Goal: Task Accomplishment & Management: Complete application form

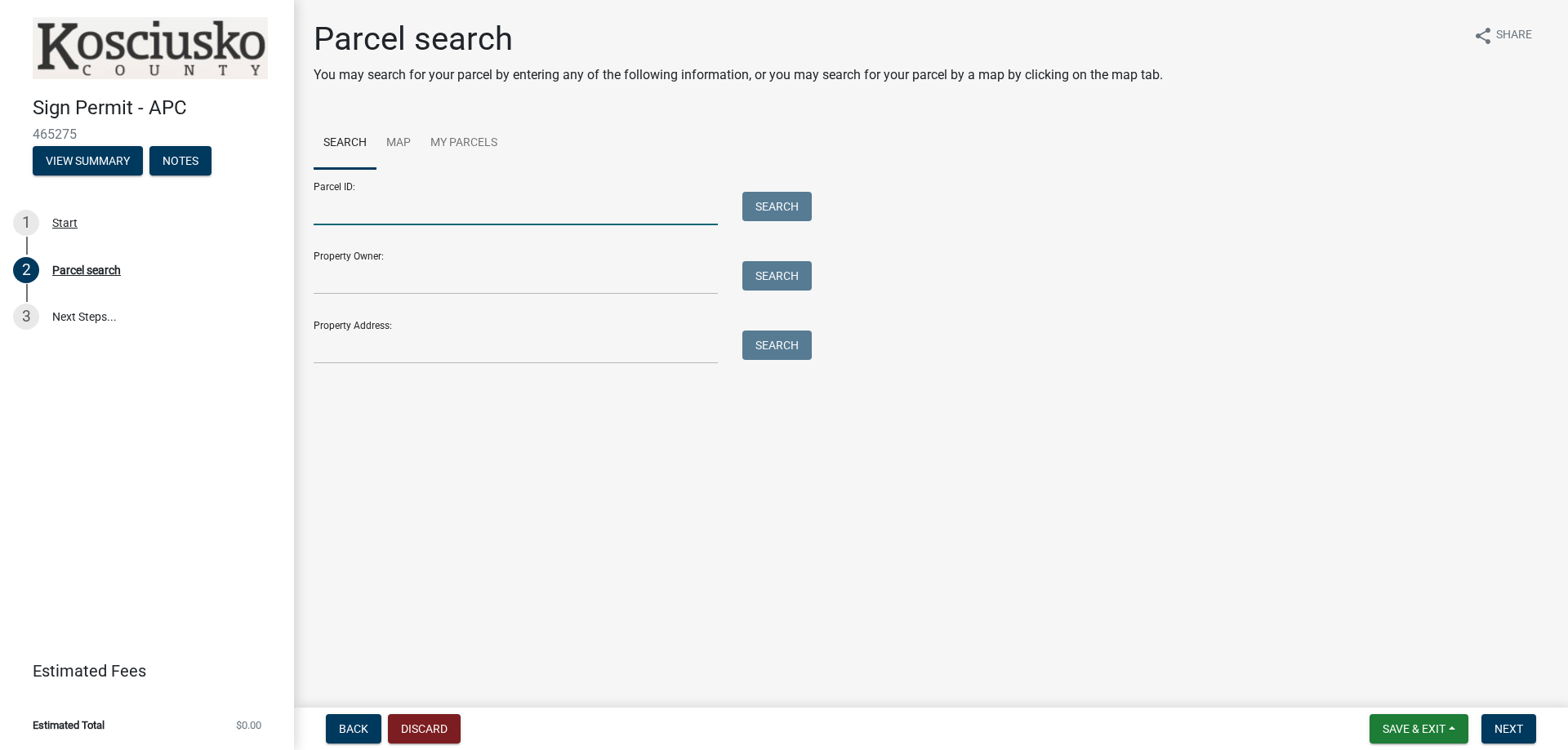
click at [426, 220] on input "Parcel ID:" at bounding box center [516, 208] width 404 height 33
type input "1838 E"
click at [409, 147] on link "Map" at bounding box center [399, 143] width 44 height 53
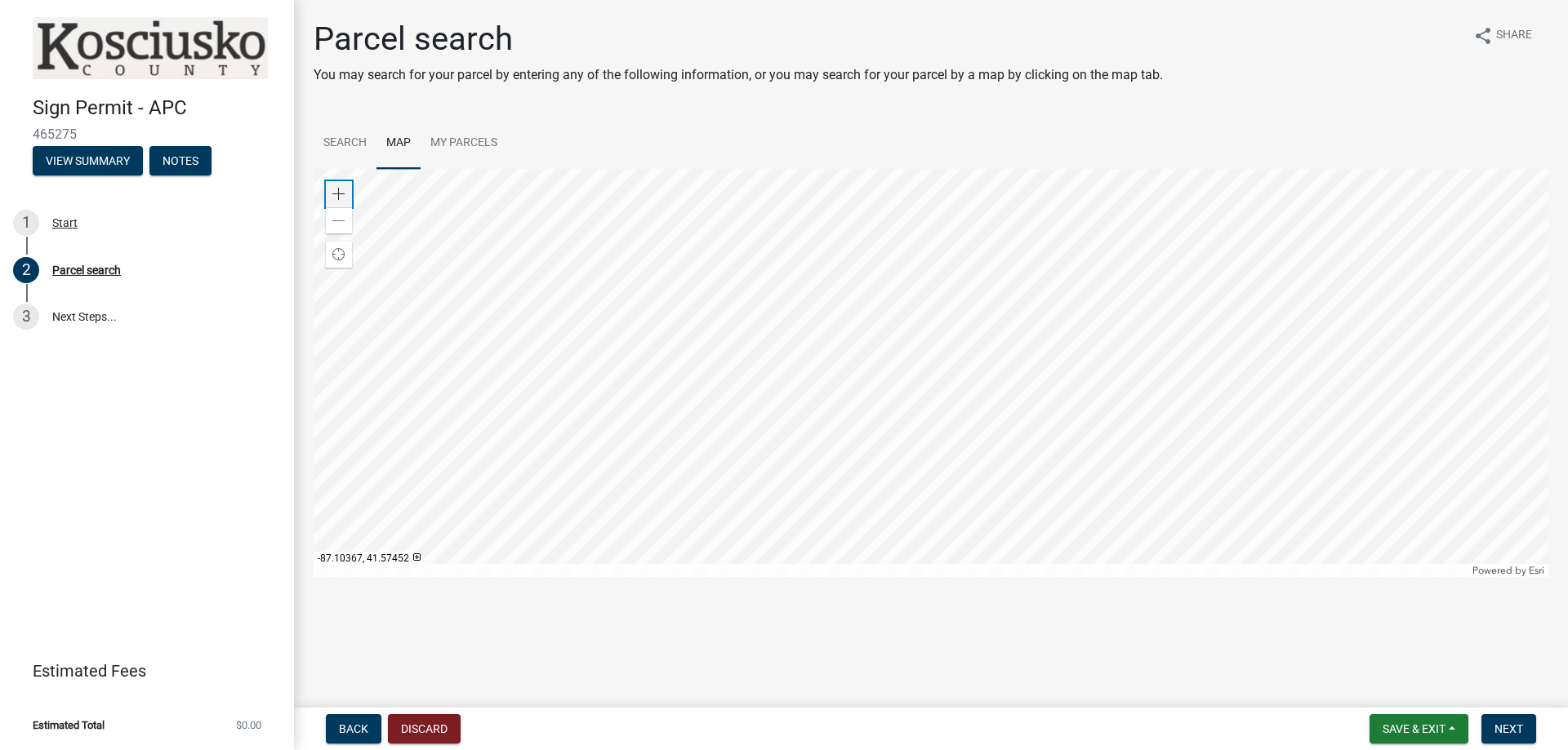
click at [329, 183] on div "Zoom in" at bounding box center [339, 194] width 26 height 26
click at [765, 510] on div at bounding box center [931, 373] width 1235 height 408
click at [343, 188] on span at bounding box center [339, 195] width 13 height 13
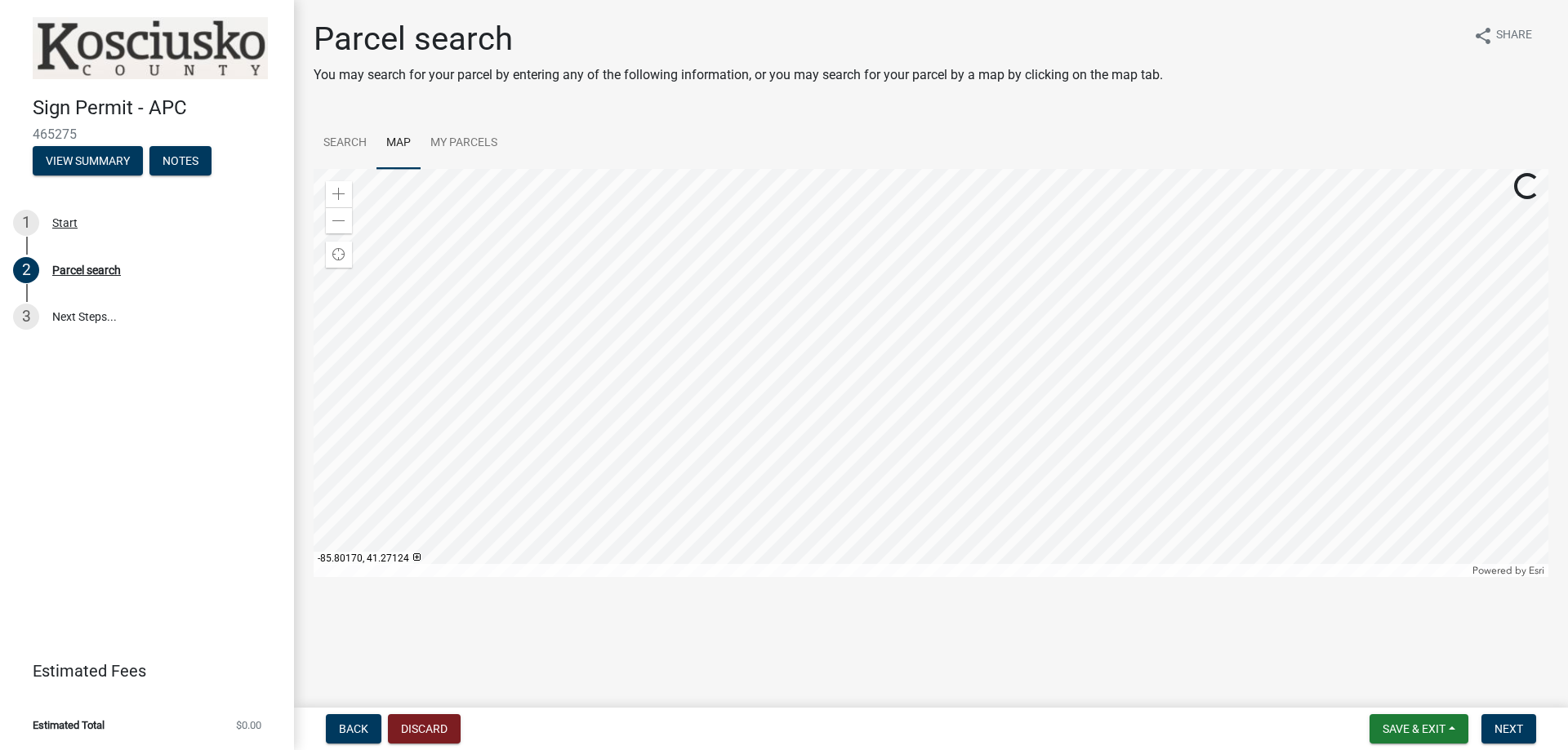
click at [926, 231] on div at bounding box center [931, 373] width 1235 height 408
click at [861, 375] on div at bounding box center [931, 373] width 1235 height 408
click at [333, 182] on div "Zoom in" at bounding box center [339, 194] width 26 height 26
click at [680, 273] on div at bounding box center [931, 373] width 1235 height 408
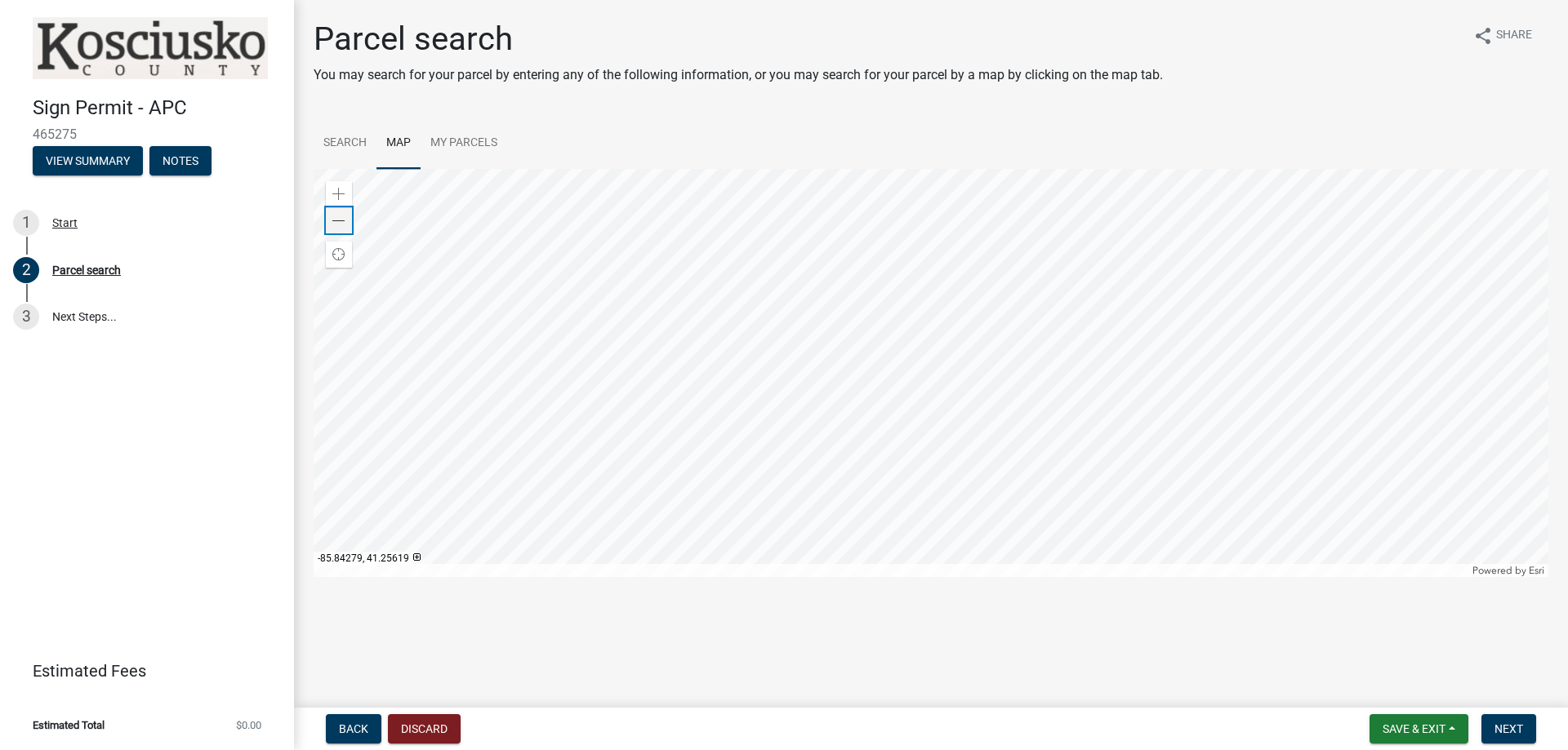
click at [345, 216] on div "Zoom out" at bounding box center [339, 220] width 26 height 26
click at [786, 385] on div at bounding box center [931, 373] width 1235 height 408
click at [1012, 427] on div at bounding box center [931, 373] width 1235 height 408
click at [892, 398] on div at bounding box center [931, 373] width 1235 height 408
click at [827, 385] on div at bounding box center [931, 373] width 1235 height 408
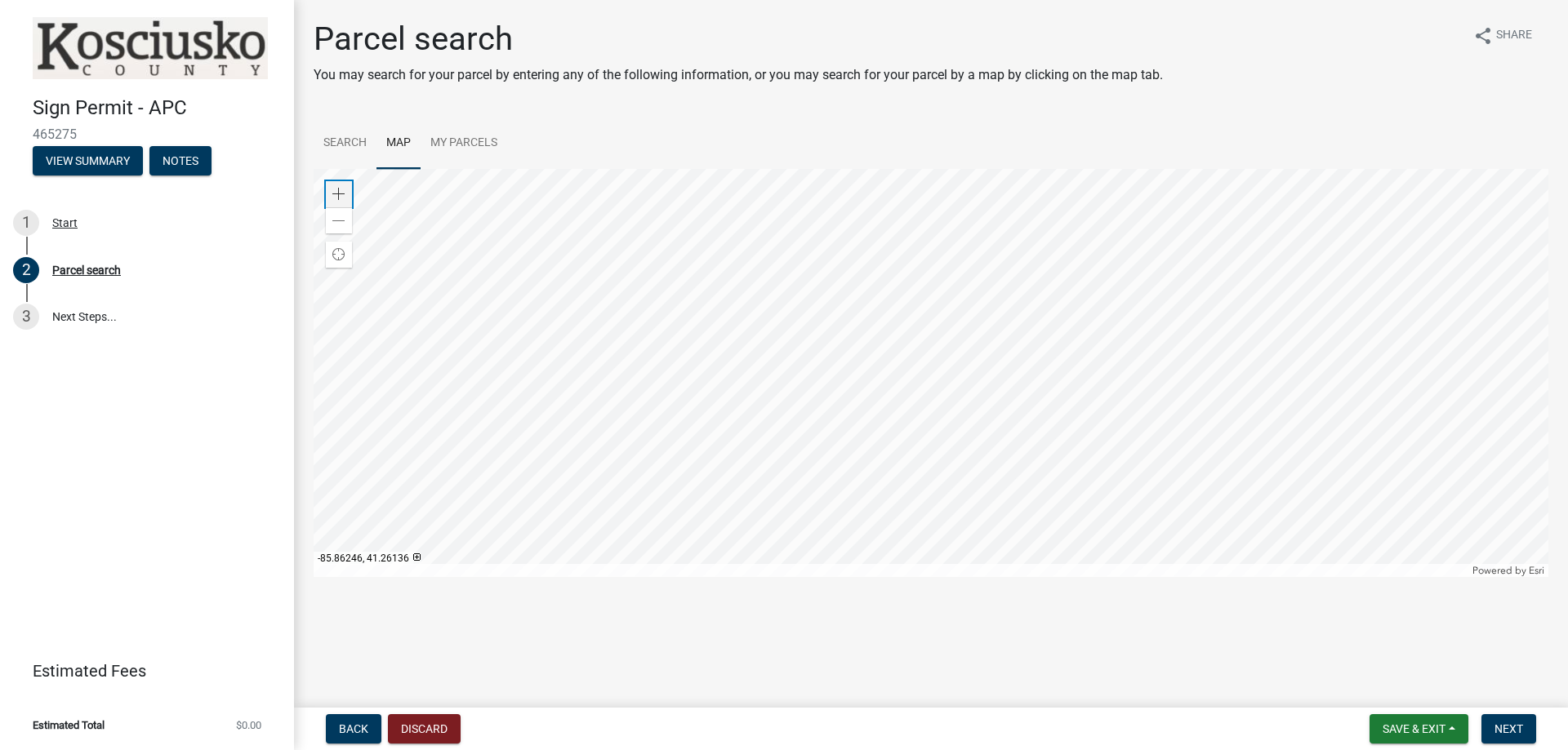
click at [337, 195] on span at bounding box center [339, 195] width 13 height 13
click at [826, 315] on div at bounding box center [931, 373] width 1235 height 408
click at [892, 344] on div at bounding box center [931, 373] width 1235 height 408
click at [842, 347] on div at bounding box center [931, 373] width 1235 height 408
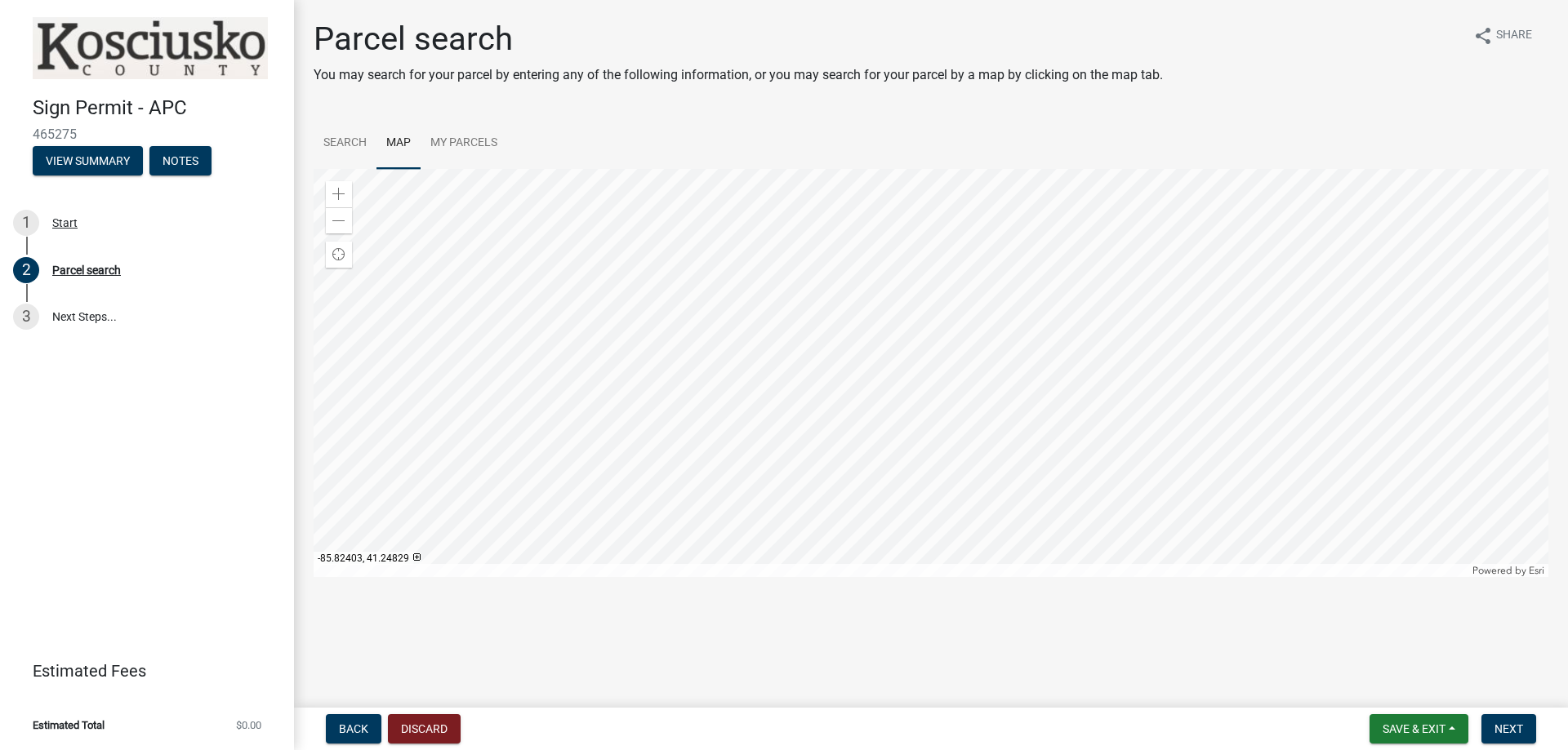
click at [720, 243] on div at bounding box center [931, 373] width 1235 height 408
click at [734, 268] on div at bounding box center [931, 373] width 1235 height 408
click at [346, 223] on div "Zoom out" at bounding box center [339, 220] width 26 height 26
click at [847, 328] on div at bounding box center [931, 373] width 1235 height 408
click at [815, 248] on div at bounding box center [931, 373] width 1235 height 408
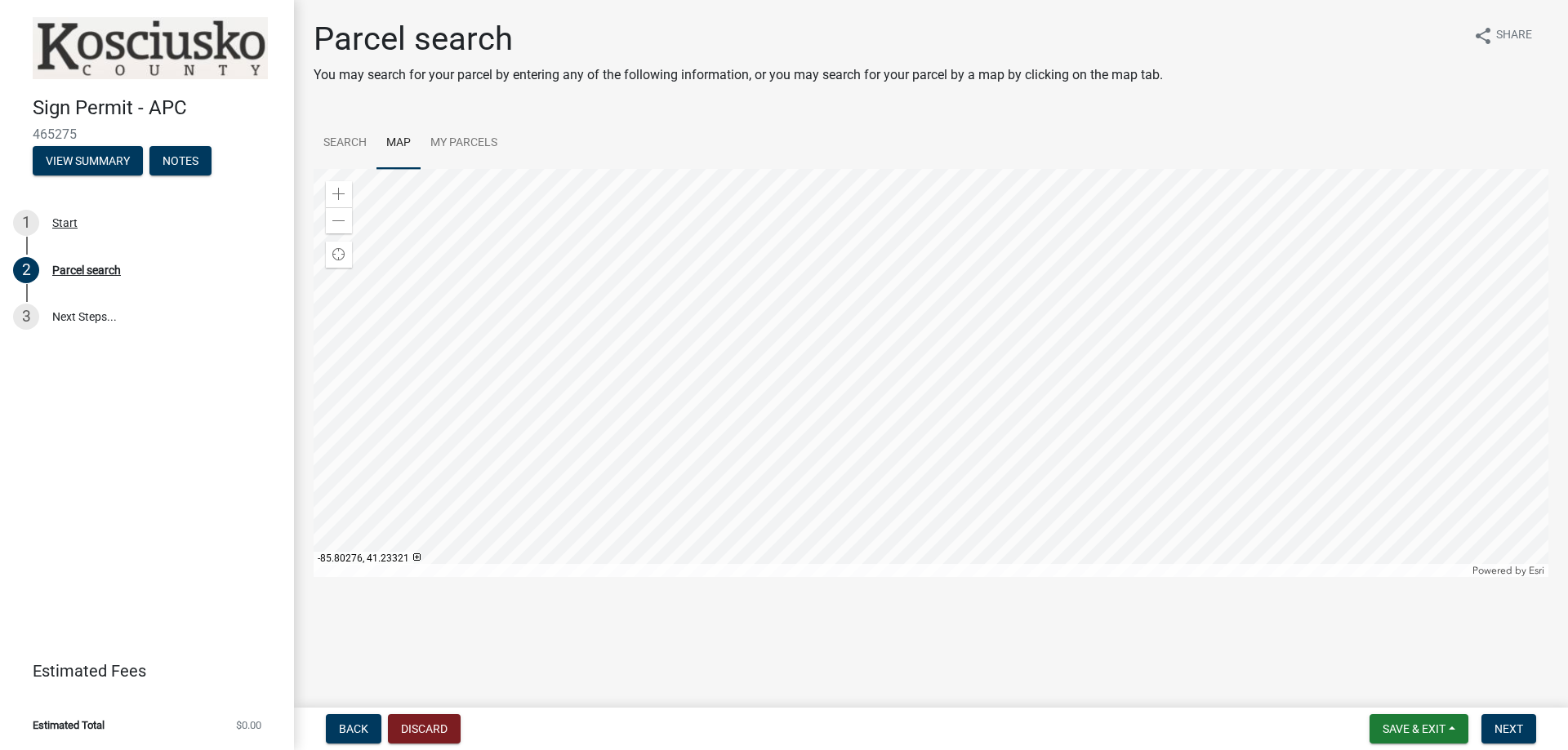
click at [979, 358] on div at bounding box center [931, 373] width 1235 height 408
click at [345, 195] on div "Zoom in" at bounding box center [339, 194] width 26 height 26
click at [789, 397] on div at bounding box center [931, 373] width 1235 height 408
click at [826, 313] on div at bounding box center [931, 373] width 1235 height 408
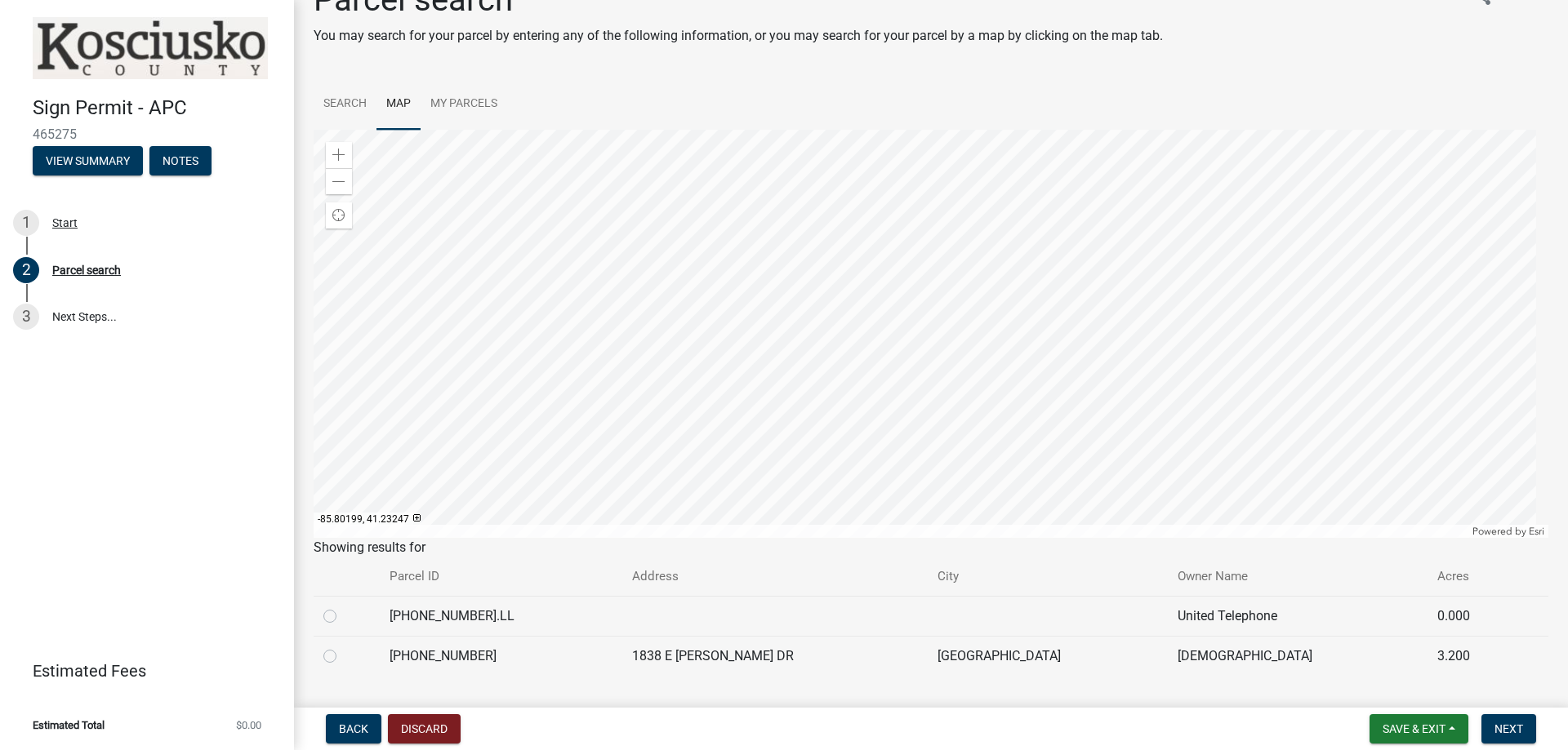
scroll to position [77, 0]
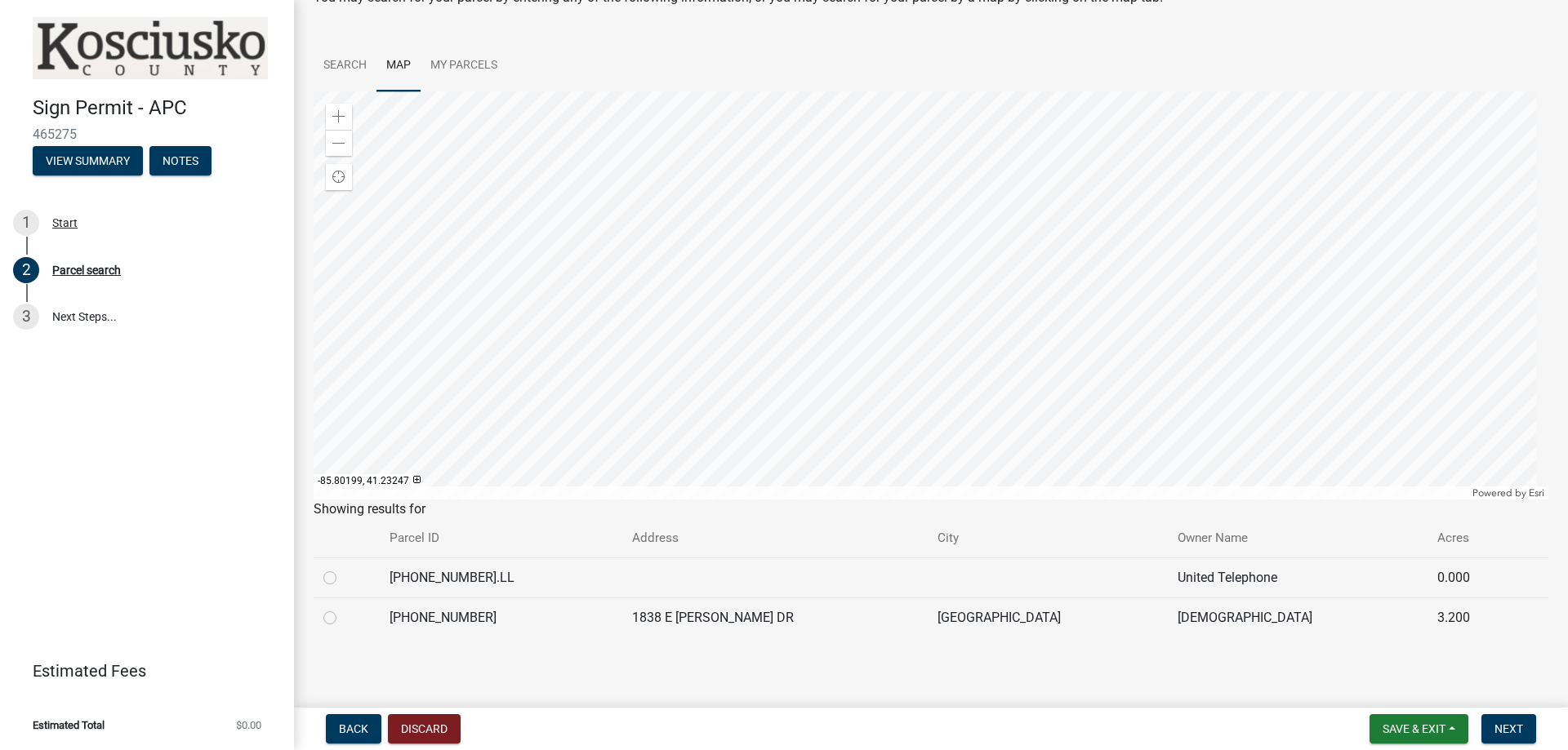
click at [343, 608] on label at bounding box center [343, 608] width 0 height 0
click at [343, 619] on input "radio" at bounding box center [349, 613] width 11 height 11
radio input "true"
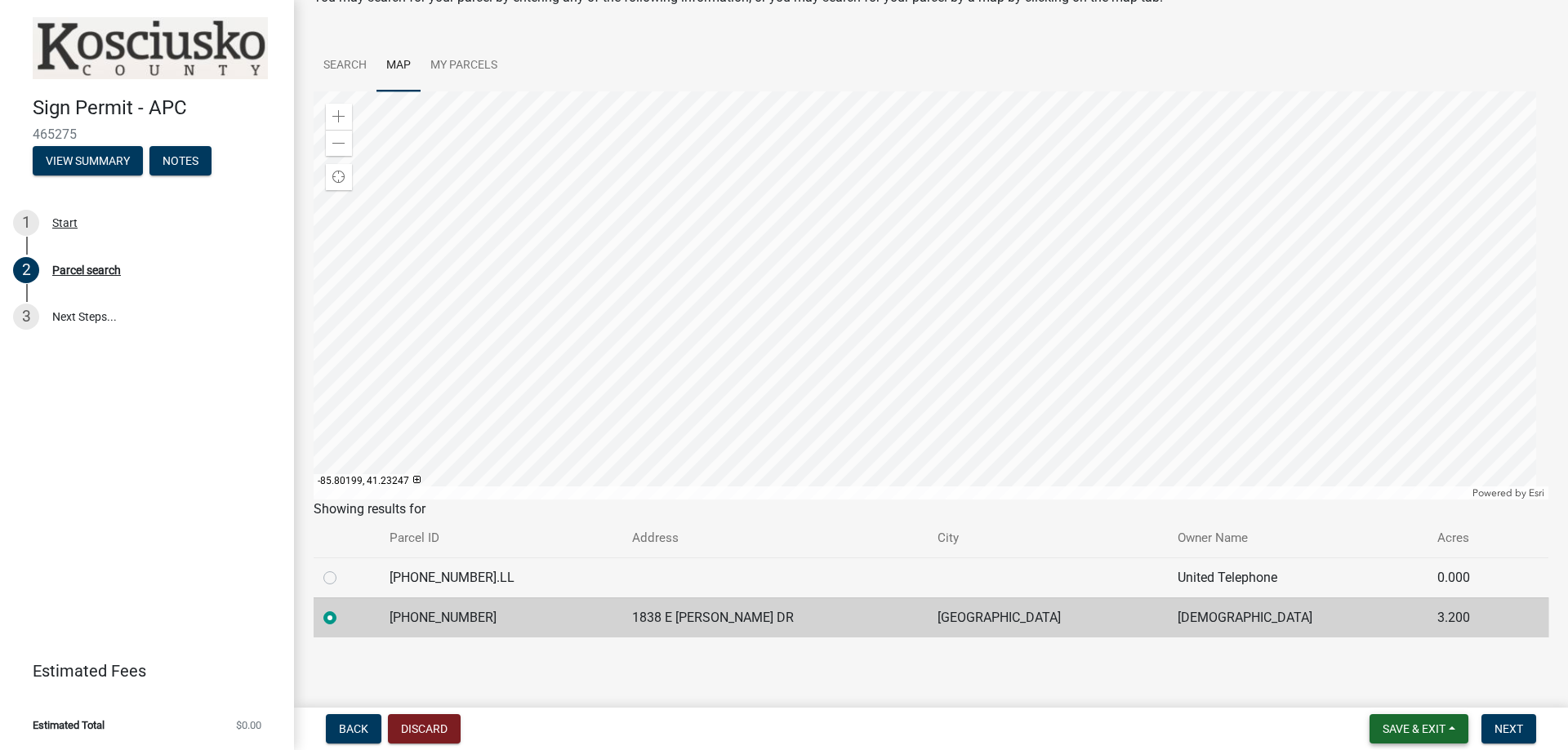
click at [1423, 727] on span "Save & Exit" at bounding box center [1414, 729] width 63 height 13
click at [1393, 653] on button "Save" at bounding box center [1403, 647] width 131 height 39
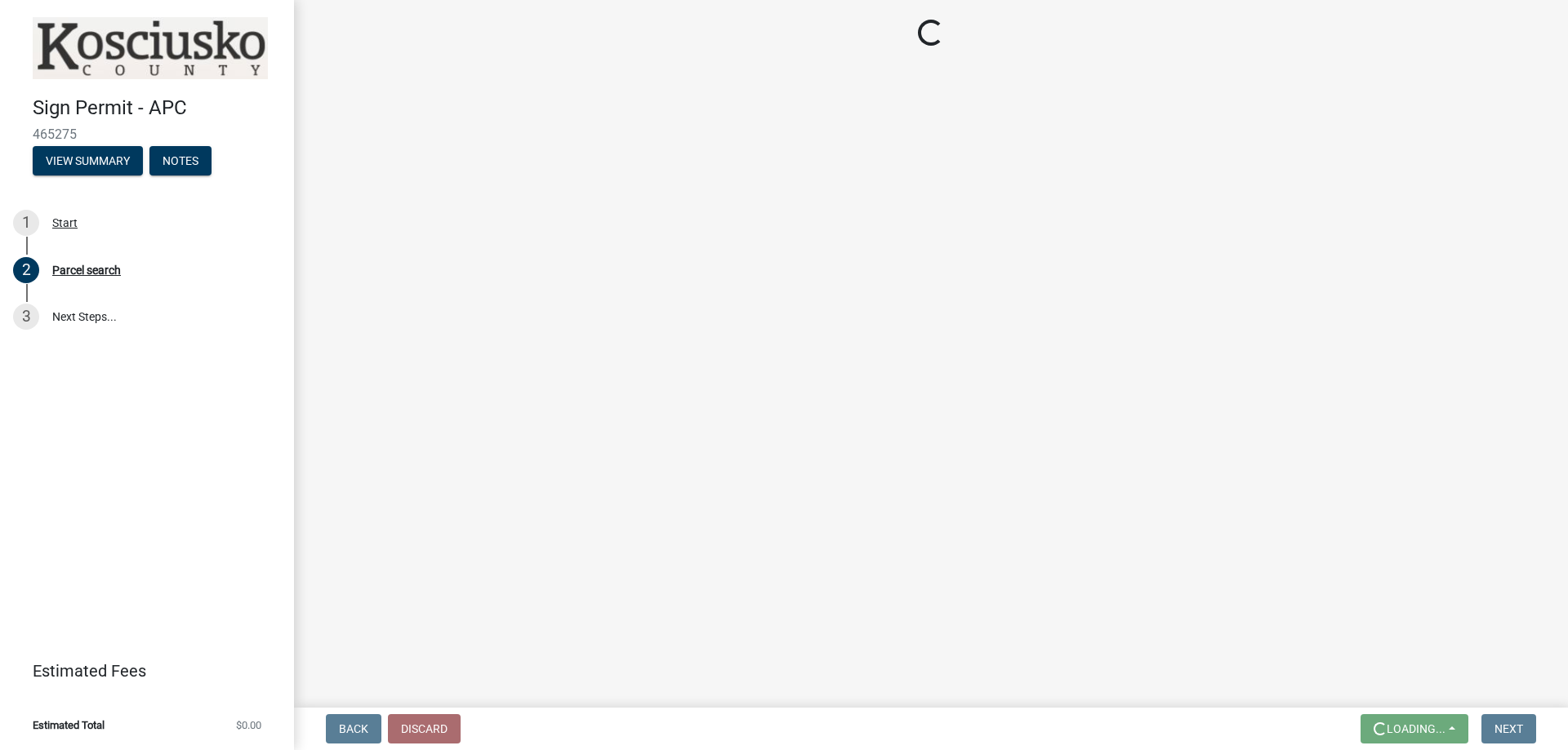
scroll to position [0, 0]
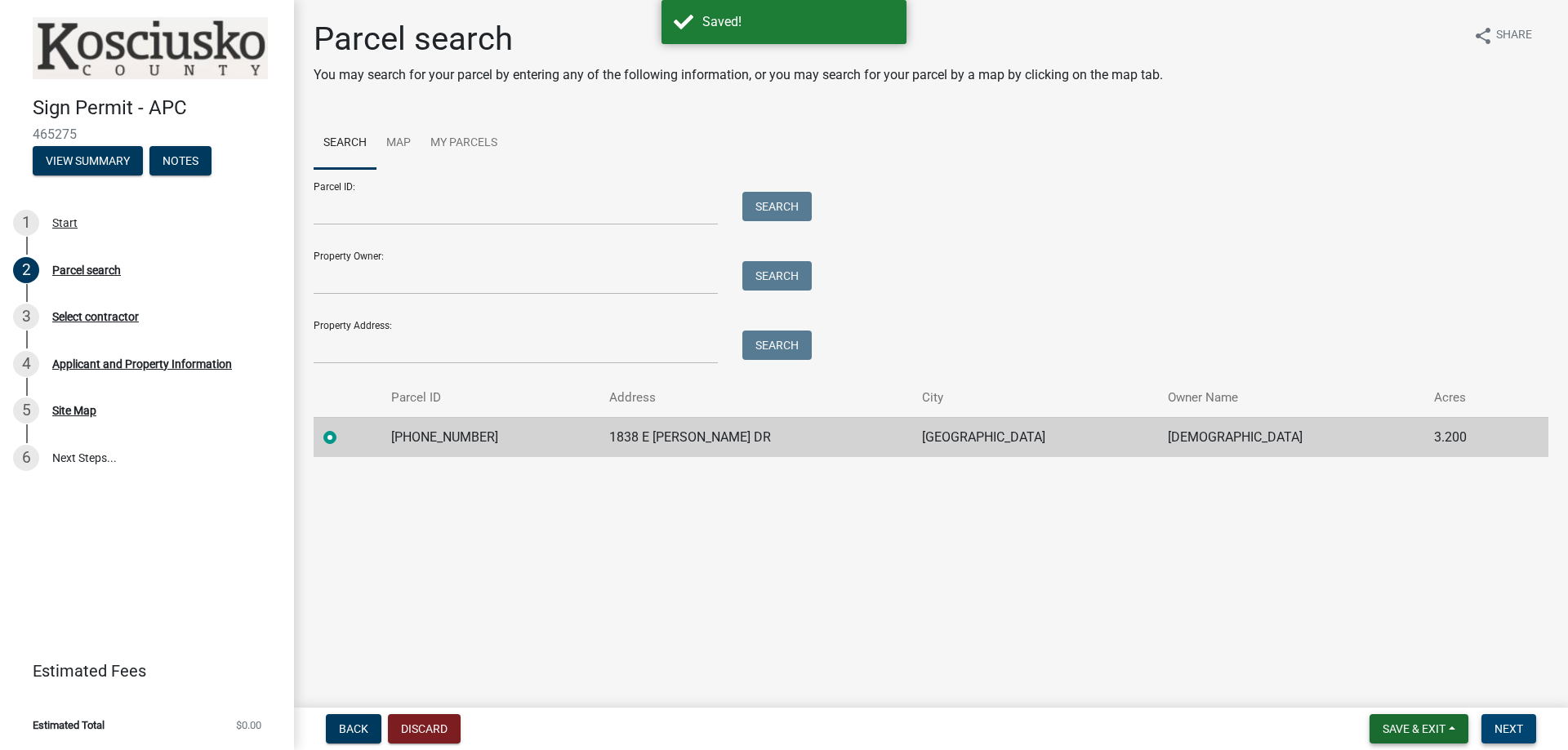
click at [1515, 725] on span "Next" at bounding box center [1508, 729] width 29 height 13
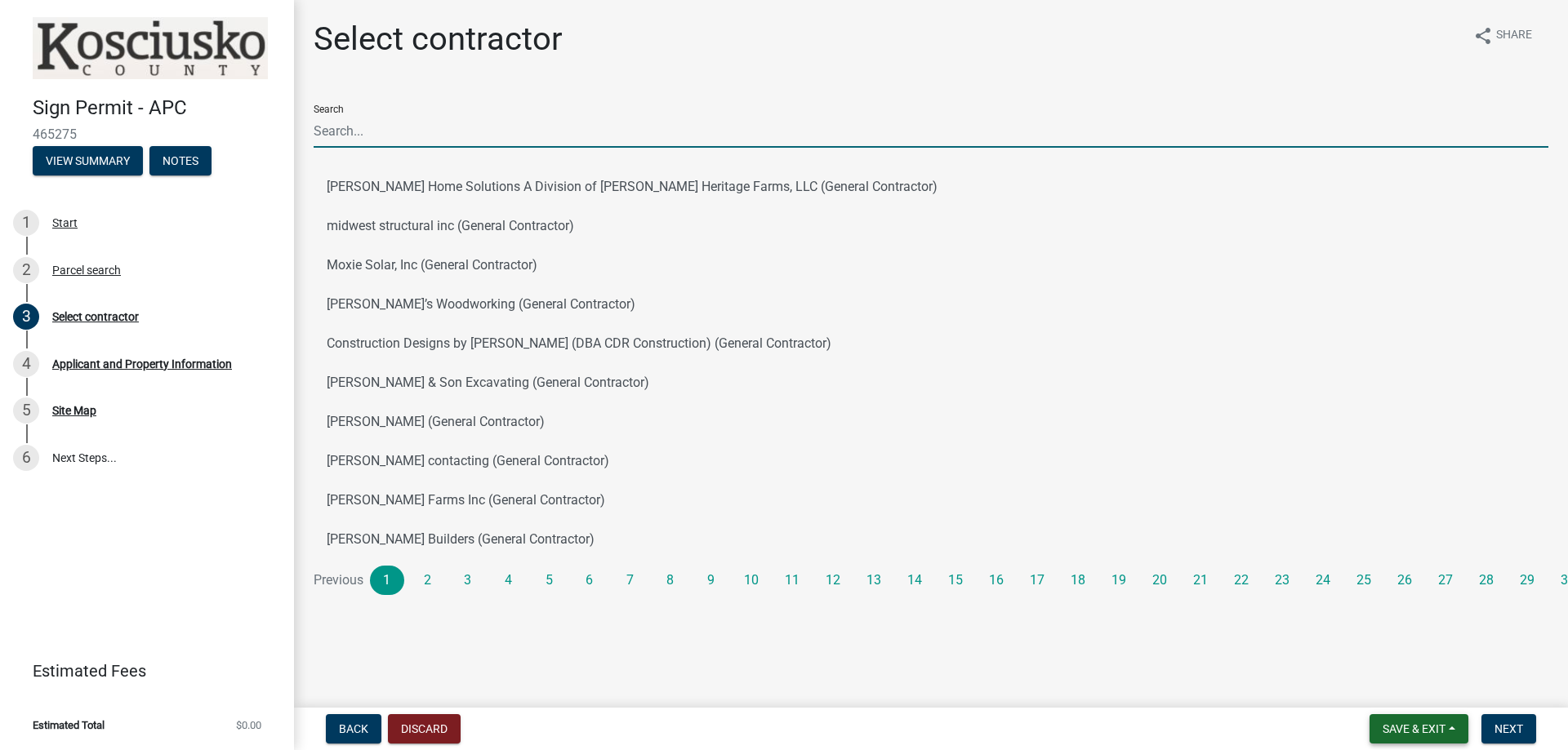
click at [494, 138] on input "Search" at bounding box center [931, 131] width 1235 height 33
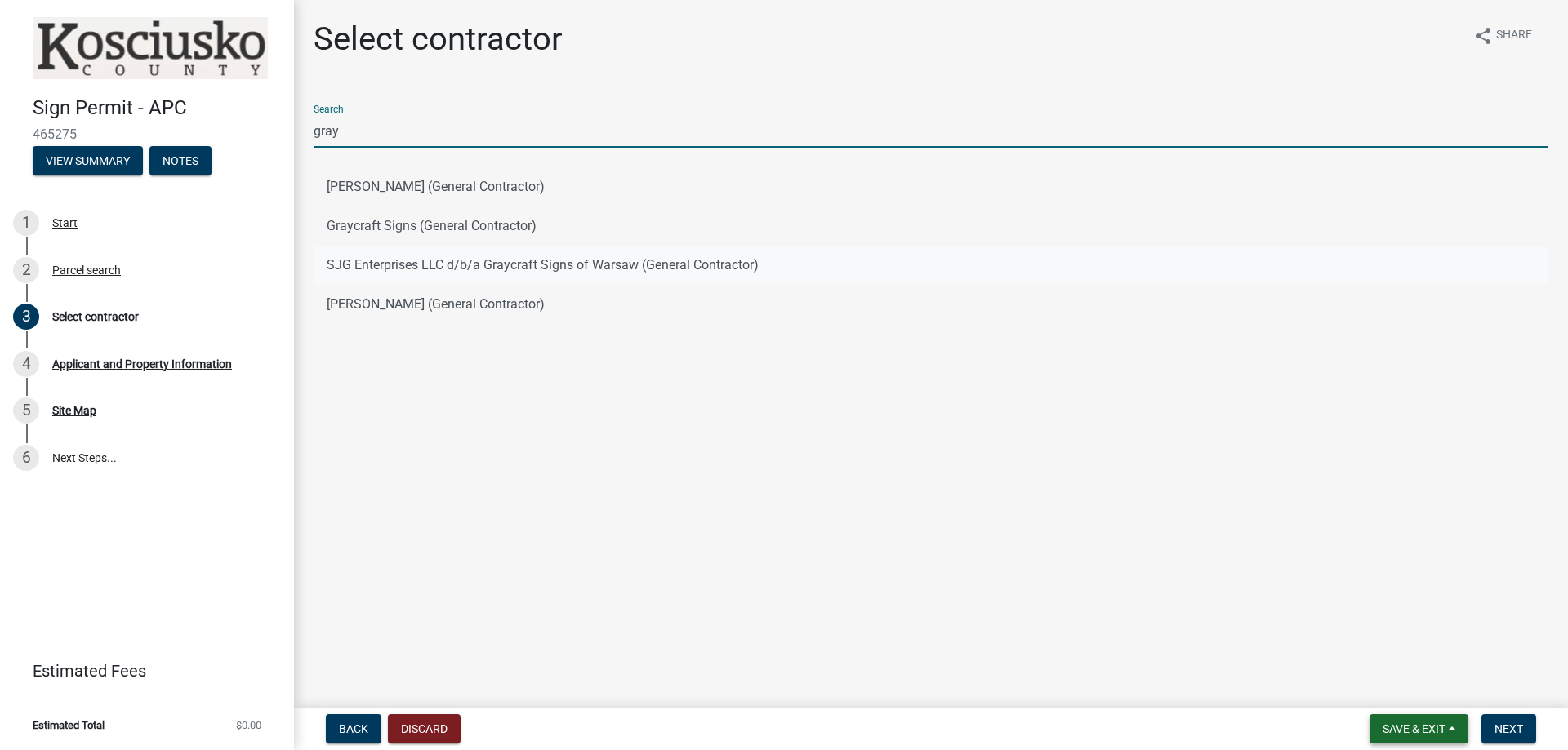
type input "gray"
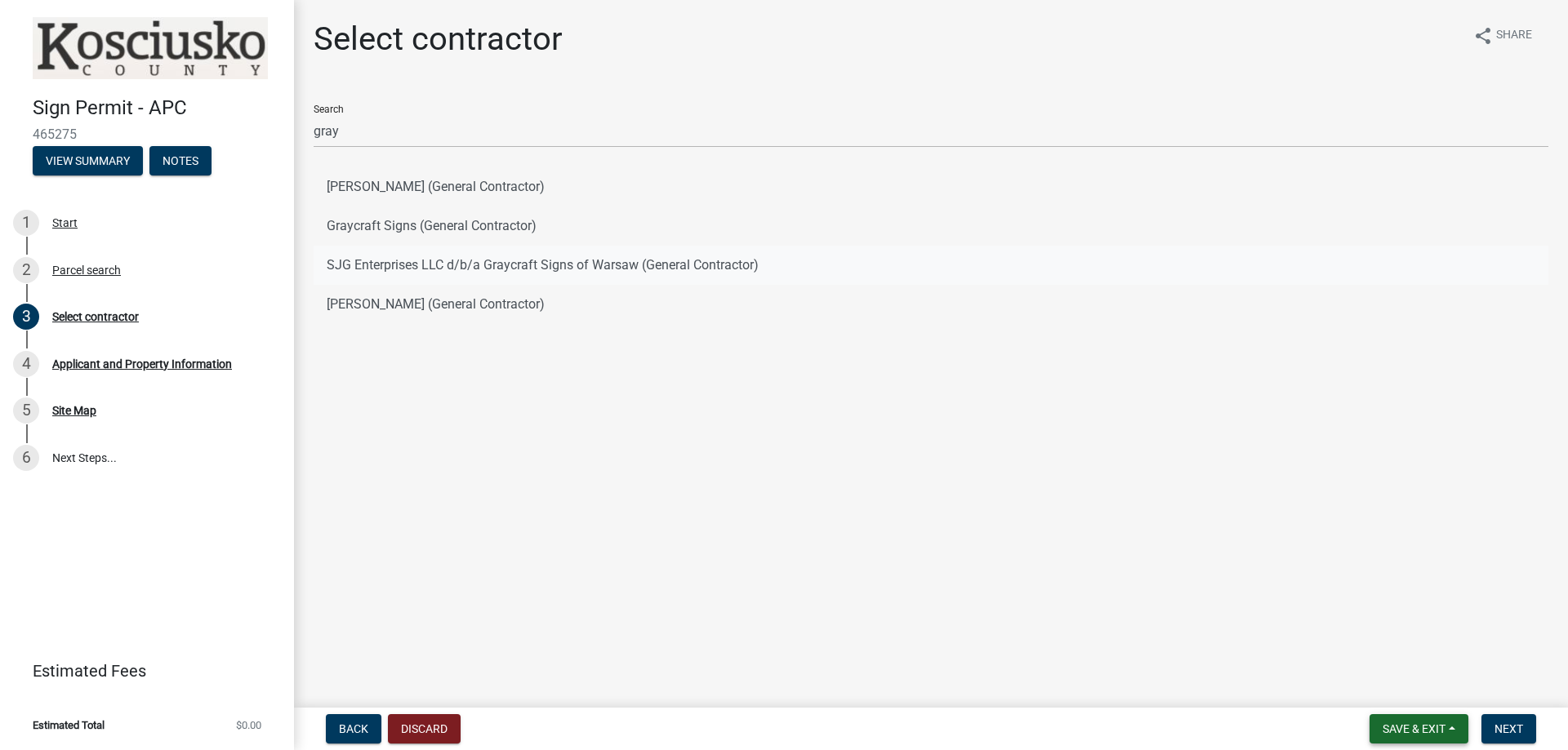
click at [473, 275] on button "SJG Enterprises LLC d/b/a Graycraft Signs of Warsaw (General Contractor)" at bounding box center [931, 265] width 1235 height 39
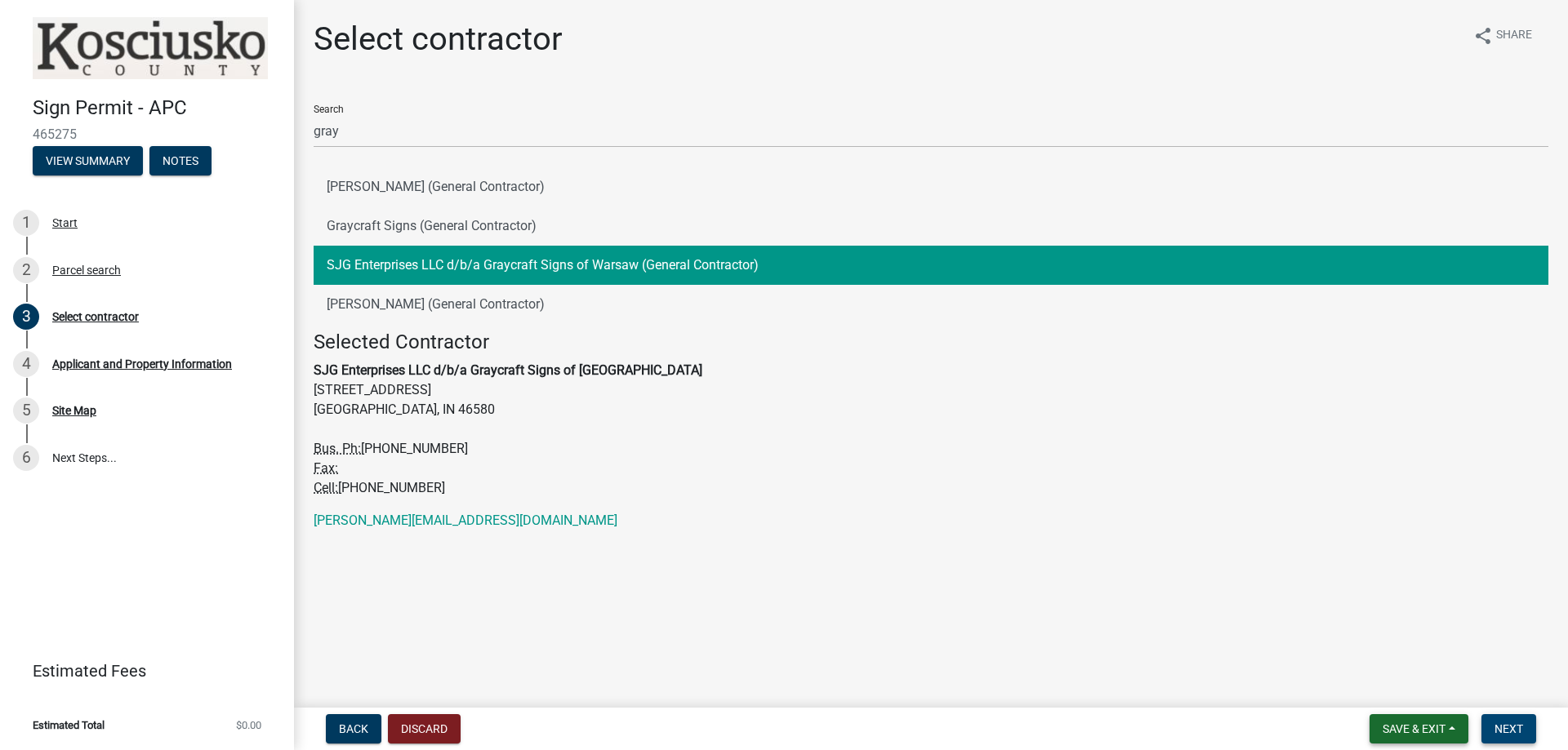
click at [1490, 720] on button "Next" at bounding box center [1508, 729] width 54 height 30
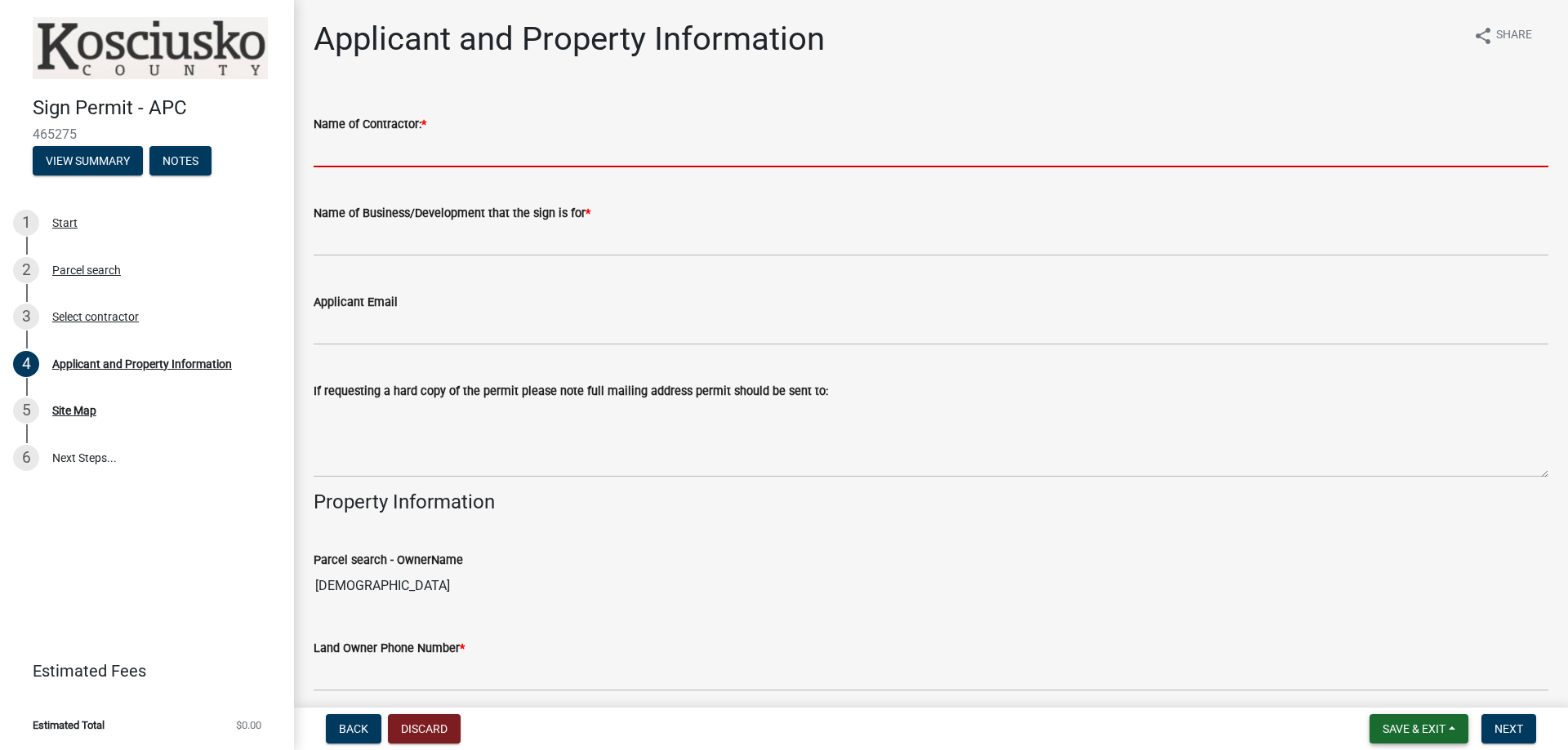
click at [401, 152] on input "Name of Contractor: *" at bounding box center [931, 150] width 1235 height 33
type input "[PERSON_NAME]"
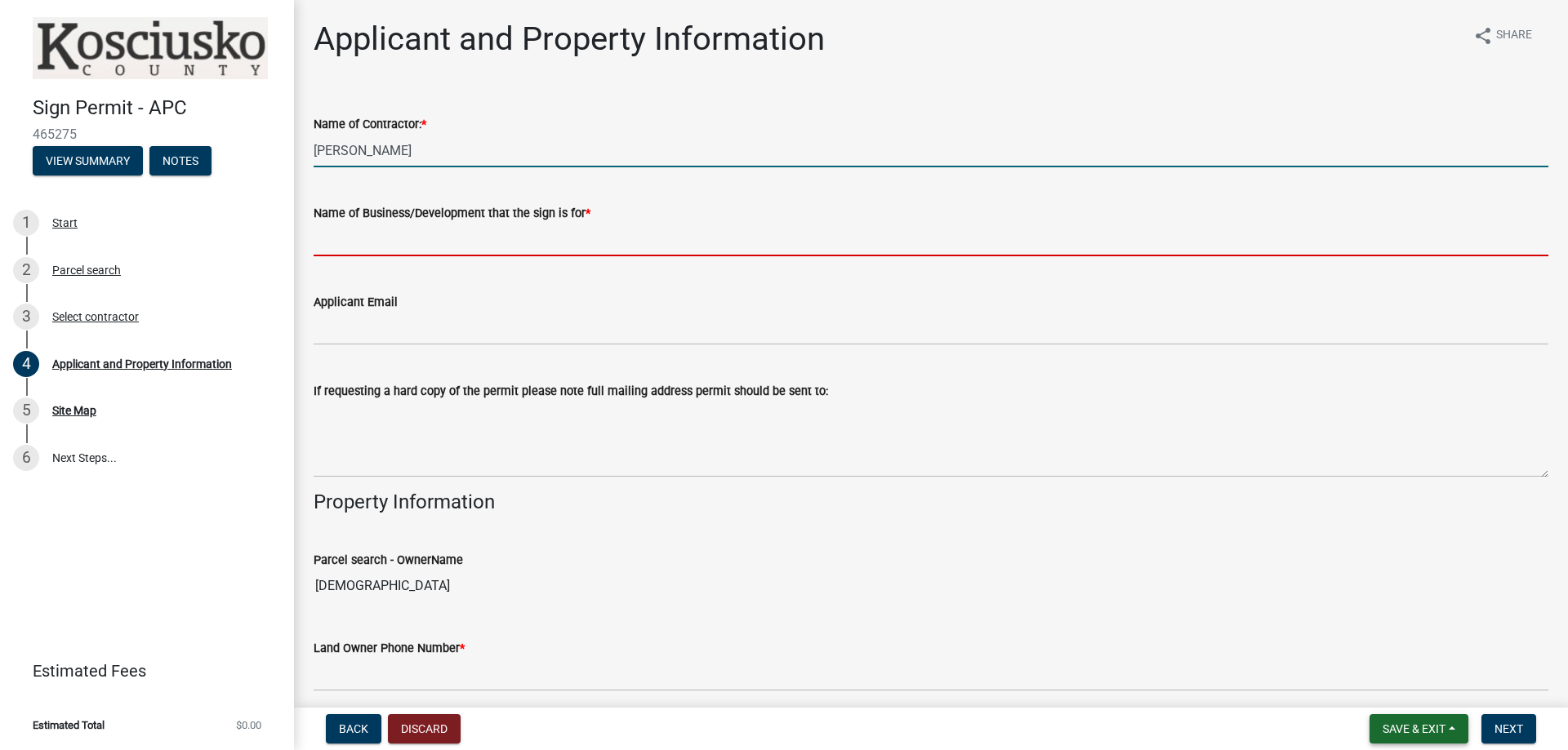
type input "Graycraft Signs of [GEOGRAPHIC_DATA]"
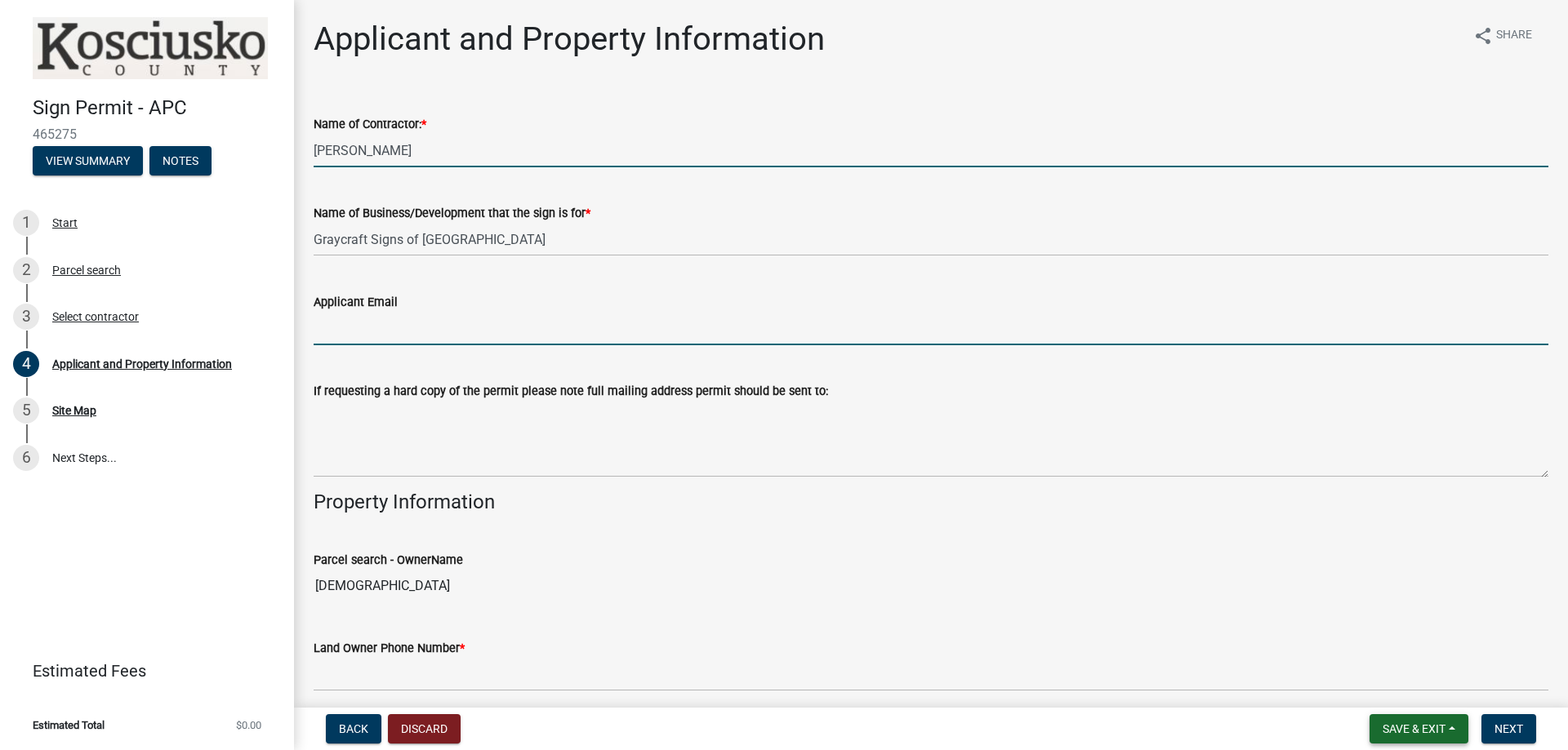
type input "[PERSON_NAME][EMAIL_ADDRESS][DOMAIN_NAME]"
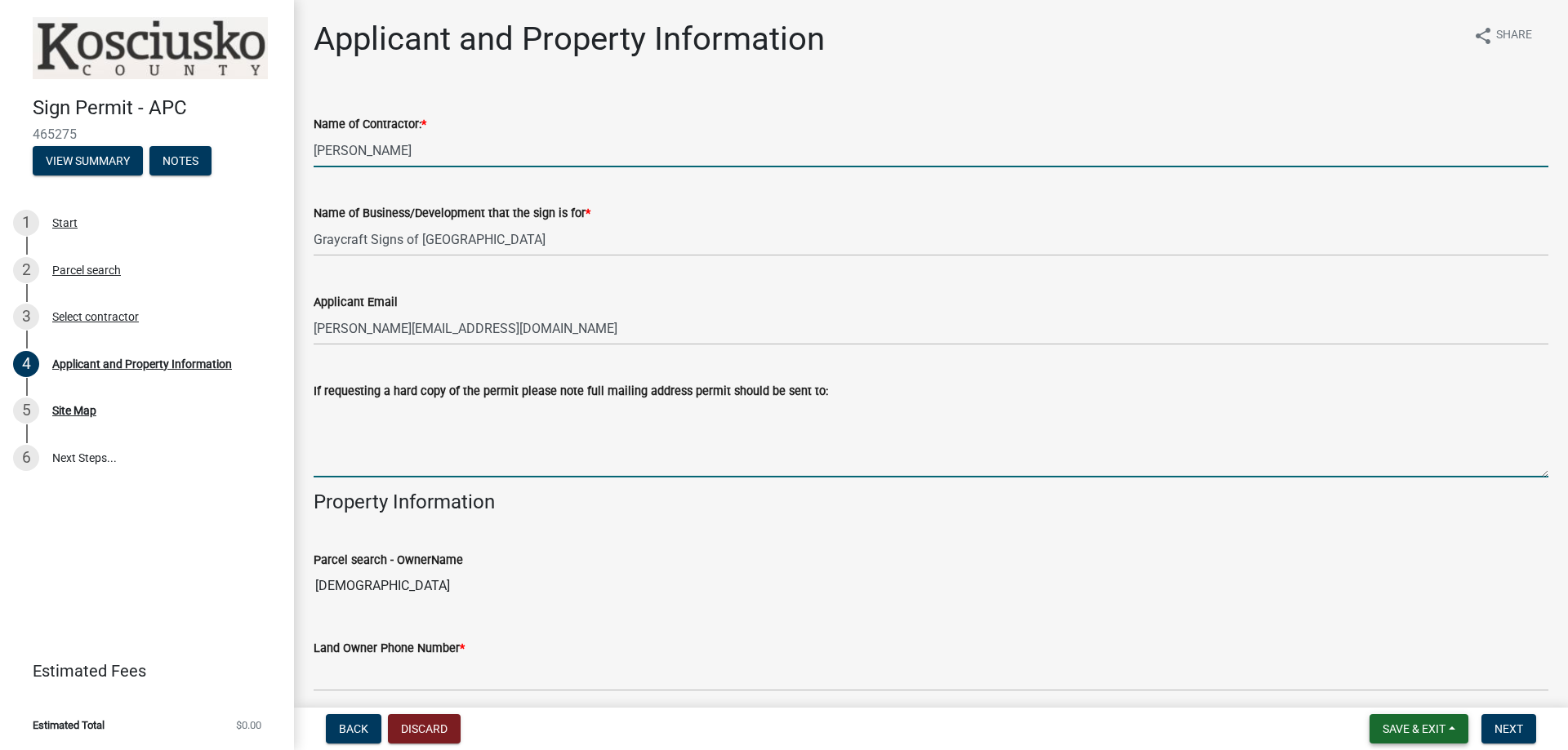
type textarea "[STREET_ADDRESS]"
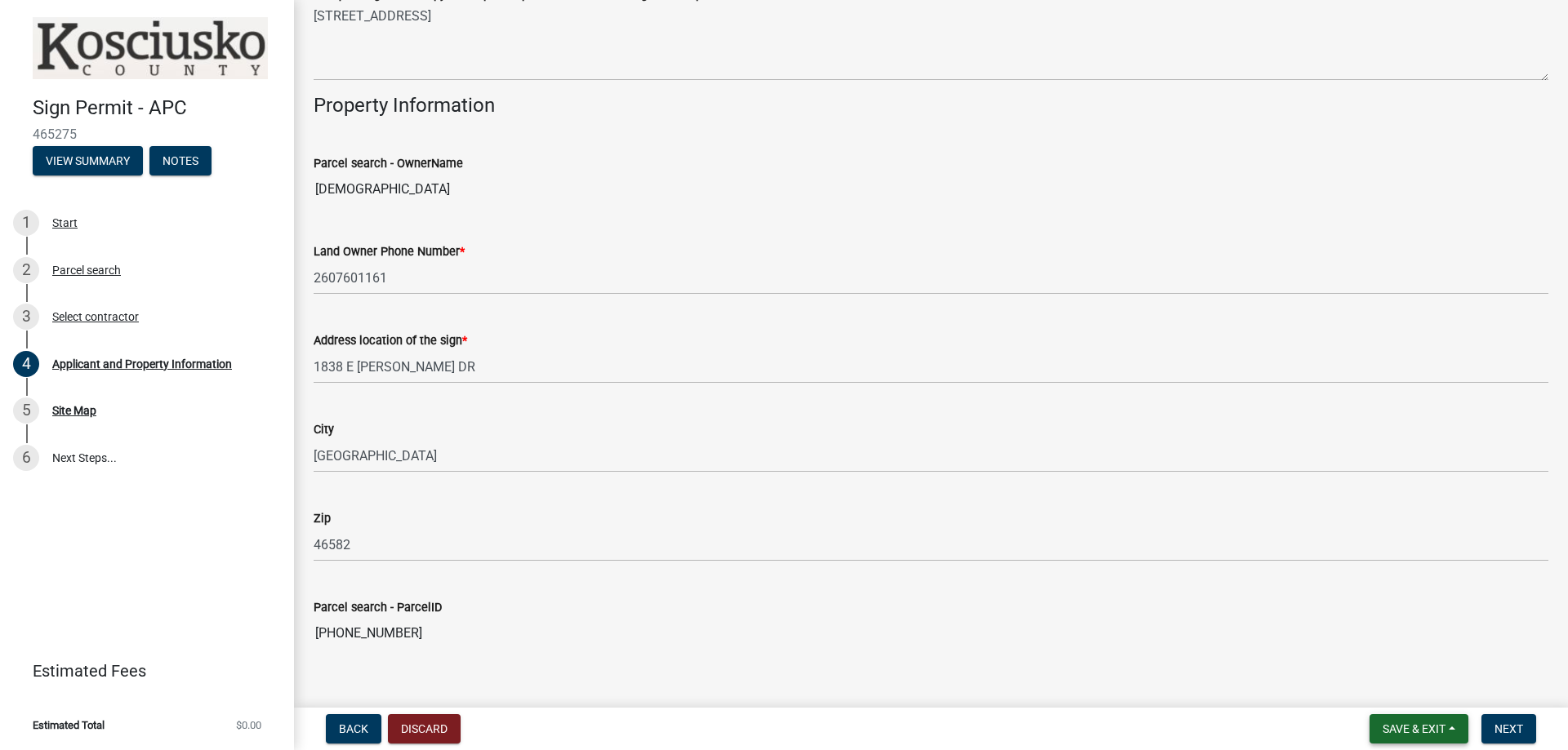
scroll to position [490, 0]
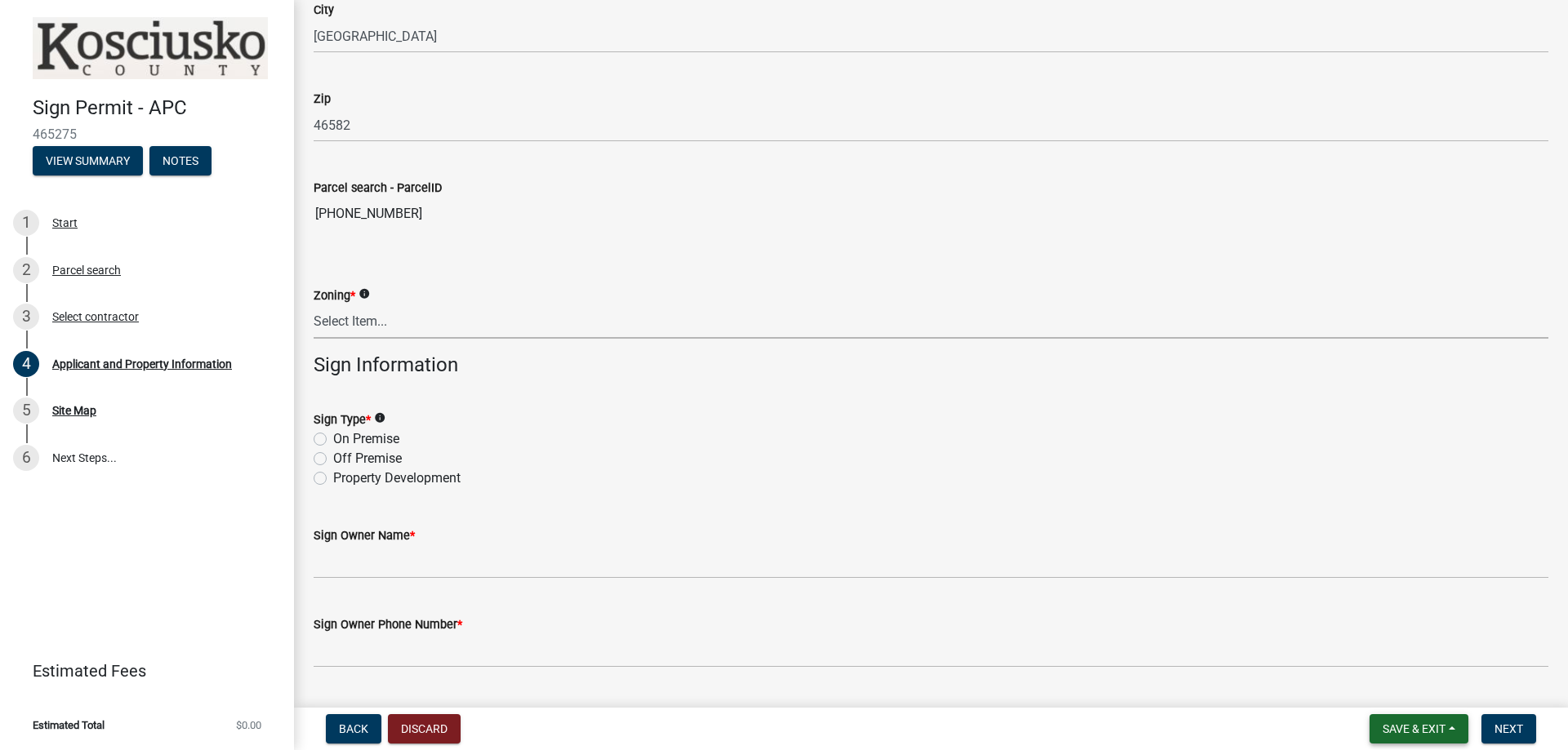
click at [392, 319] on select "Select Item... Residential Agricultural Commercial Industrial 1 Industrial 2 In…" at bounding box center [931, 322] width 1235 height 33
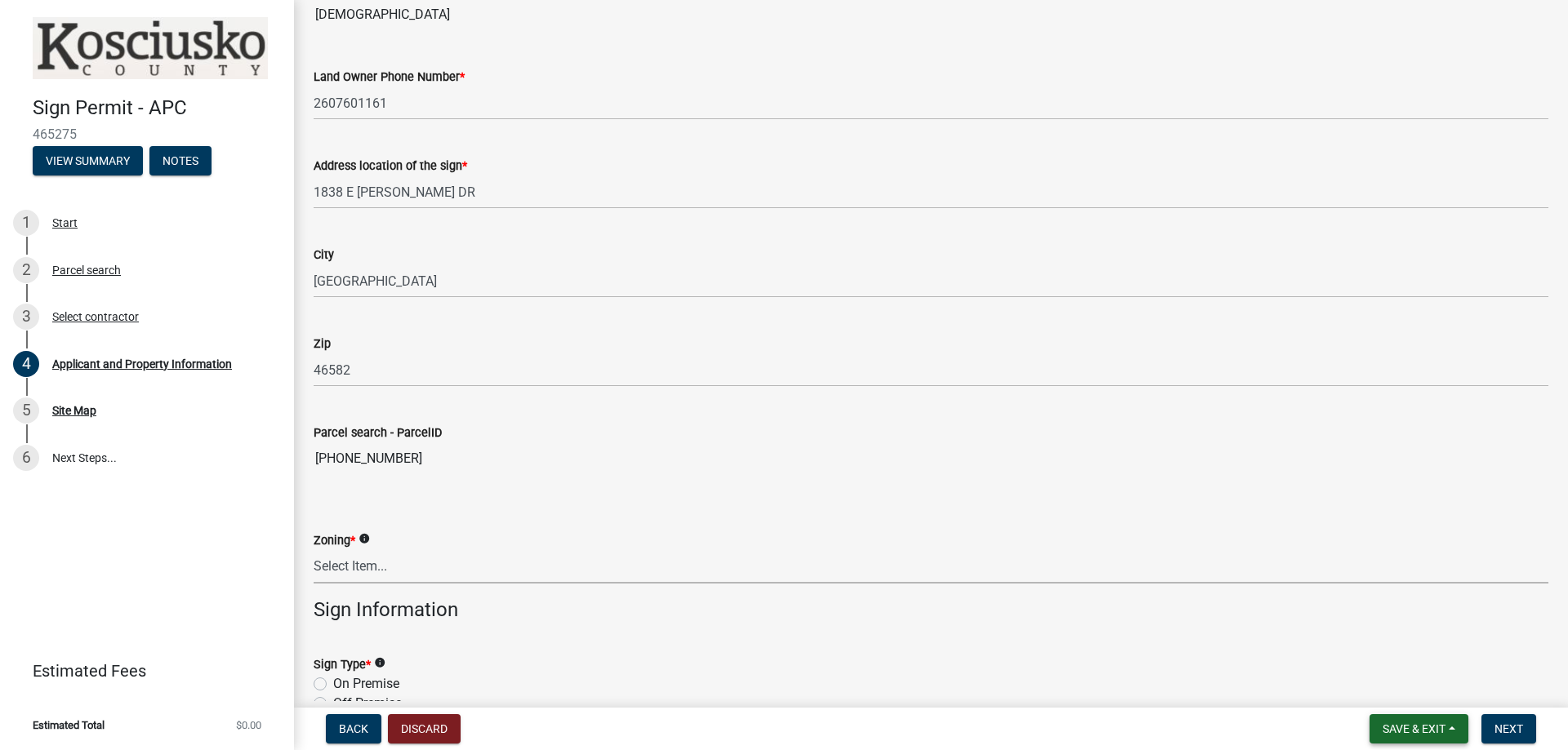
scroll to position [244, 0]
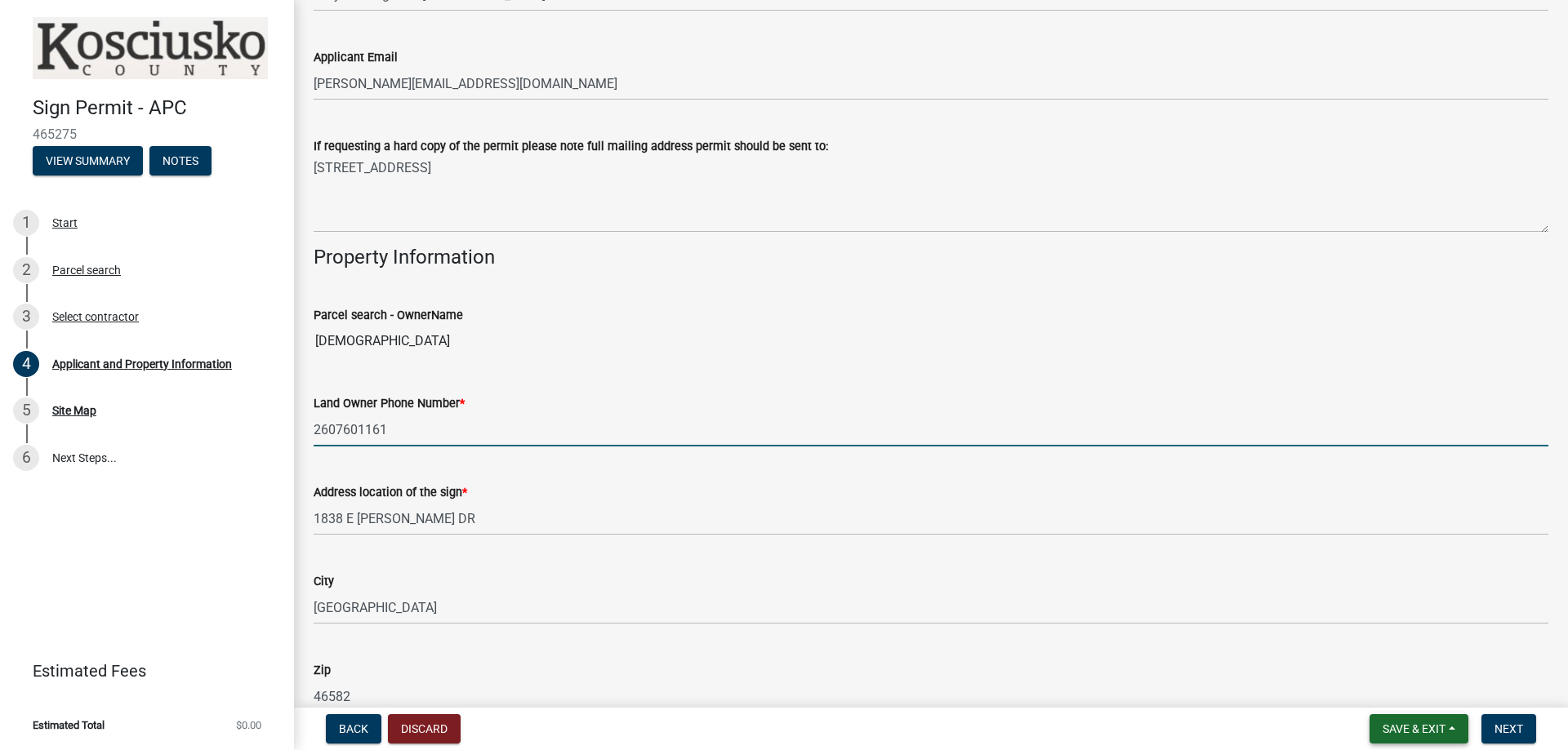
click at [394, 423] on input "2607601161" at bounding box center [931, 430] width 1235 height 33
click at [437, 435] on input "2607601161" at bounding box center [931, 430] width 1235 height 33
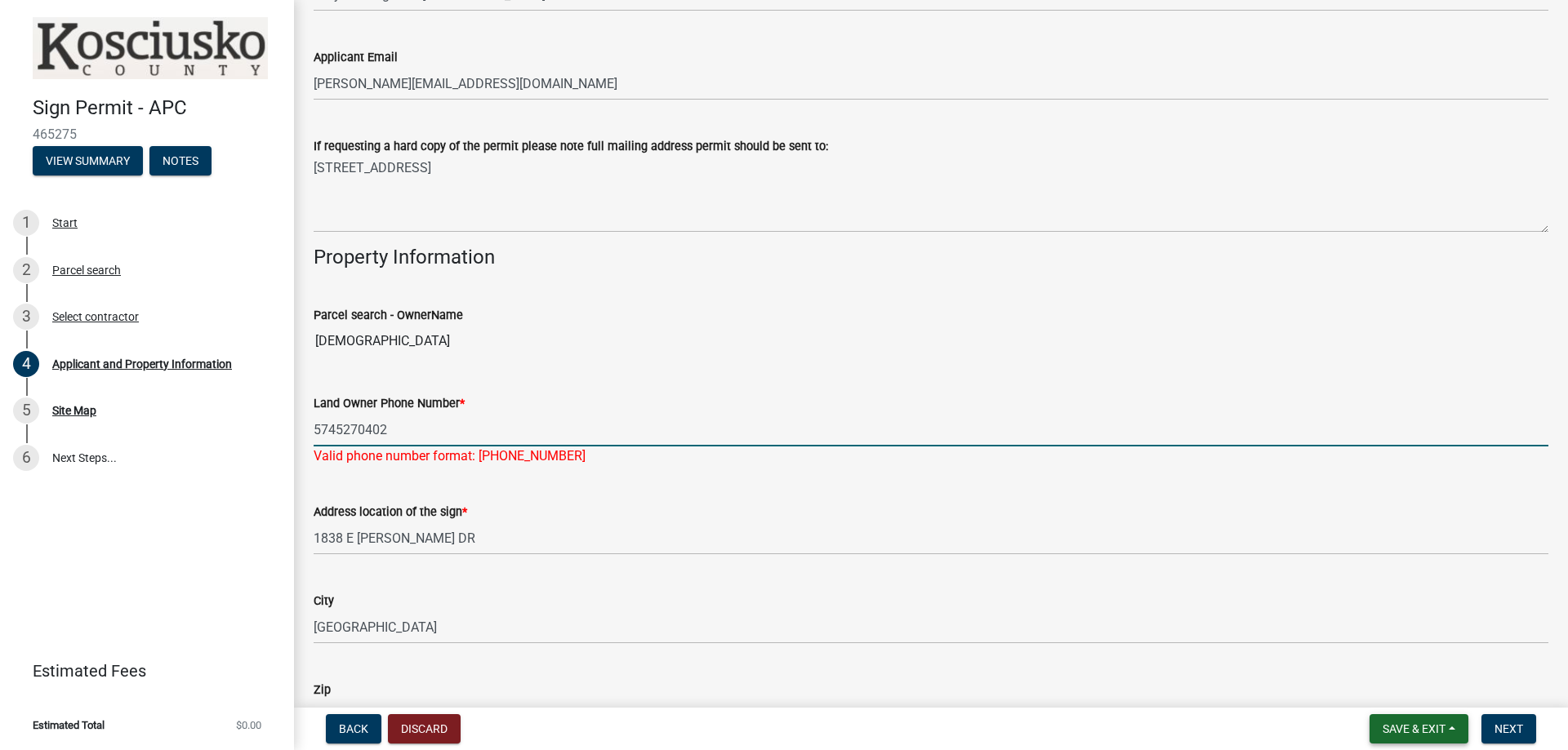
click at [467, 421] on input "5745270402" at bounding box center [931, 430] width 1235 height 33
type input "[PHONE_NUMBER]"
click at [544, 387] on div "Land Owner Phone Number * [PHONE_NUMBER] Valid phone number format: [PHONE_NUMB…" at bounding box center [931, 419] width 1235 height 96
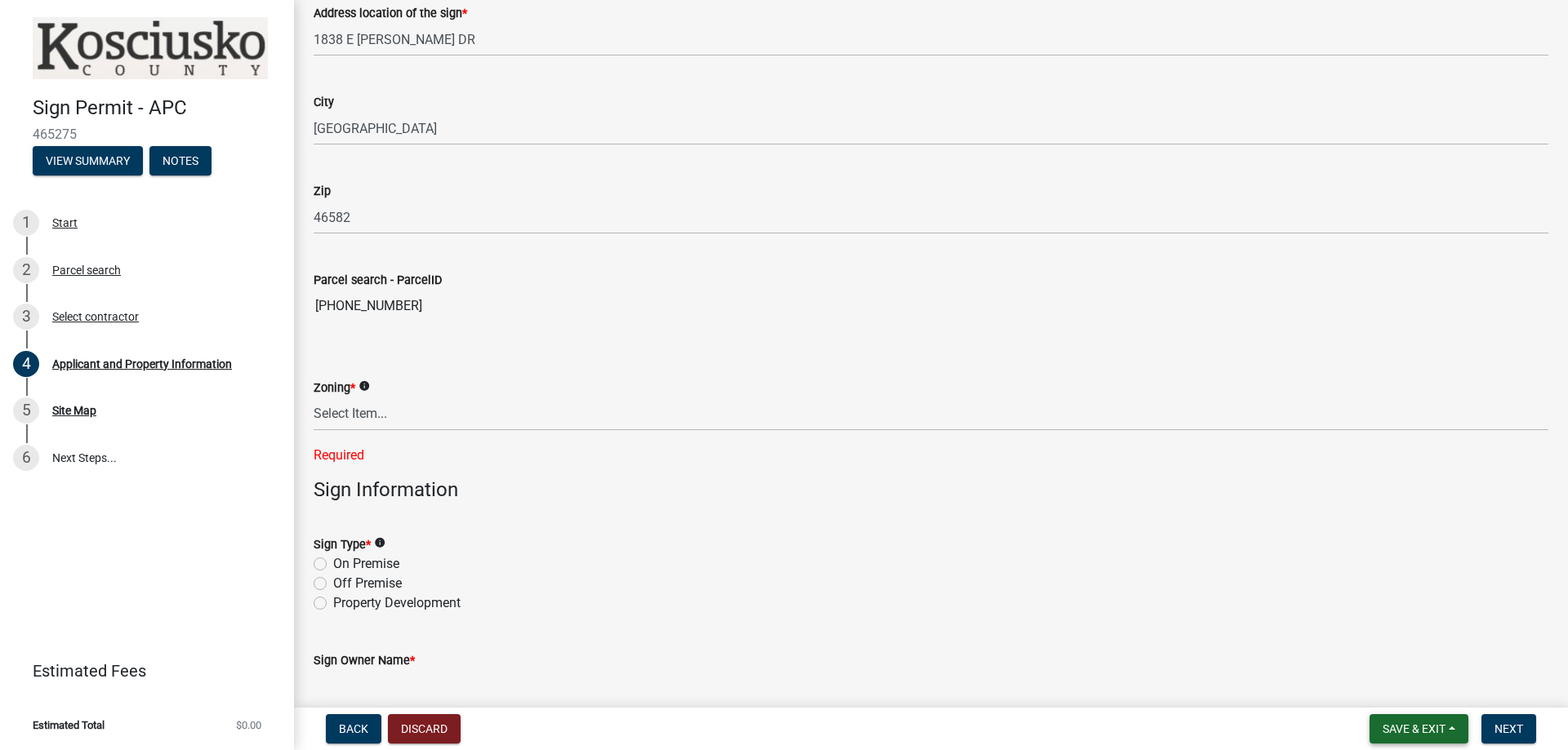
scroll to position [734, 0]
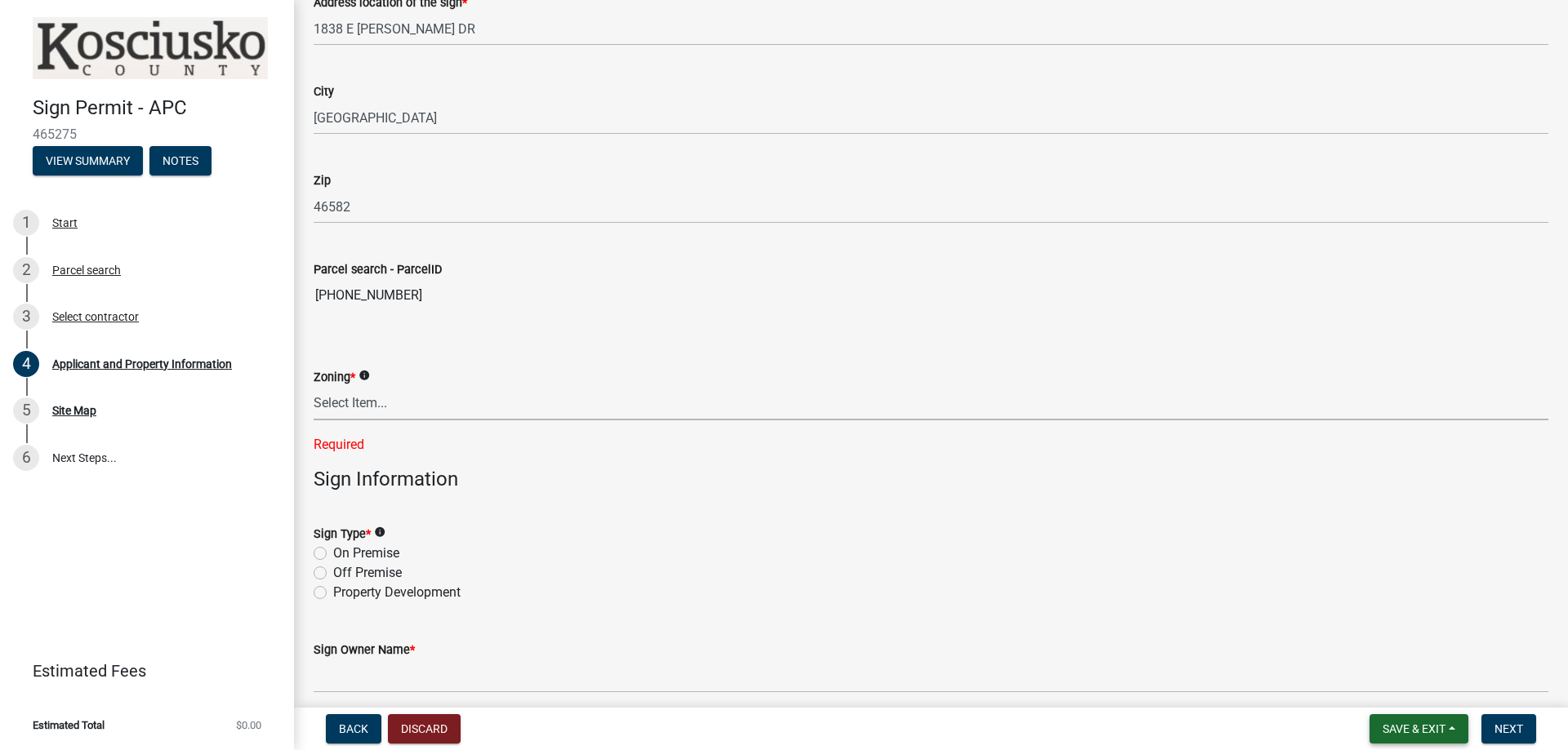
click at [354, 405] on select "Select Item... Residential Agricultural Commercial Industrial 1 Industrial 2 In…" at bounding box center [931, 403] width 1235 height 33
drag, startPoint x: 437, startPoint y: 417, endPoint x: 456, endPoint y: 342, distance: 77.4
click at [437, 417] on select "Select Item... Residential Agricultural Commercial Industrial 1 Industrial 2 In…" at bounding box center [931, 403] width 1235 height 33
click at [389, 411] on select "Select Item... Residential Agricultural Commercial Industrial 1 Industrial 2 In…" at bounding box center [931, 403] width 1235 height 33
click at [314, 387] on select "Select Item... Residential Agricultural Commercial Industrial 1 Industrial 2 In…" at bounding box center [931, 403] width 1235 height 33
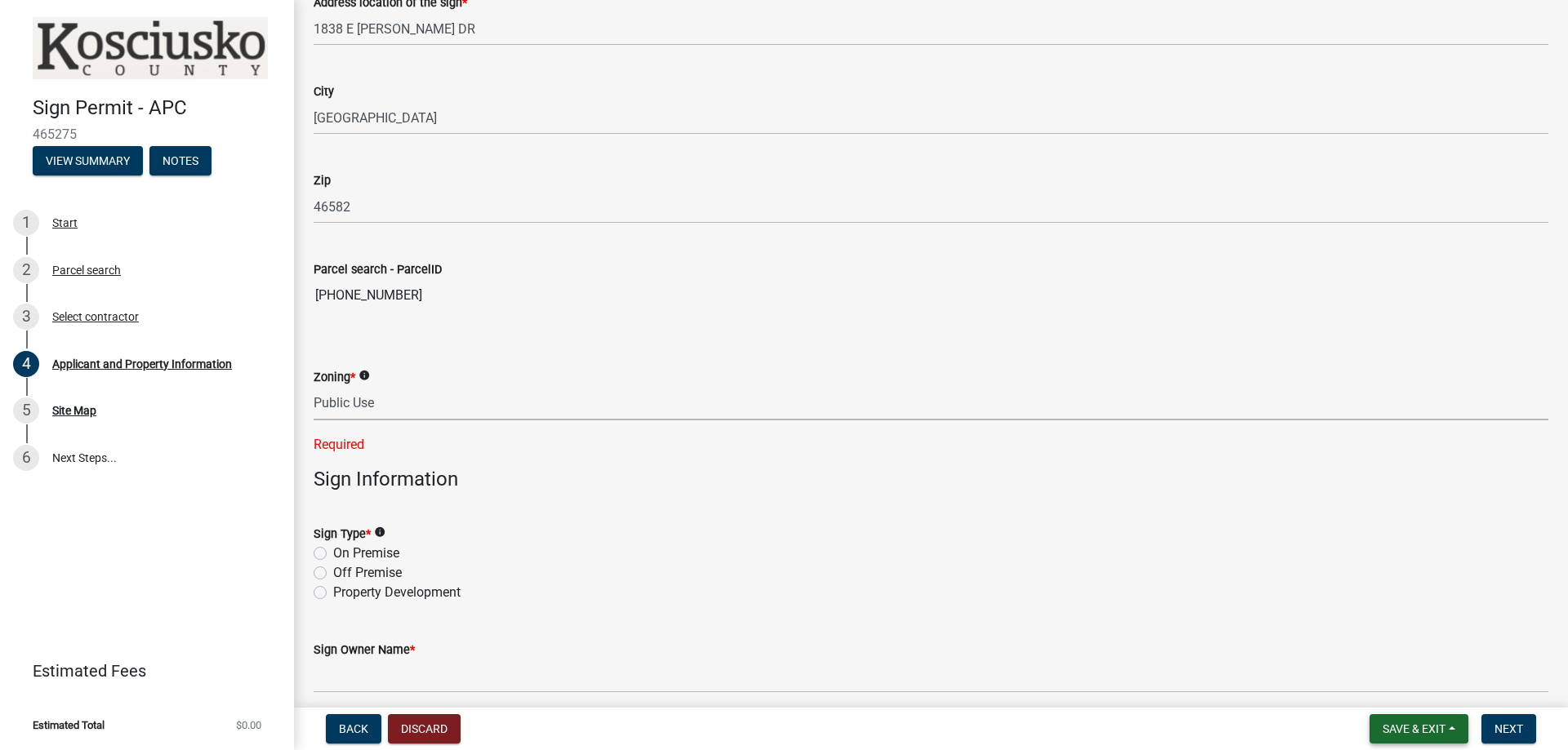
select select "88d7f7c3-310e-49c9-b2af-47d227a32909"
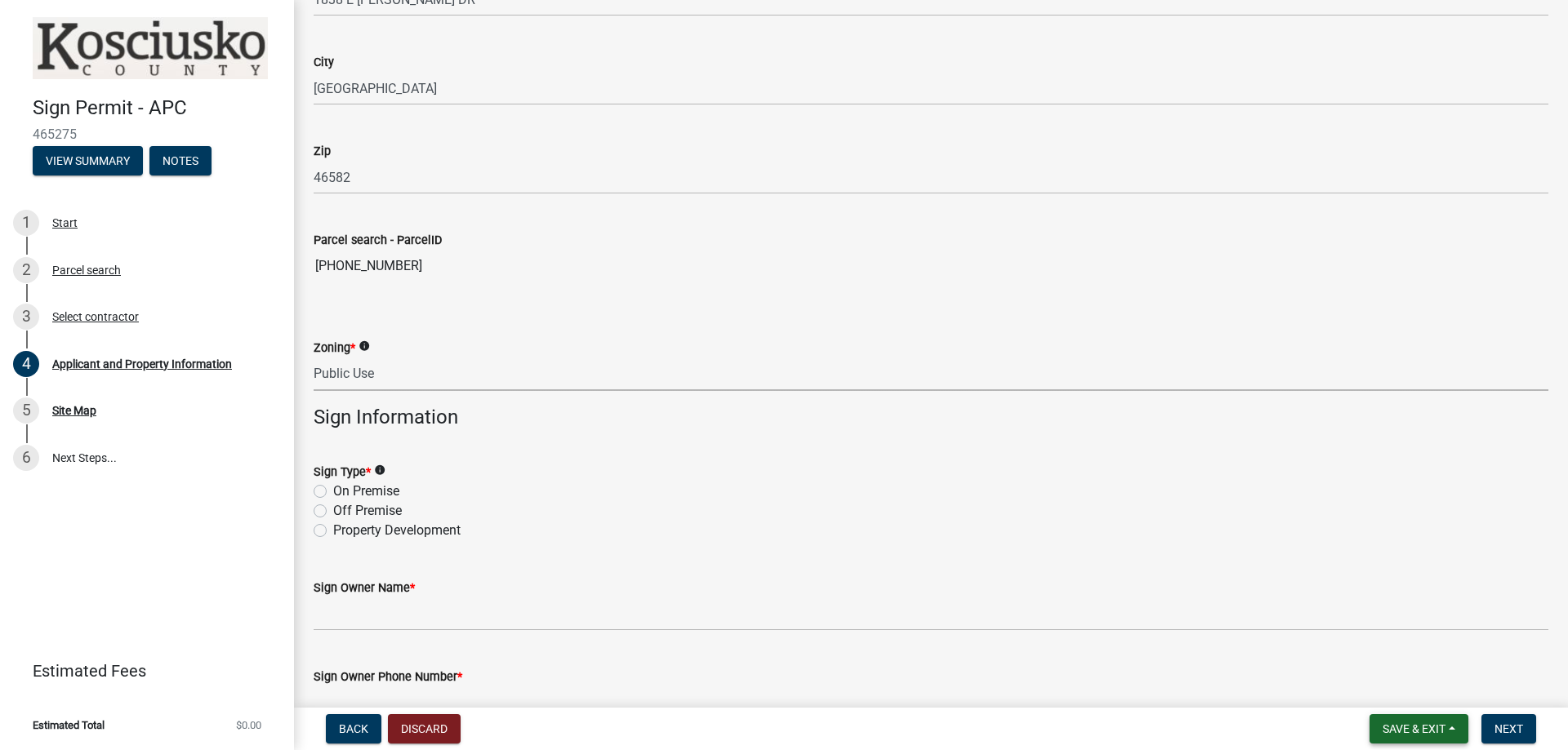
scroll to position [816, 0]
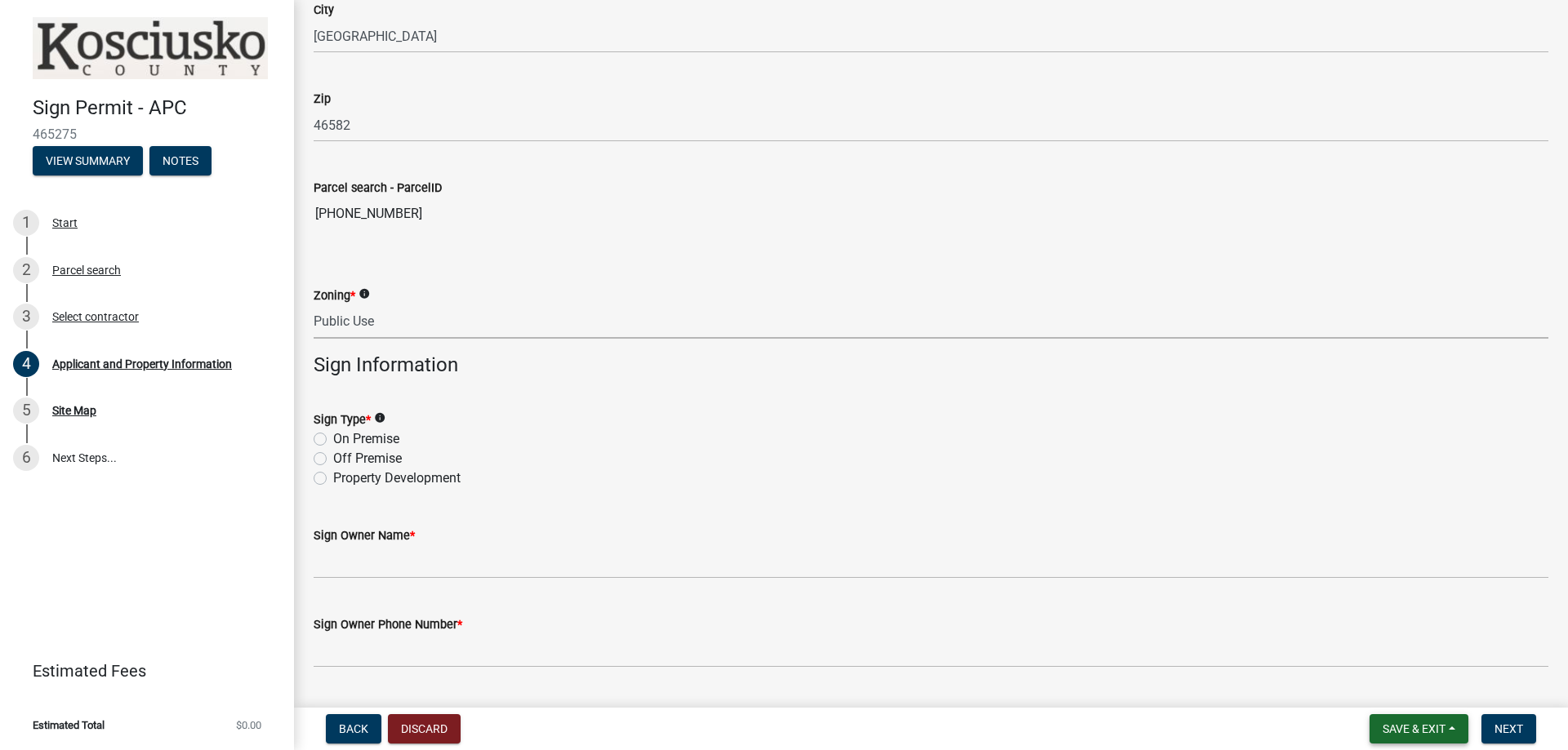
click at [342, 433] on label "On Premise" at bounding box center [366, 438] width 66 height 19
click at [342, 433] on input "On Premise" at bounding box center [339, 435] width 11 height 11
radio input "true"
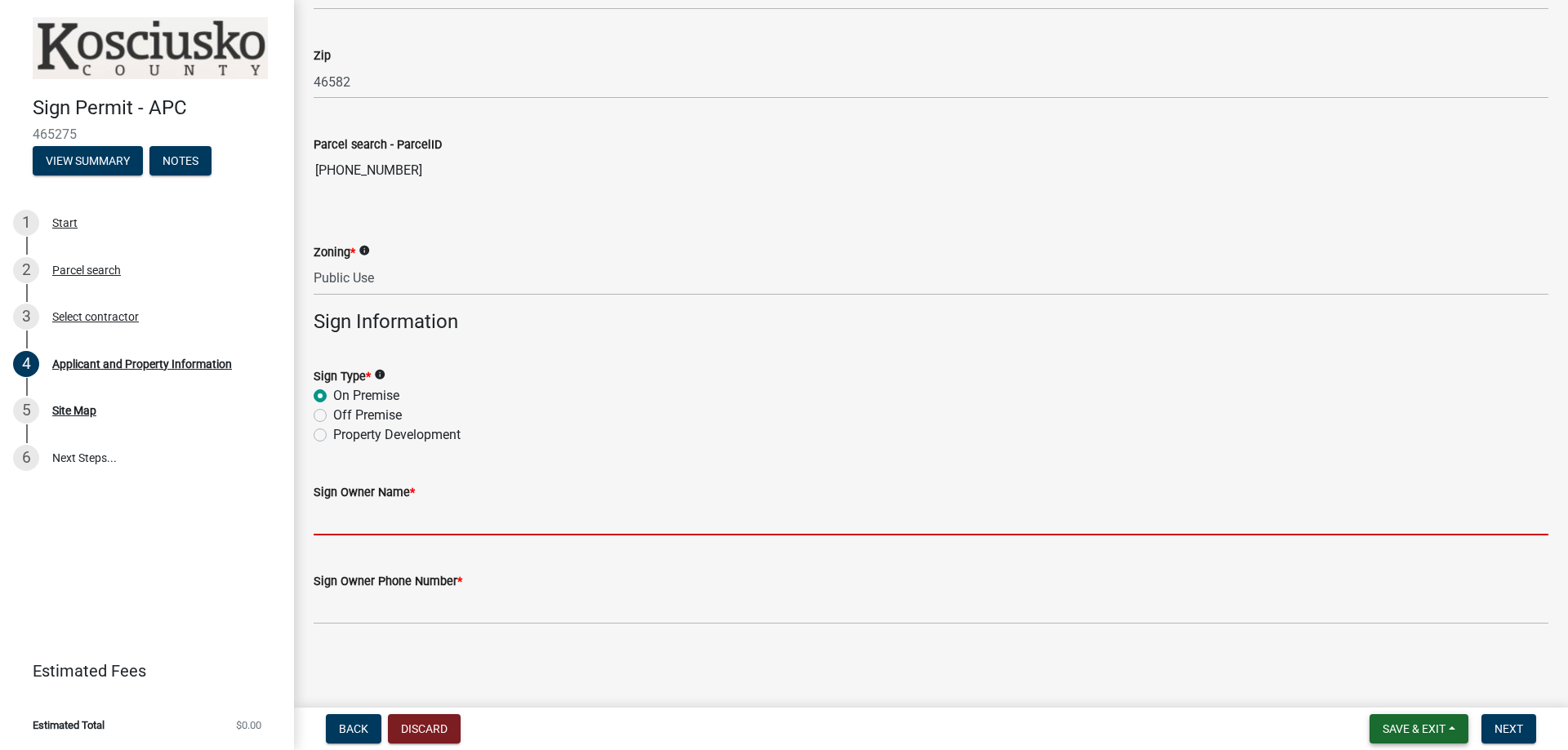
click at [371, 523] on input "Sign Owner Name *" at bounding box center [931, 518] width 1235 height 33
type input "[PERSON_NAME]"
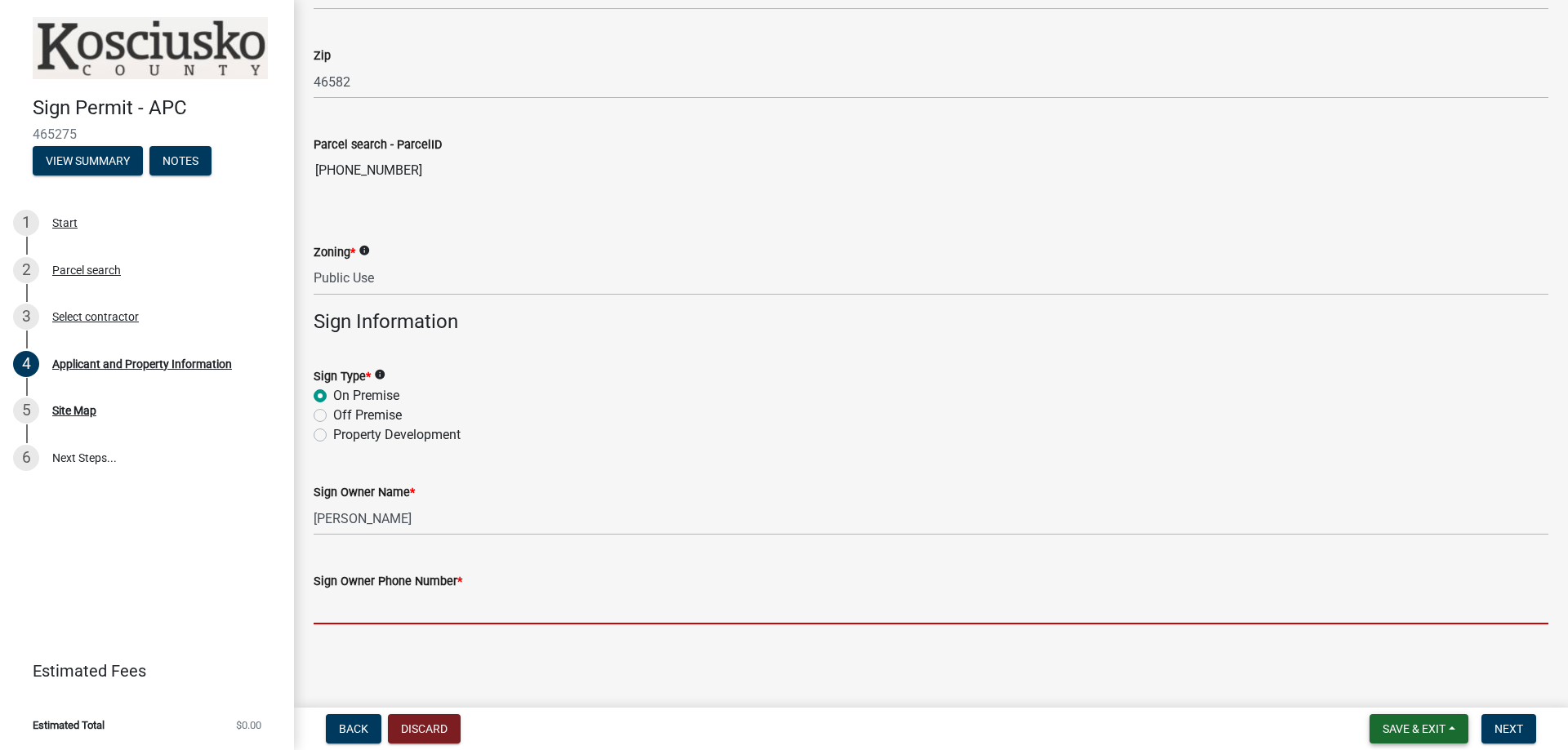
click at [389, 601] on input "Sign Owner Phone Number *" at bounding box center [931, 608] width 1235 height 33
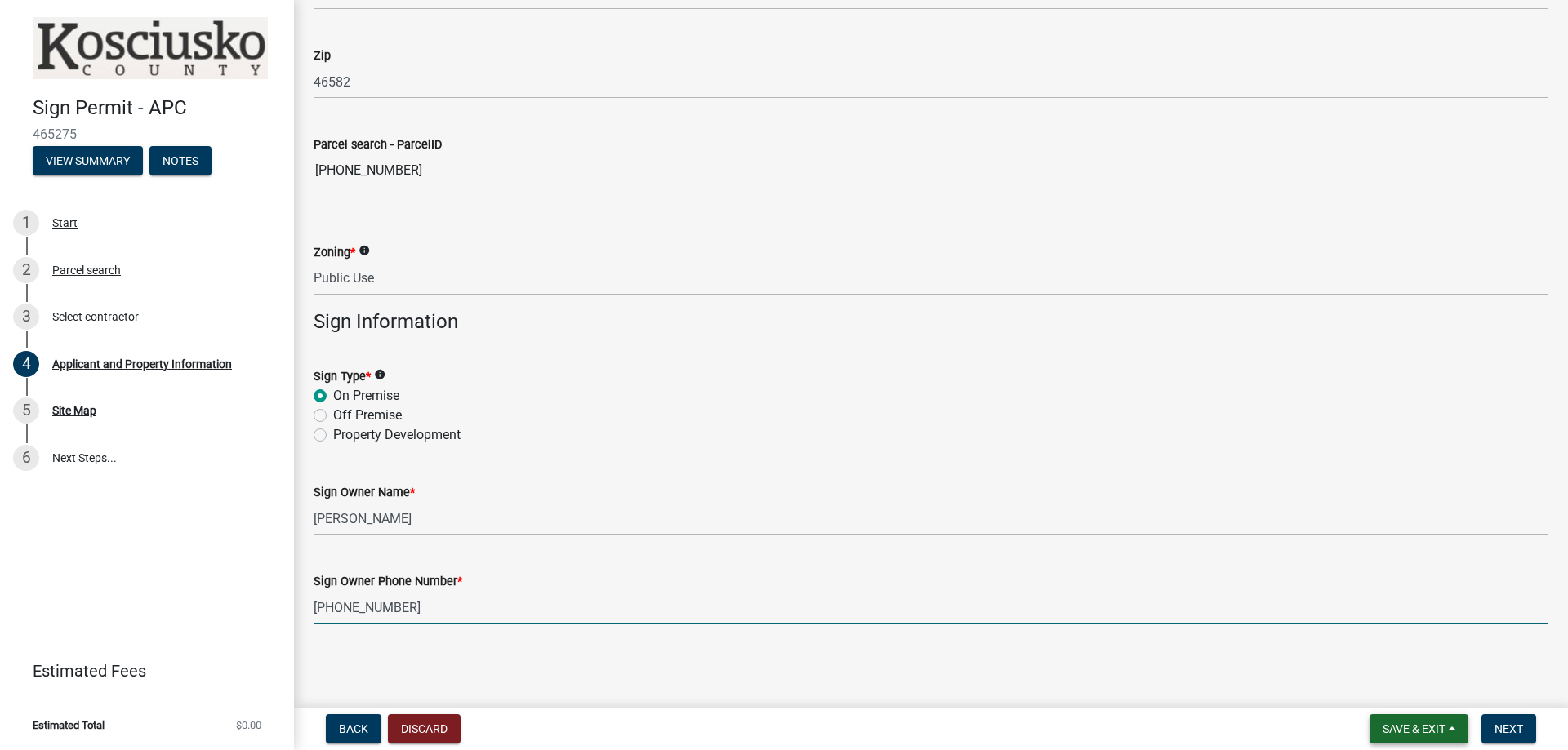
type input "[PHONE_NUMBER]"
click at [1411, 717] on button "Save & Exit" at bounding box center [1418, 729] width 99 height 30
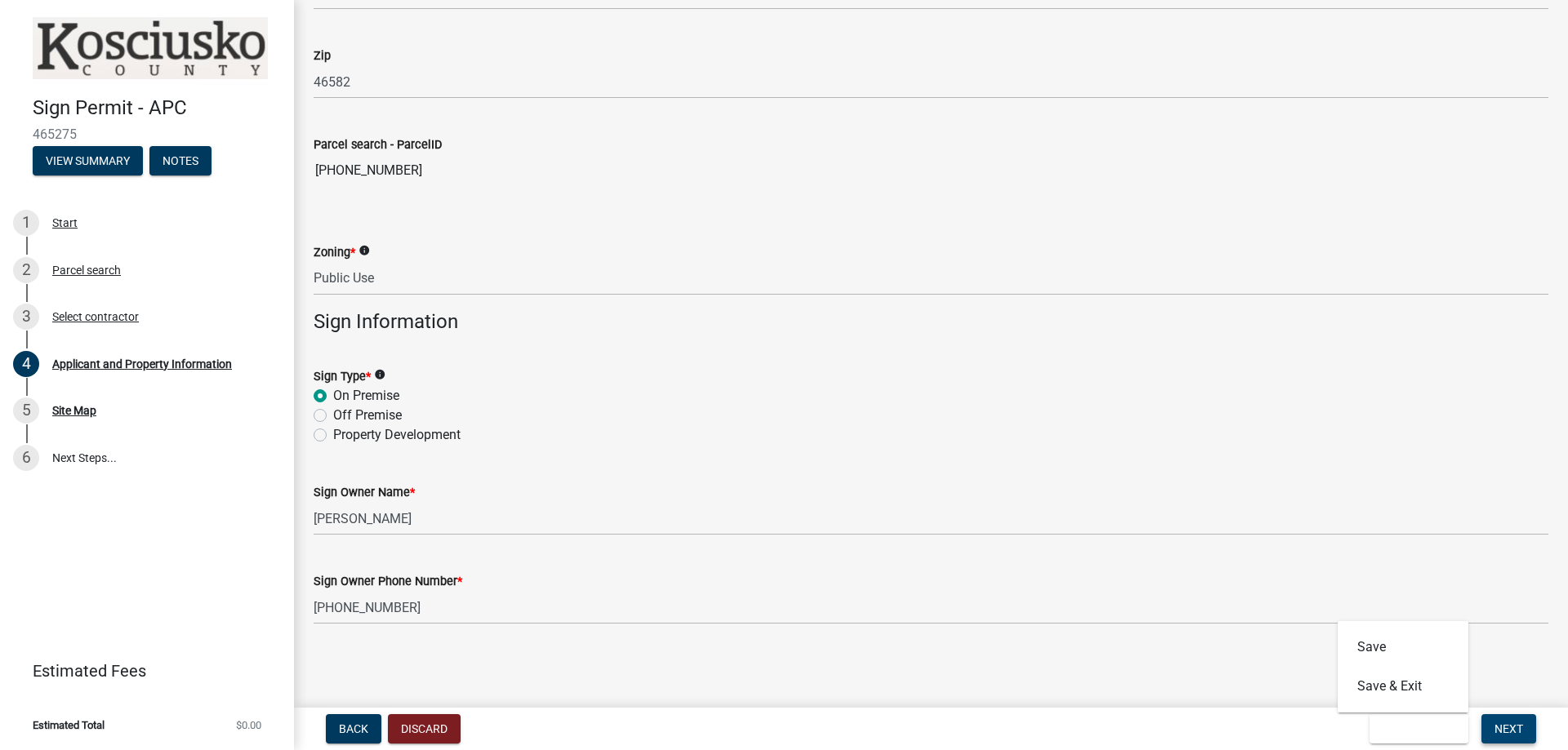
click at [1504, 720] on button "Next" at bounding box center [1508, 729] width 54 height 30
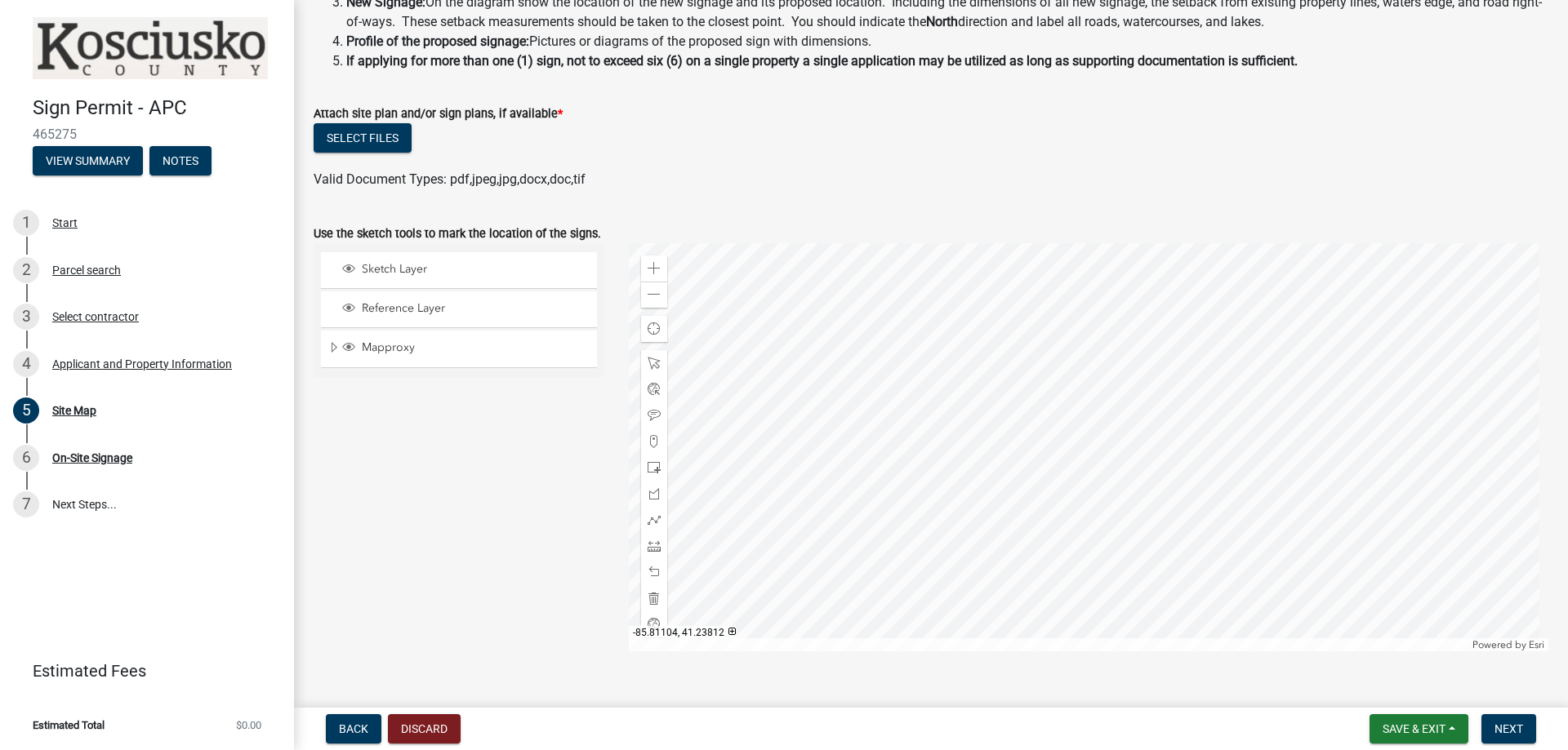
scroll to position [220, 0]
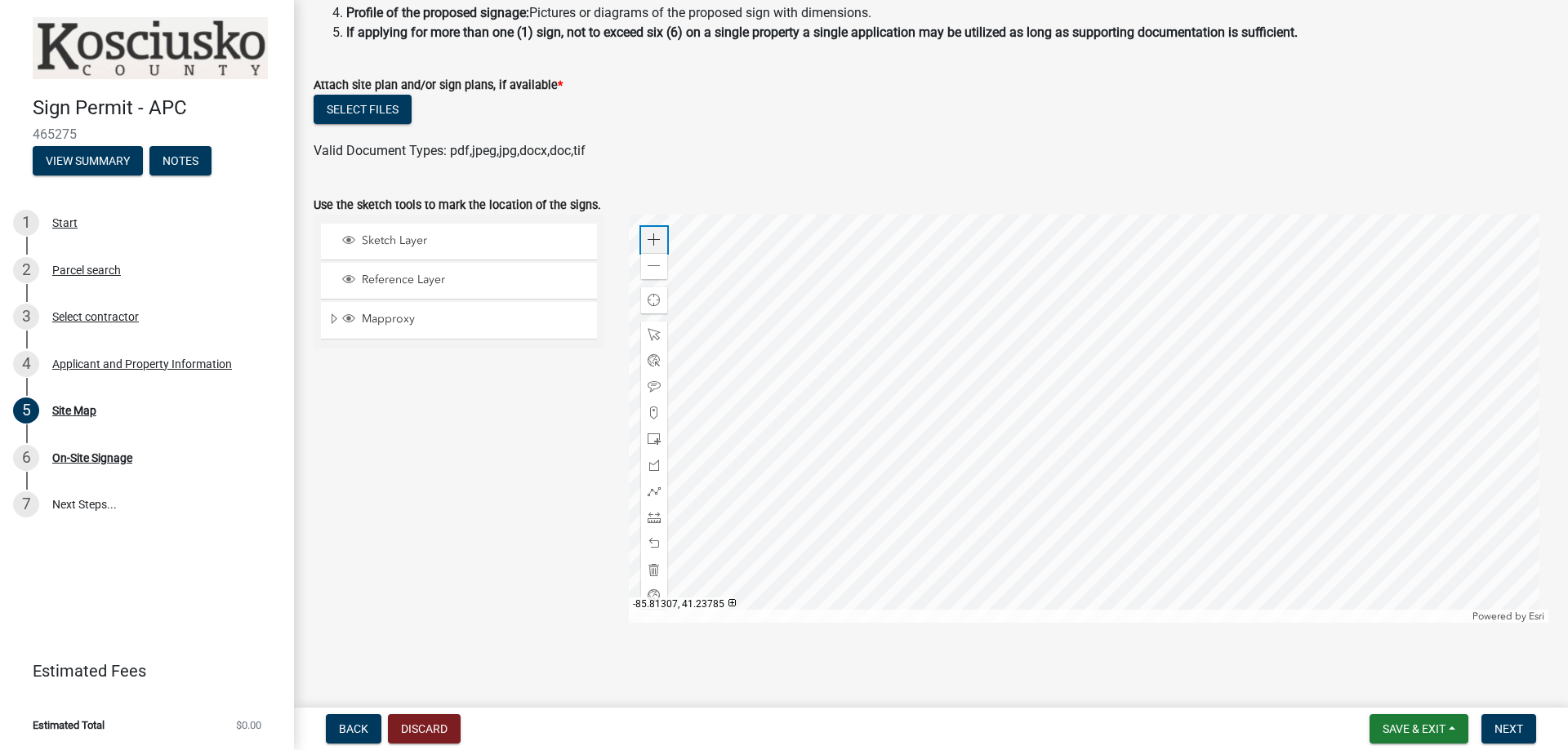
click at [656, 252] on div "Zoom in" at bounding box center [654, 240] width 26 height 26
click at [656, 251] on div "Zoom in" at bounding box center [654, 240] width 26 height 26
click at [1011, 226] on div at bounding box center [1088, 419] width 920 height 408
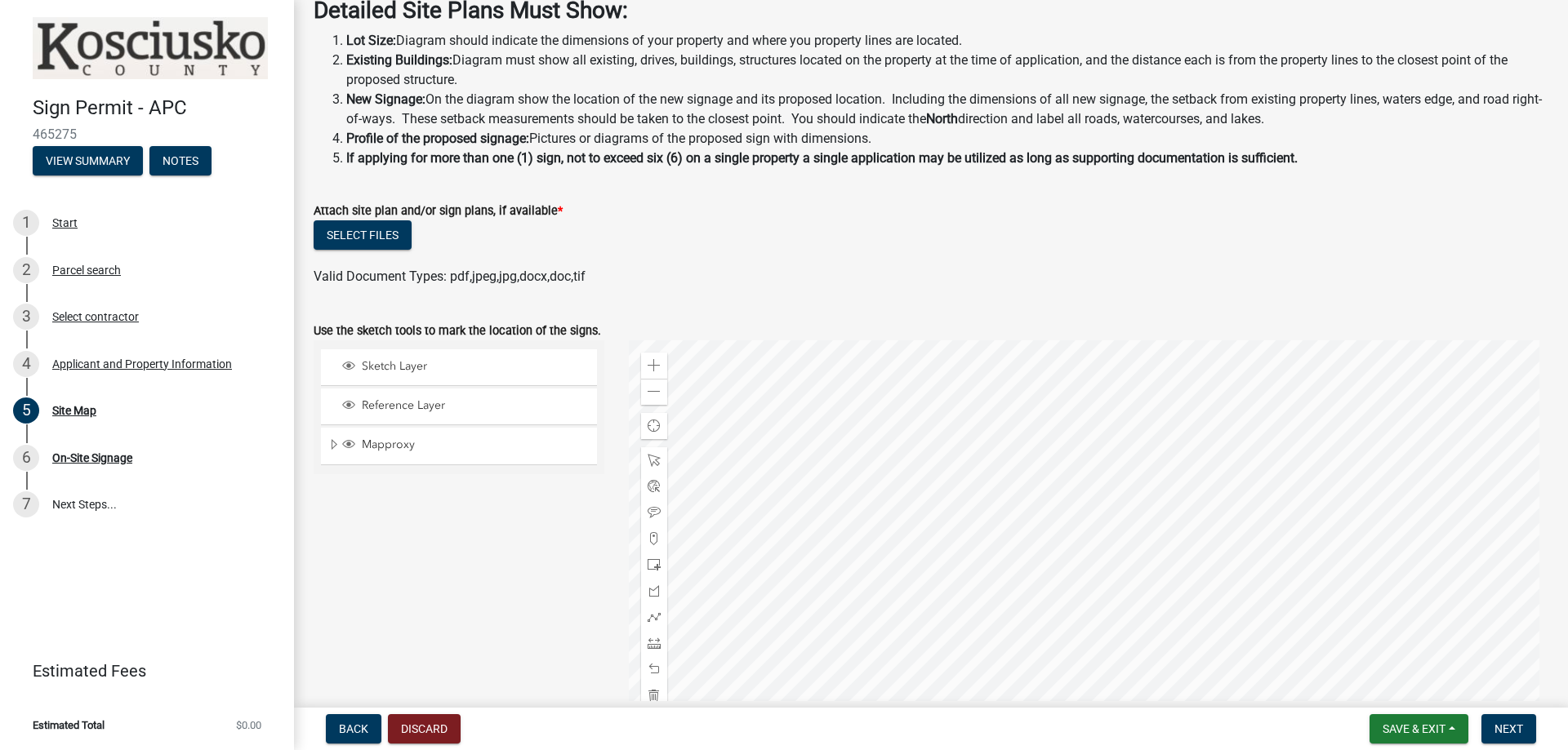
scroll to position [57, 0]
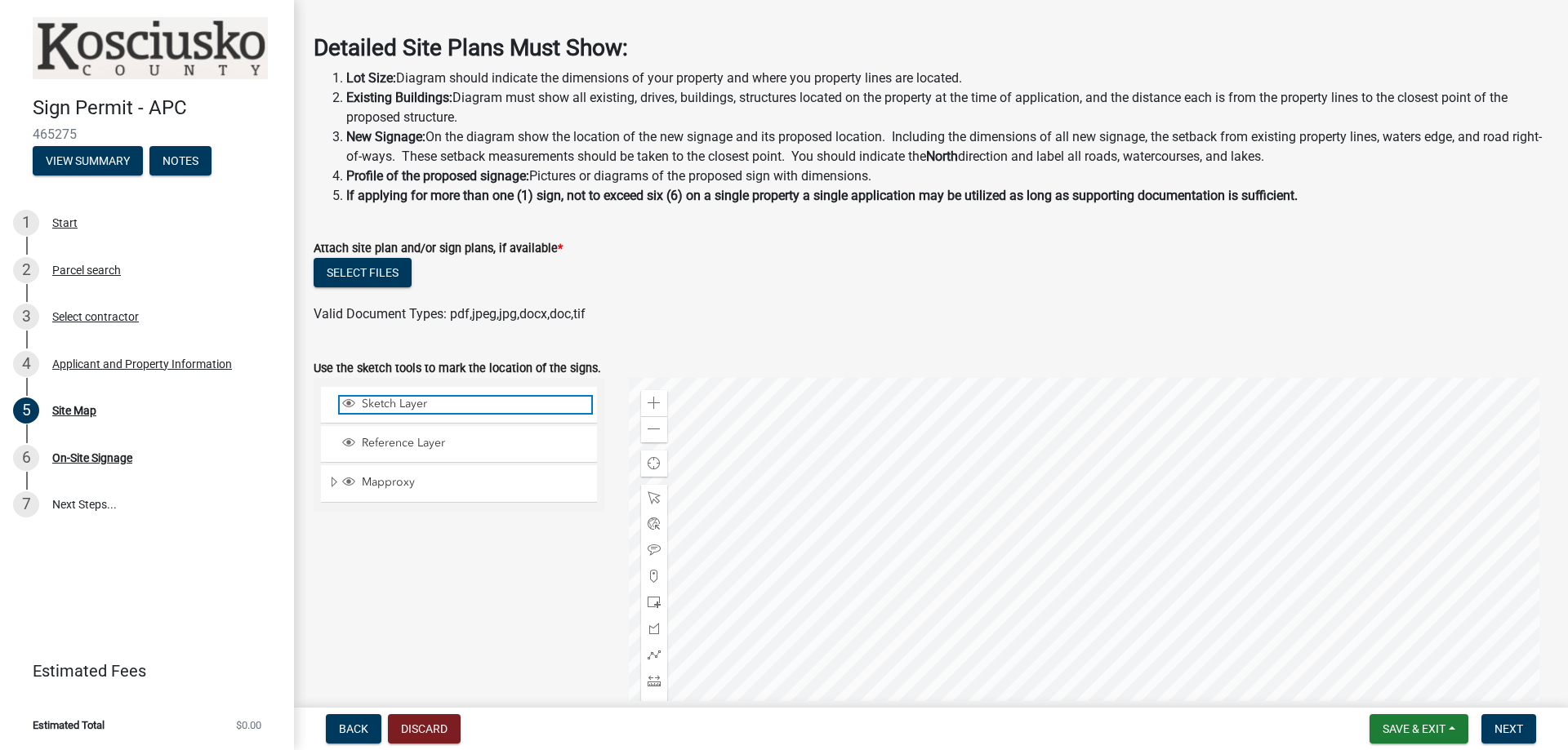
click at [416, 409] on span "Sketch Layer" at bounding box center [474, 404] width 233 height 15
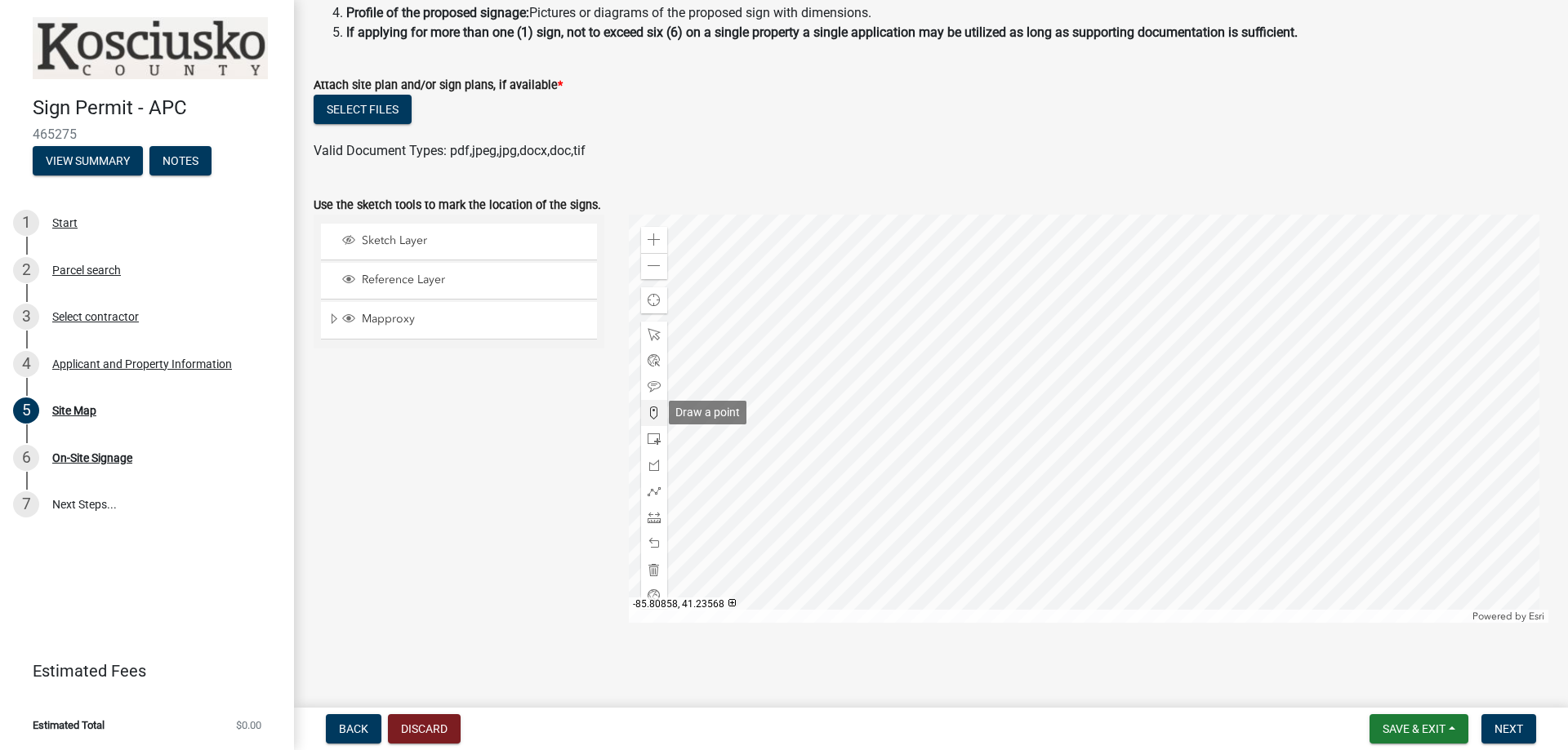
click at [652, 412] on span at bounding box center [654, 413] width 13 height 13
click at [1030, 461] on div at bounding box center [1088, 419] width 920 height 408
click at [1005, 449] on div at bounding box center [1088, 419] width 920 height 408
click at [1001, 445] on div at bounding box center [1088, 419] width 920 height 408
click at [656, 444] on span at bounding box center [654, 439] width 13 height 13
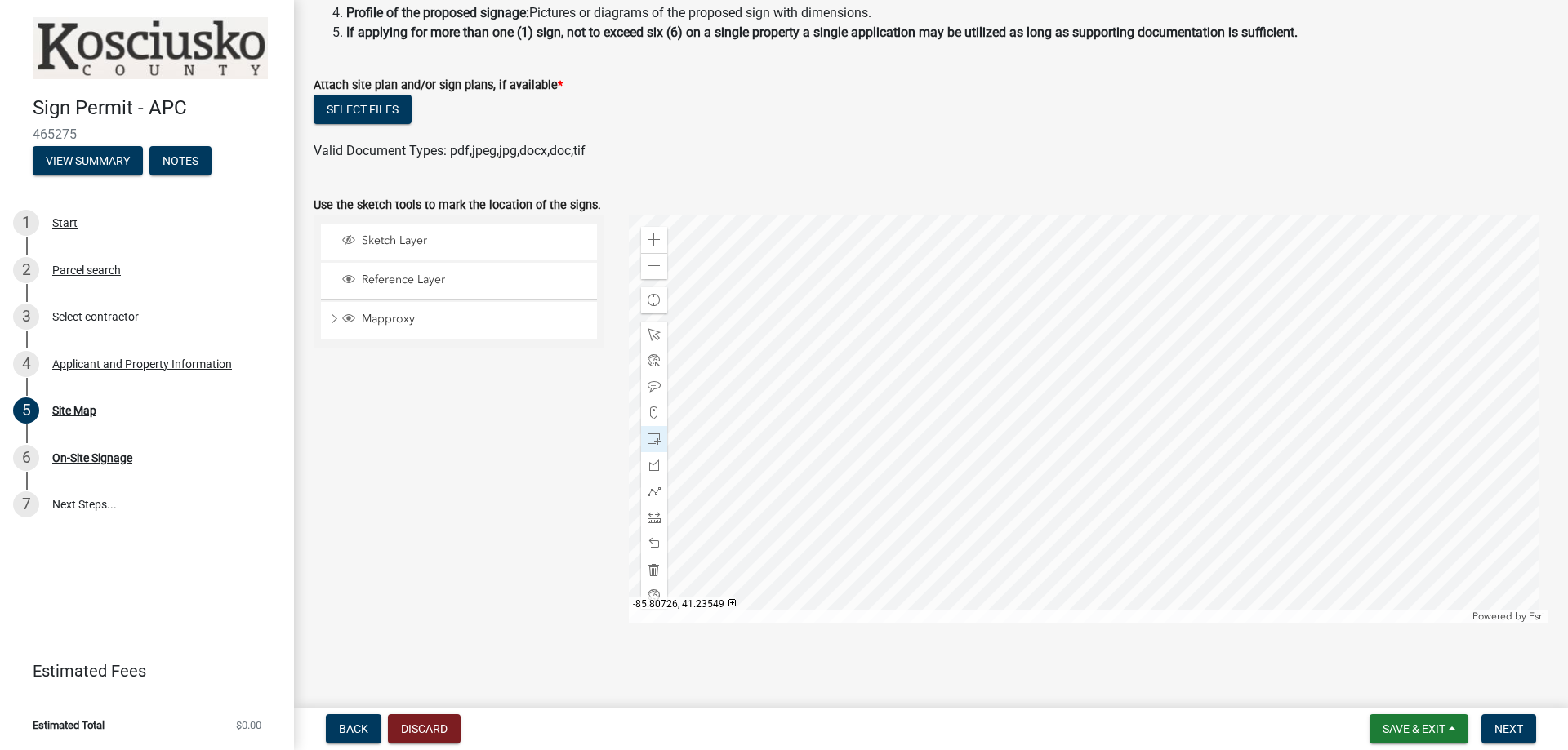
click at [986, 452] on div at bounding box center [1088, 419] width 920 height 408
click at [1010, 449] on div at bounding box center [1088, 419] width 920 height 408
click at [651, 518] on span at bounding box center [654, 518] width 13 height 13
click at [997, 542] on div at bounding box center [1088, 419] width 920 height 408
click at [1001, 449] on div at bounding box center [1088, 419] width 920 height 408
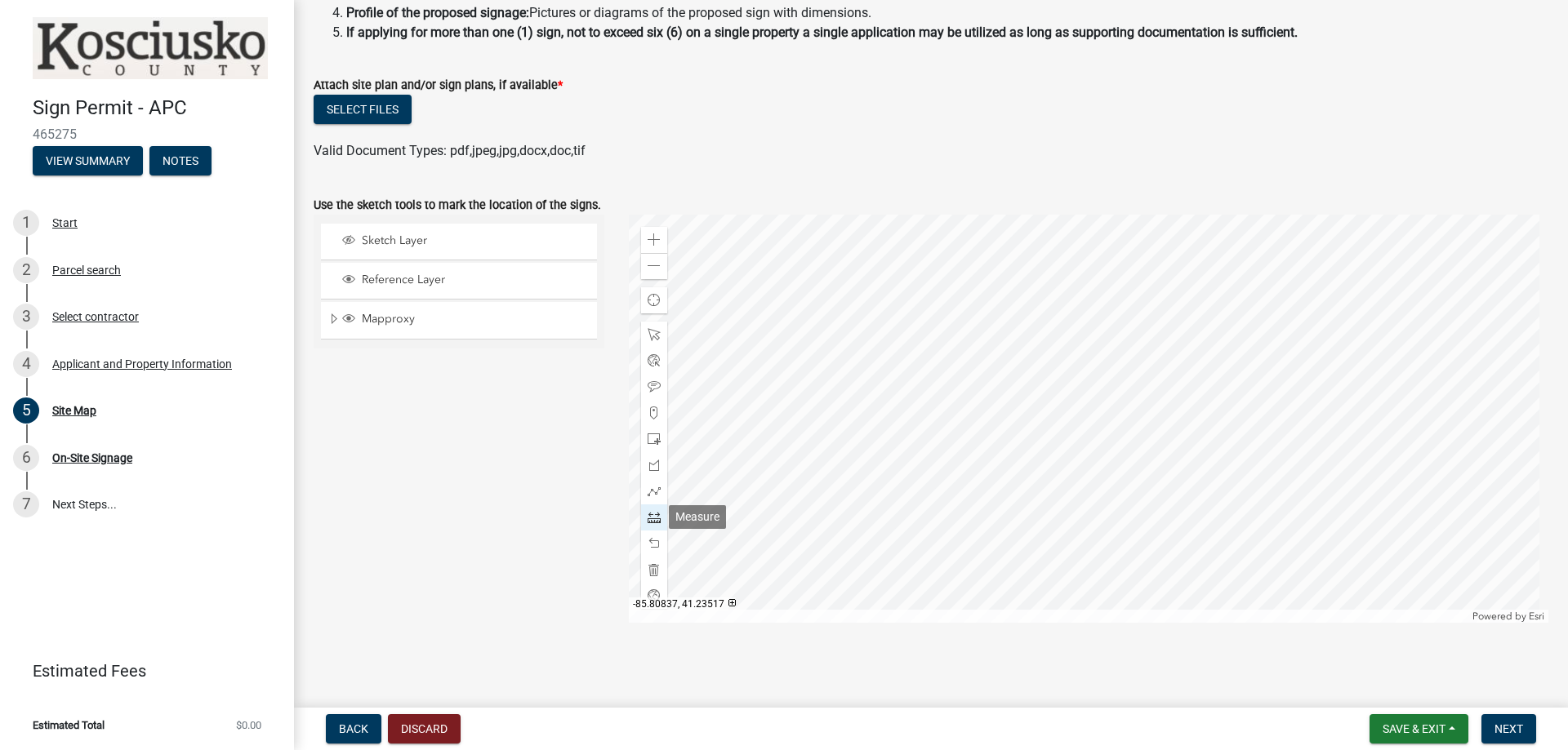
click at [653, 519] on span at bounding box center [654, 518] width 13 height 13
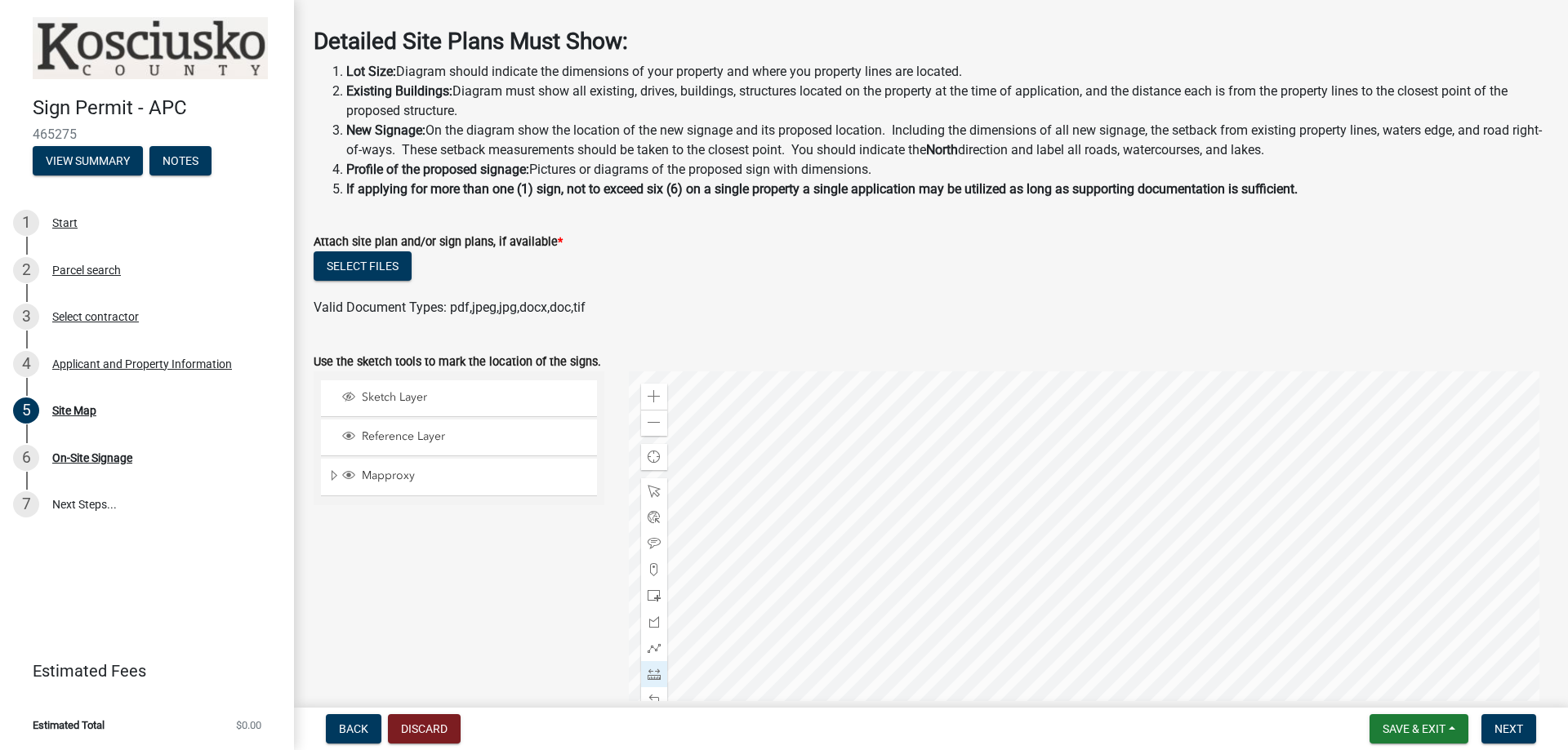
scroll to position [57, 0]
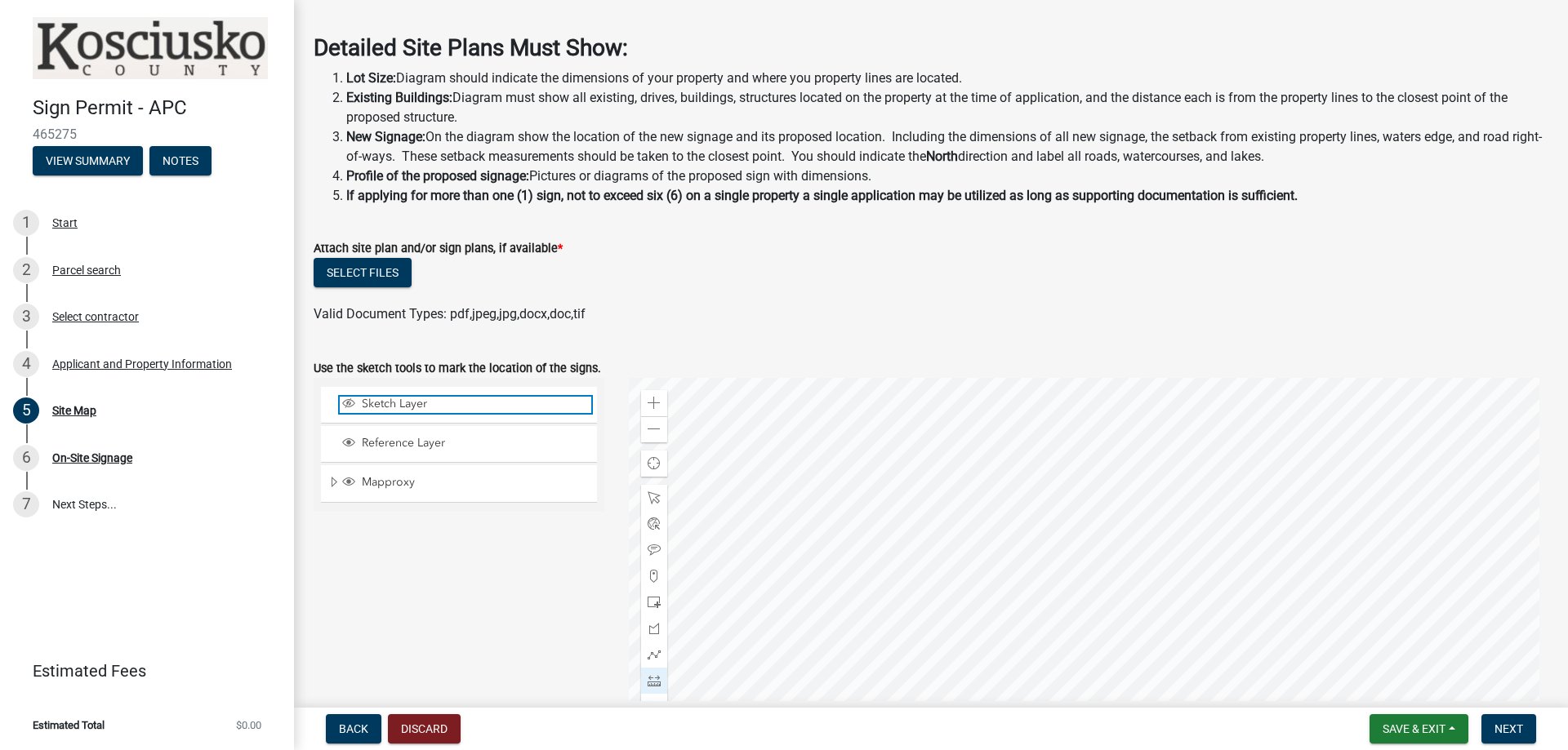
click at [431, 408] on span "Sketch Layer" at bounding box center [474, 404] width 233 height 15
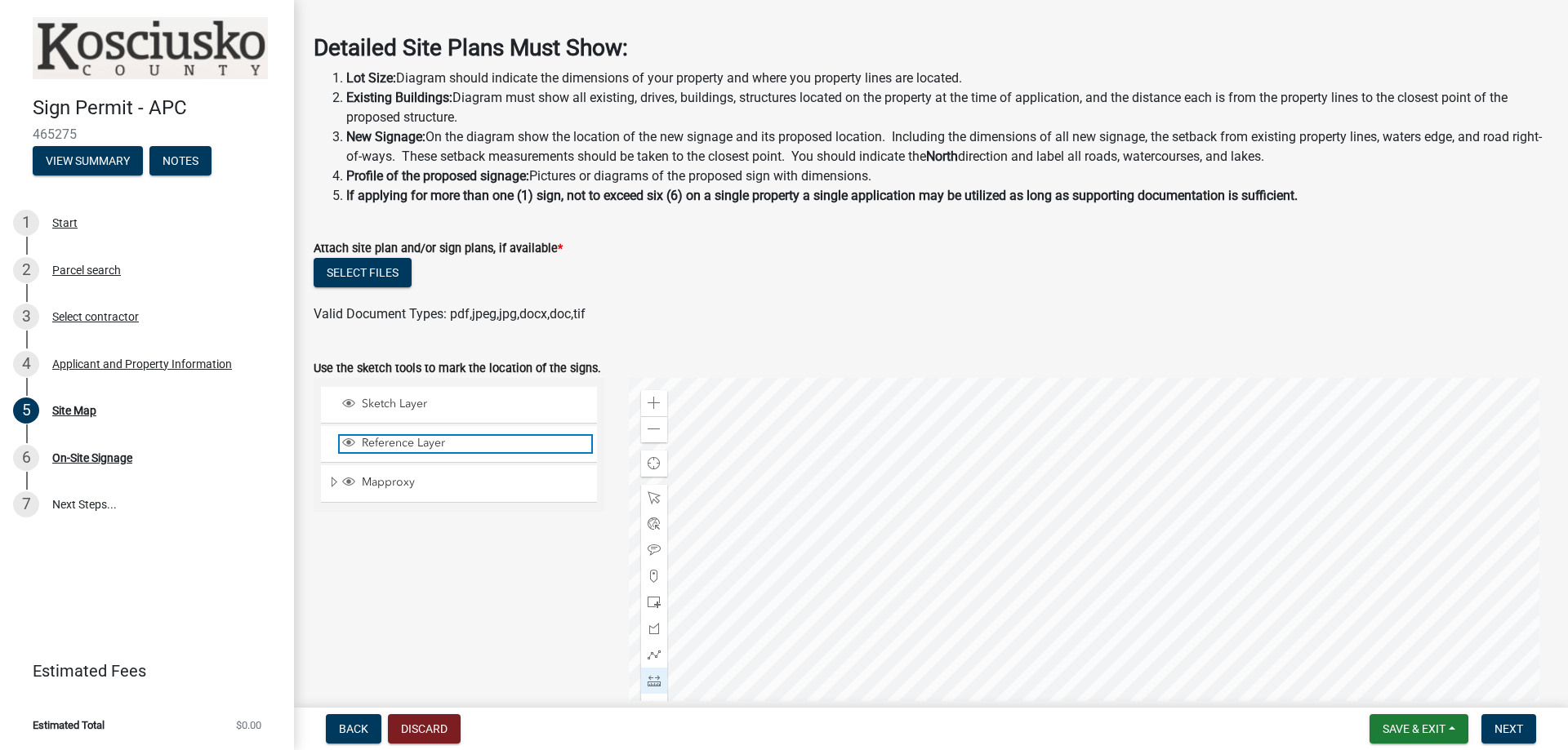
click at [423, 449] on span "Reference Layer" at bounding box center [474, 443] width 233 height 15
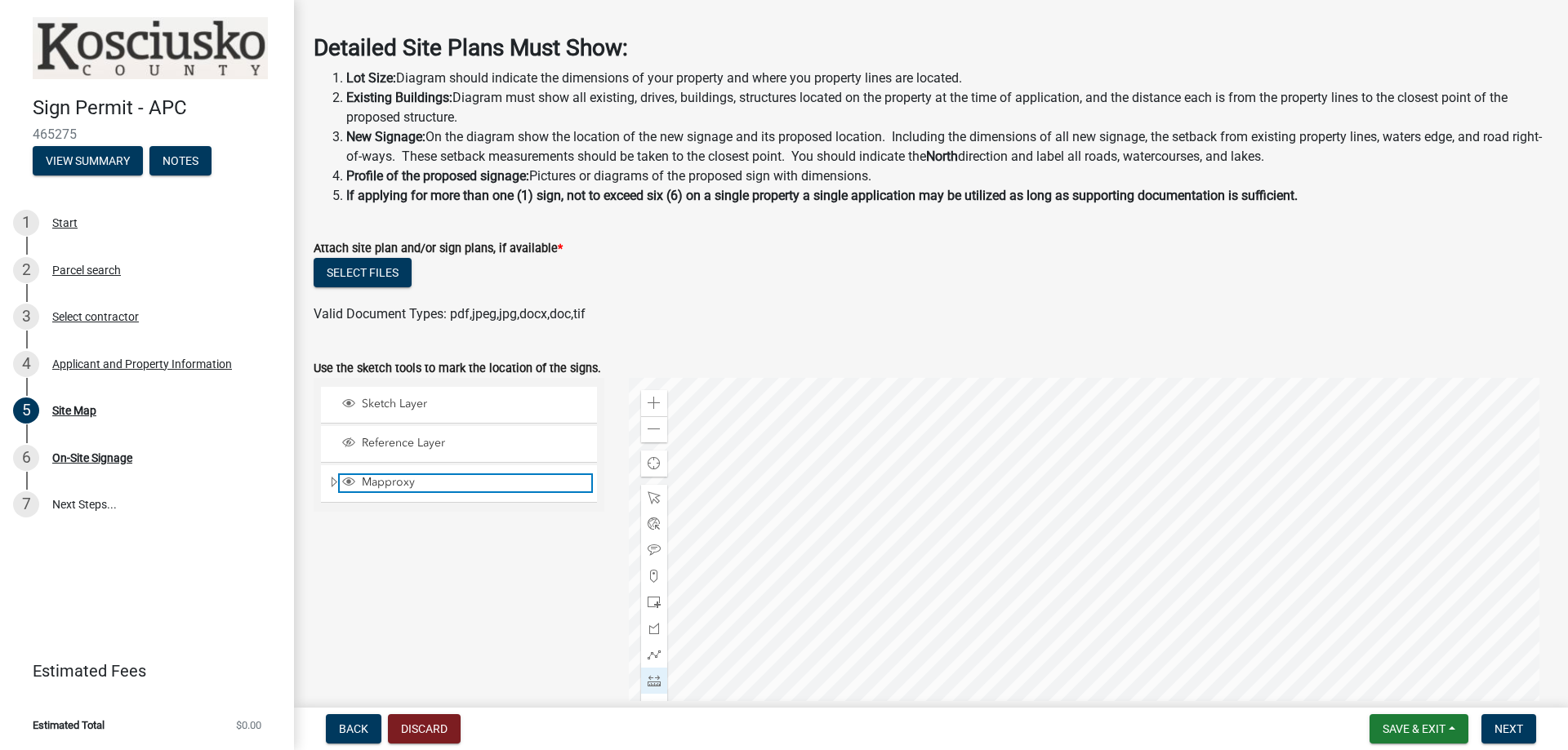
click at [427, 485] on span "Mapproxy" at bounding box center [474, 482] width 233 height 15
click at [446, 483] on span "Mapproxy" at bounding box center [474, 482] width 233 height 15
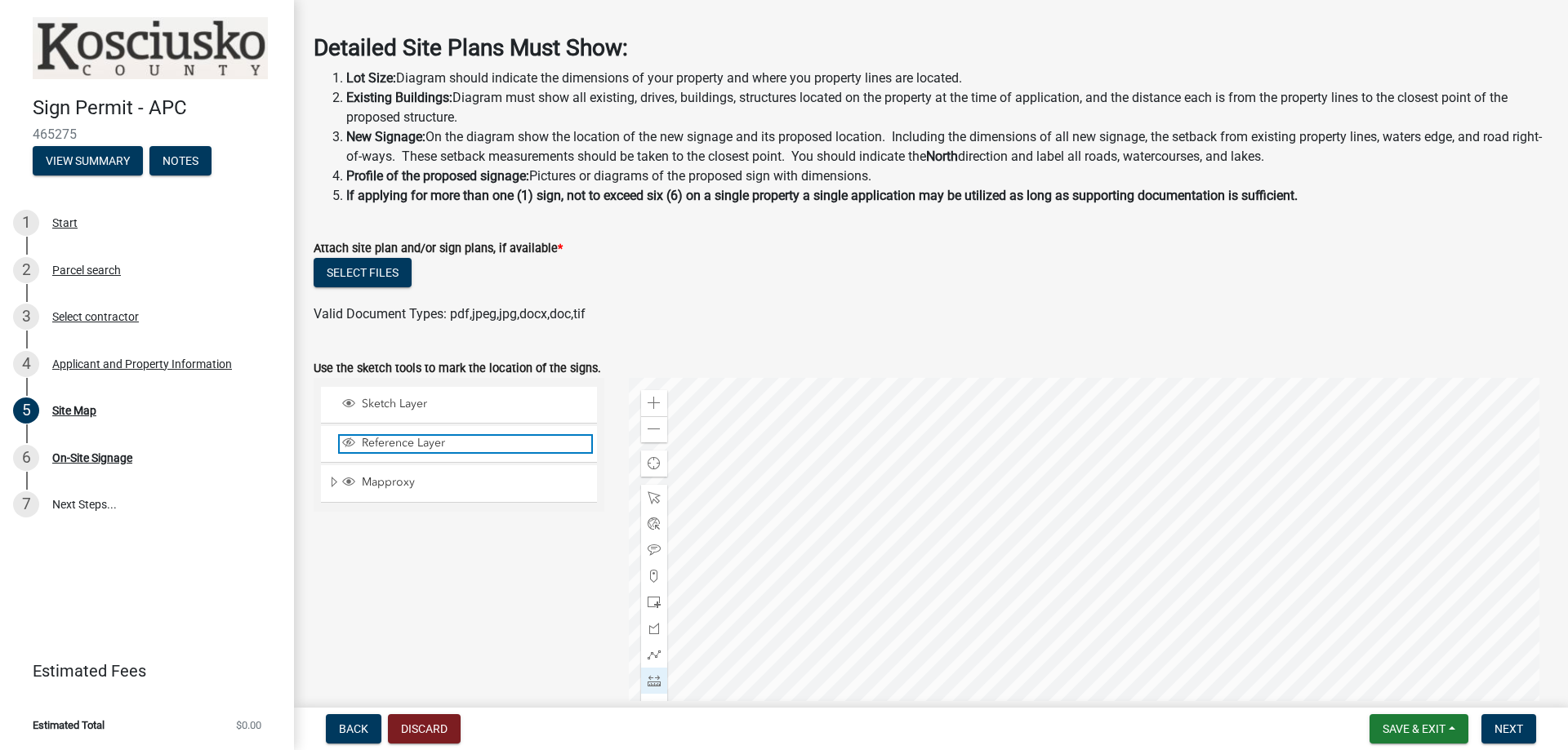
click at [450, 445] on span "Reference Layer" at bounding box center [474, 443] width 233 height 15
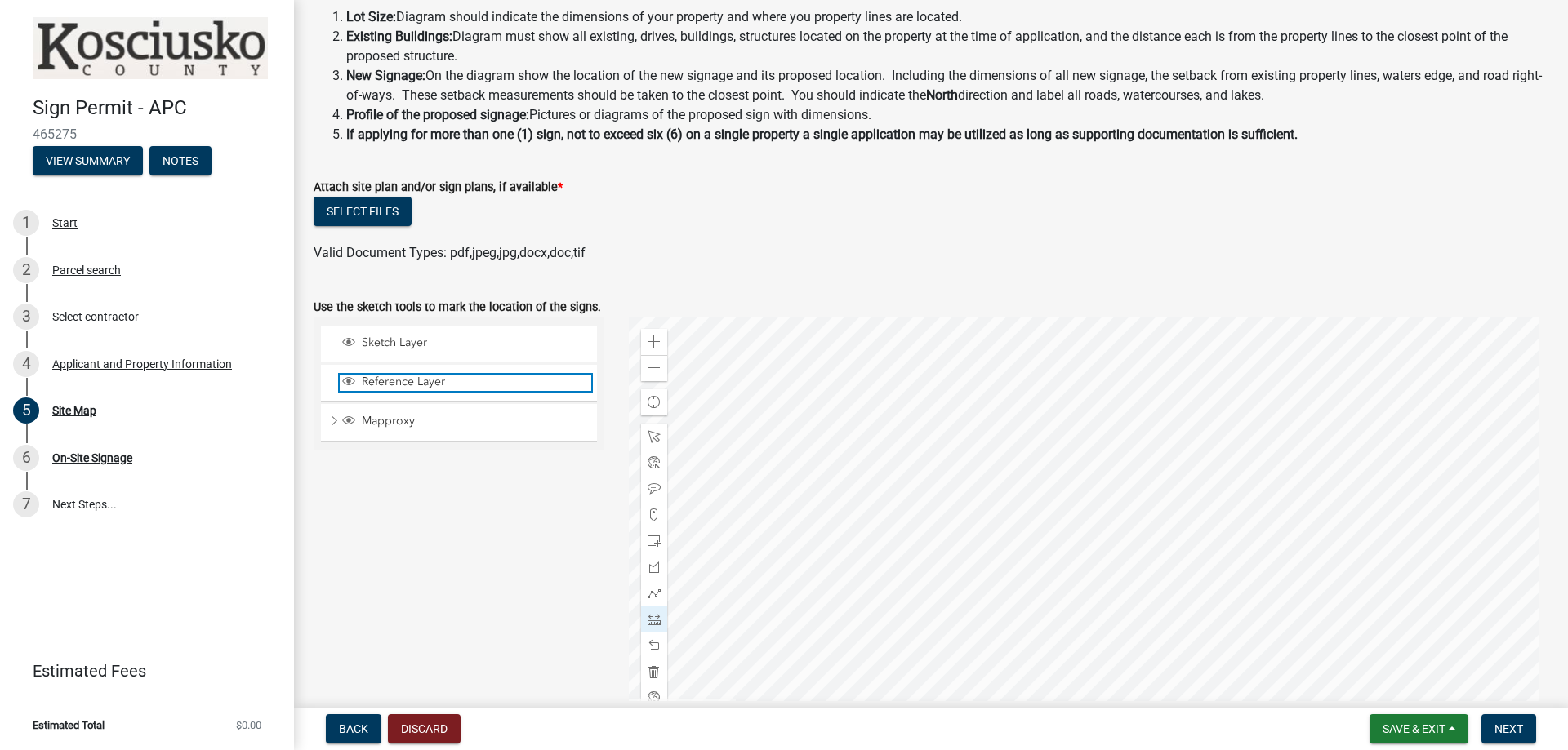
scroll to position [220, 0]
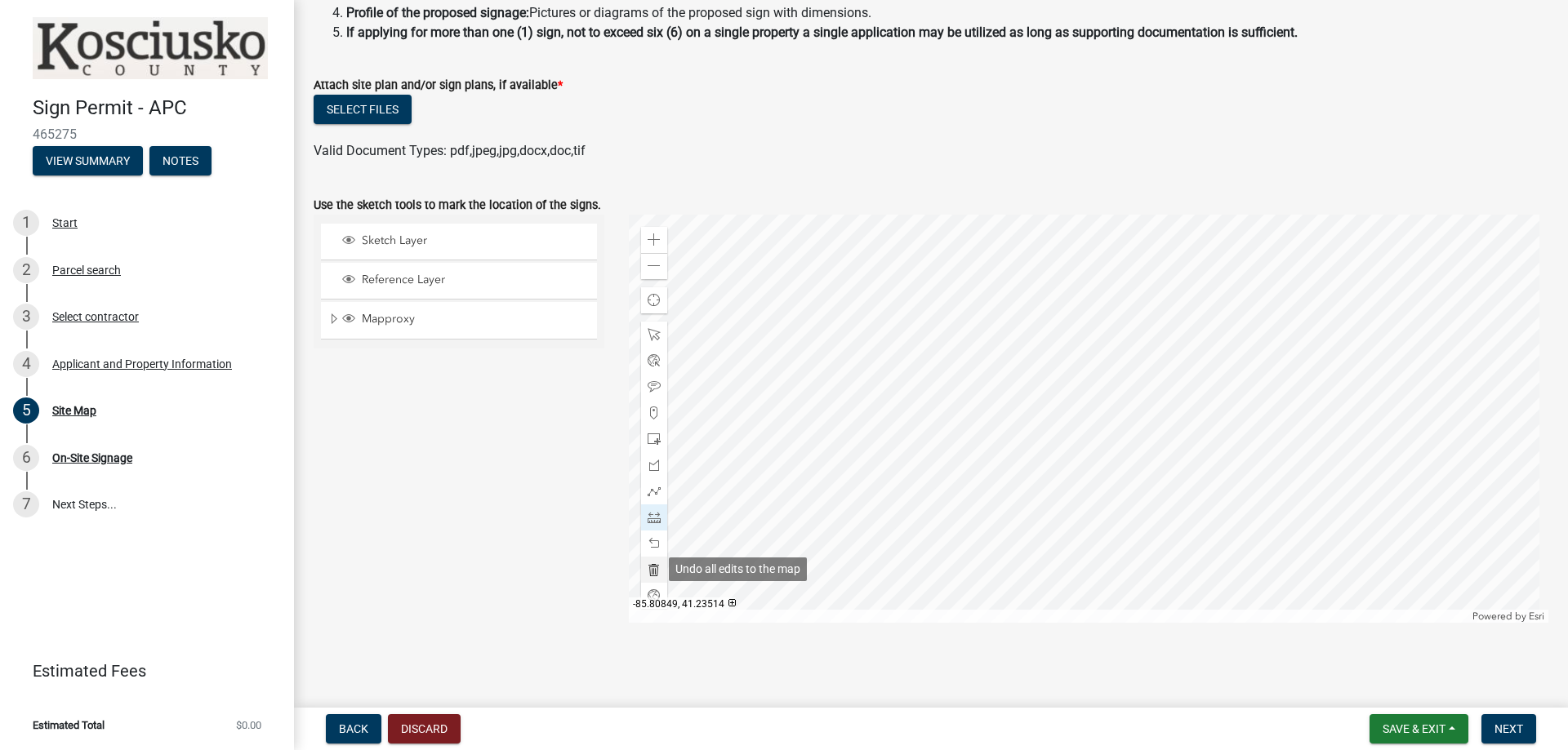
click at [648, 575] on span at bounding box center [654, 570] width 13 height 13
click at [408, 256] on div "Sketch Layer" at bounding box center [459, 241] width 276 height 36
click at [431, 238] on span "Sketch Layer" at bounding box center [474, 241] width 233 height 15
click at [641, 569] on div at bounding box center [654, 569] width 26 height 26
click at [422, 270] on div "Reference Layer" at bounding box center [459, 280] width 276 height 36
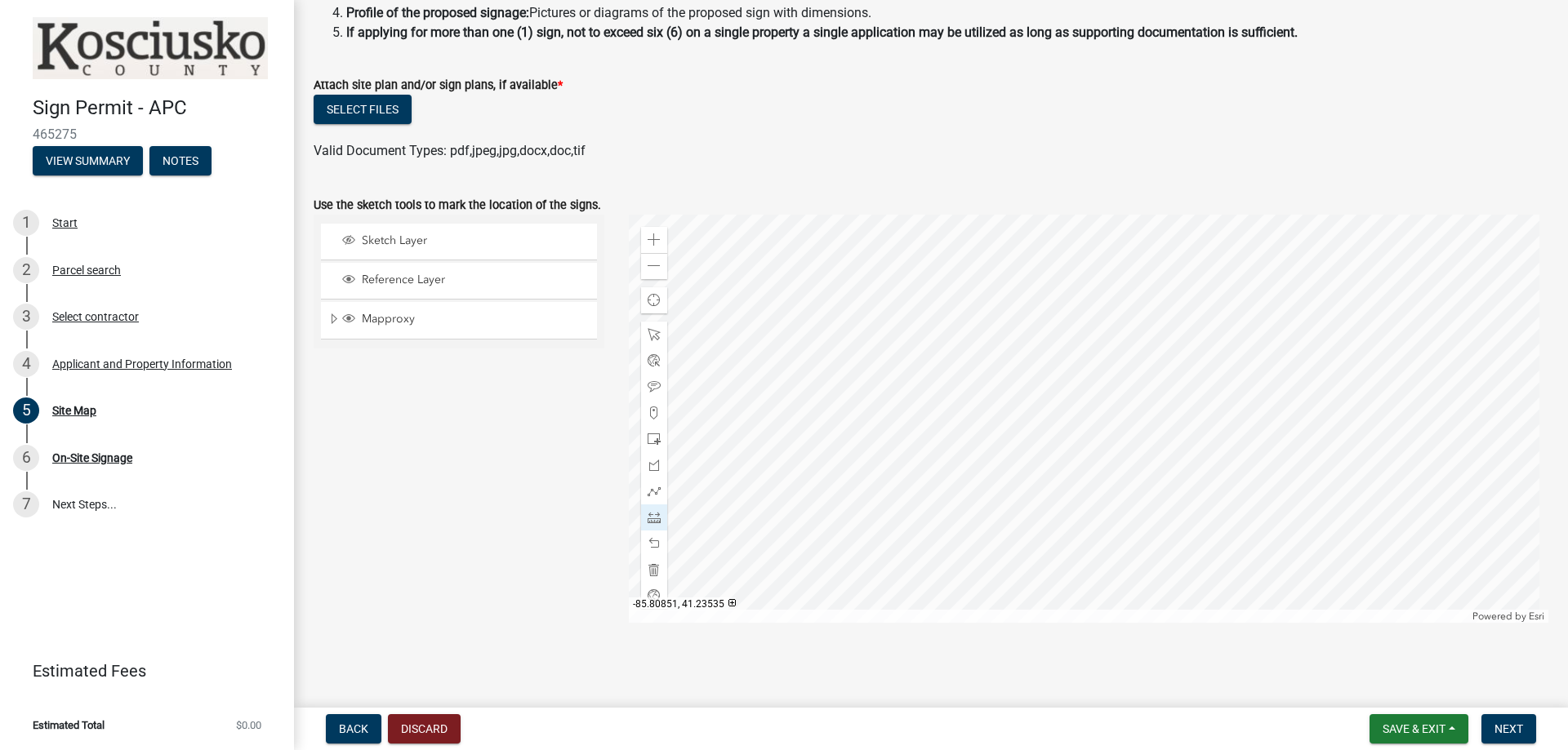
click at [425, 291] on div "Reference Layer" at bounding box center [459, 280] width 276 height 36
click at [434, 283] on span "Reference Layer" at bounding box center [474, 280] width 233 height 15
click at [436, 243] on span "Sketch Layer" at bounding box center [474, 241] width 233 height 15
click at [445, 284] on span "Reference Layer" at bounding box center [474, 280] width 233 height 15
click at [648, 413] on span at bounding box center [654, 413] width 13 height 13
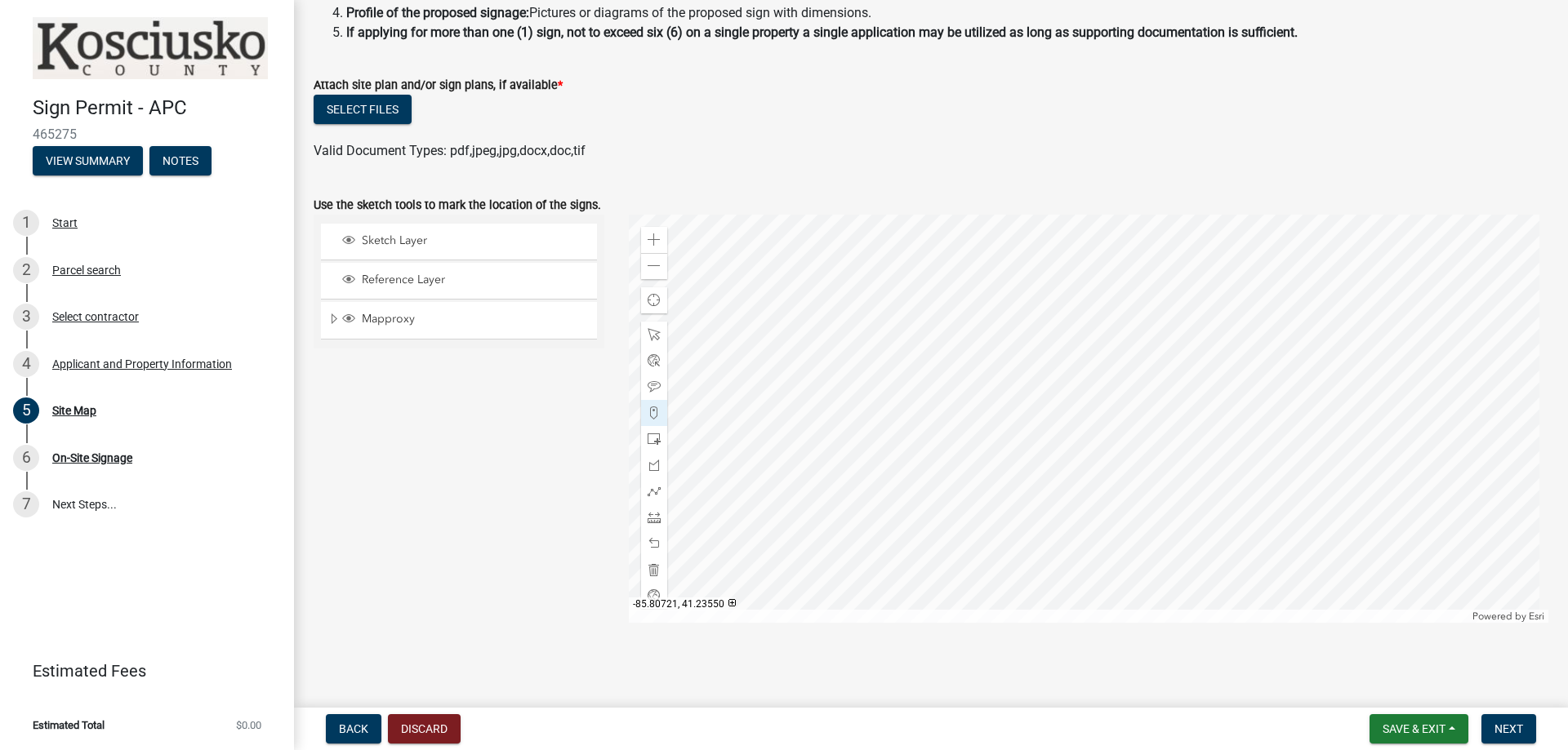
click at [1002, 447] on div at bounding box center [1088, 419] width 920 height 408
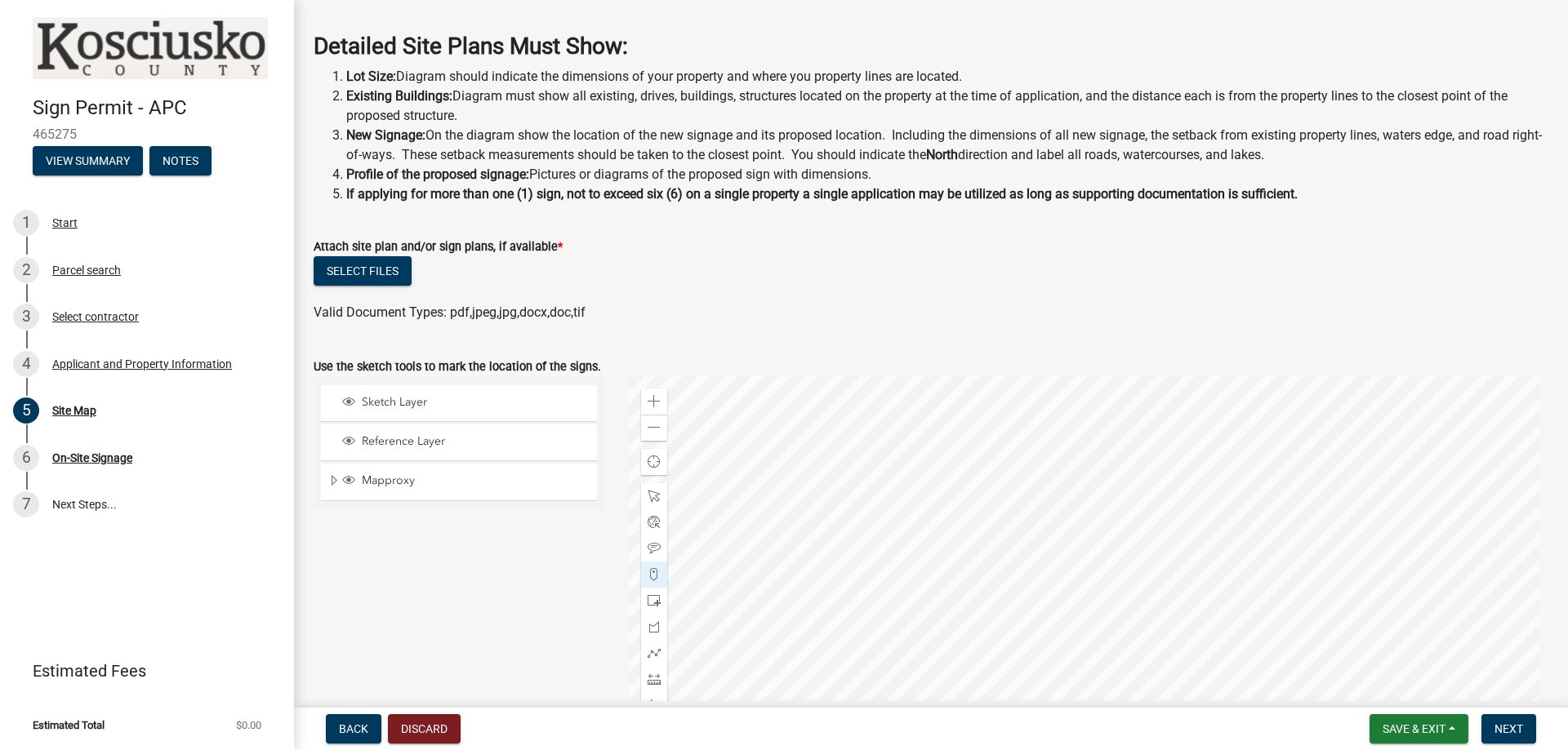
scroll to position [57, 0]
click at [374, 282] on button "Select files" at bounding box center [363, 273] width 98 height 30
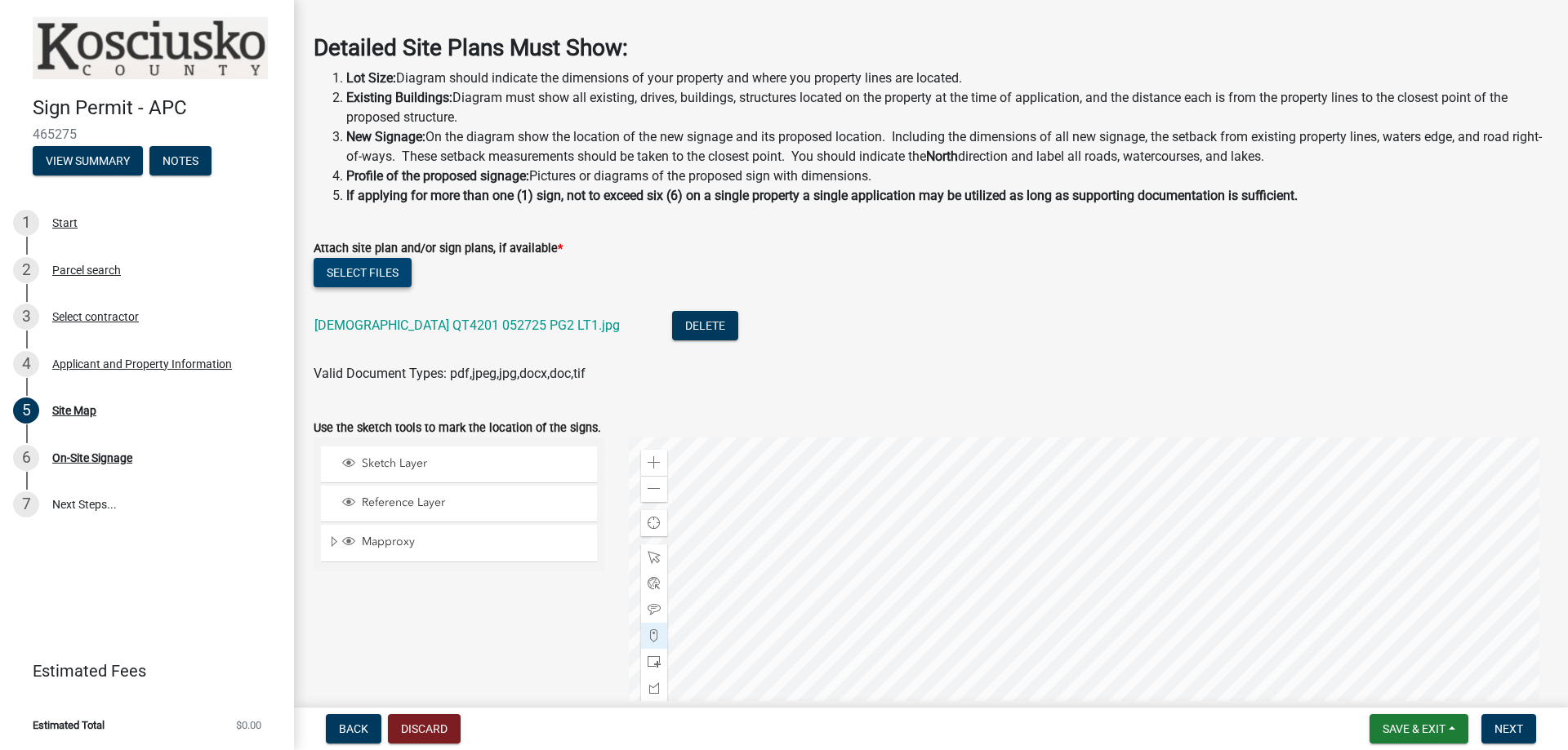
click at [392, 277] on button "Select files" at bounding box center [363, 273] width 98 height 30
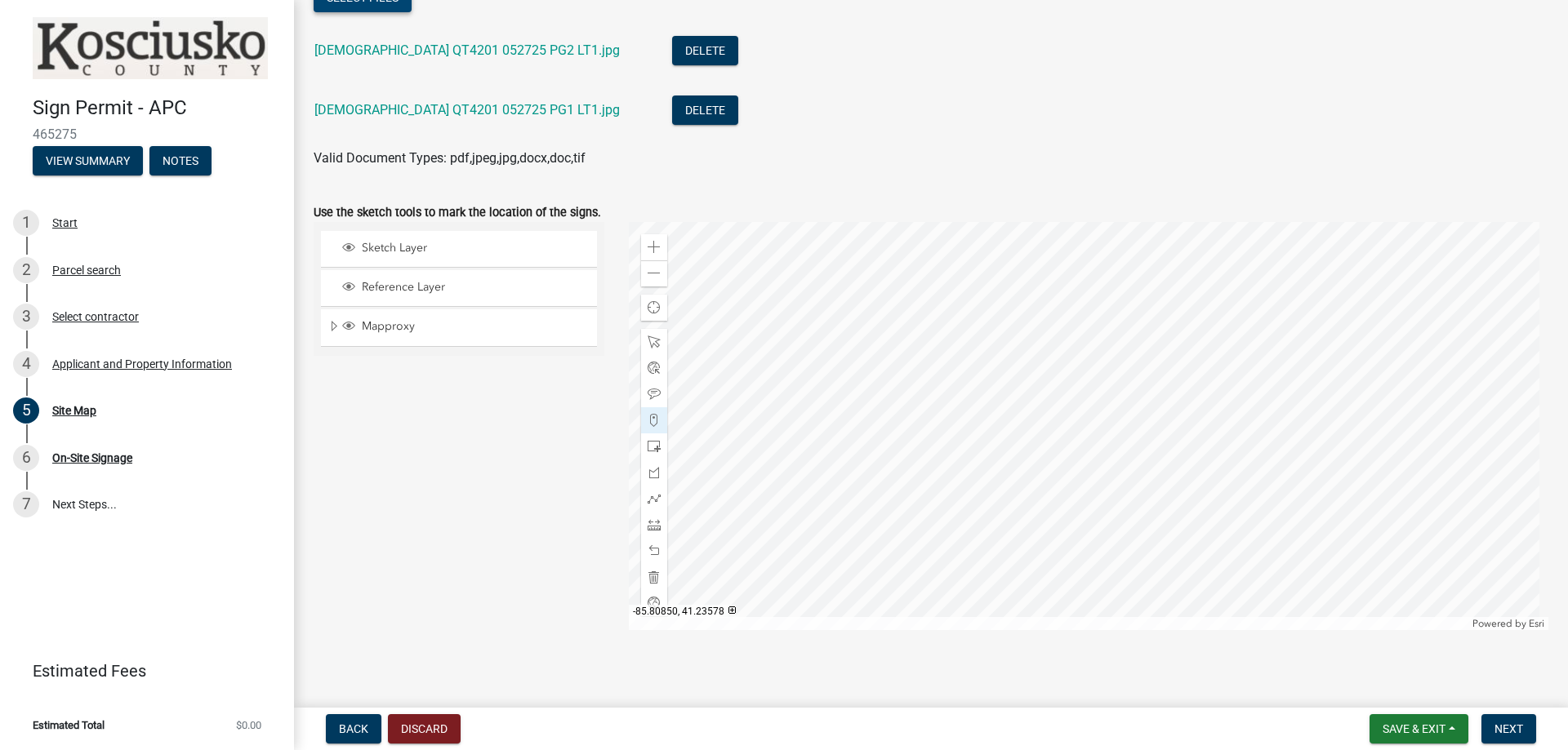
scroll to position [339, 0]
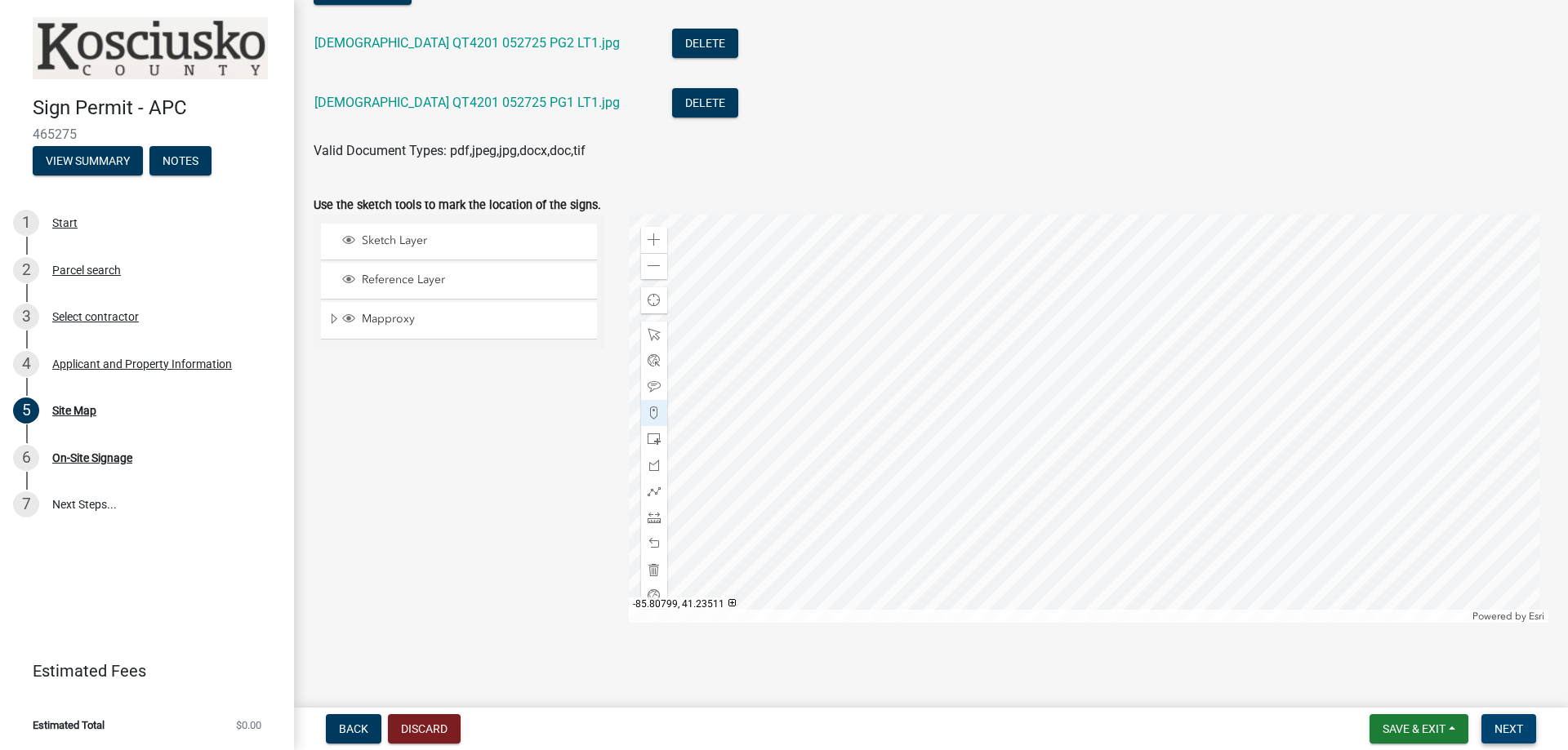
click at [1506, 726] on span "Next" at bounding box center [1508, 729] width 29 height 13
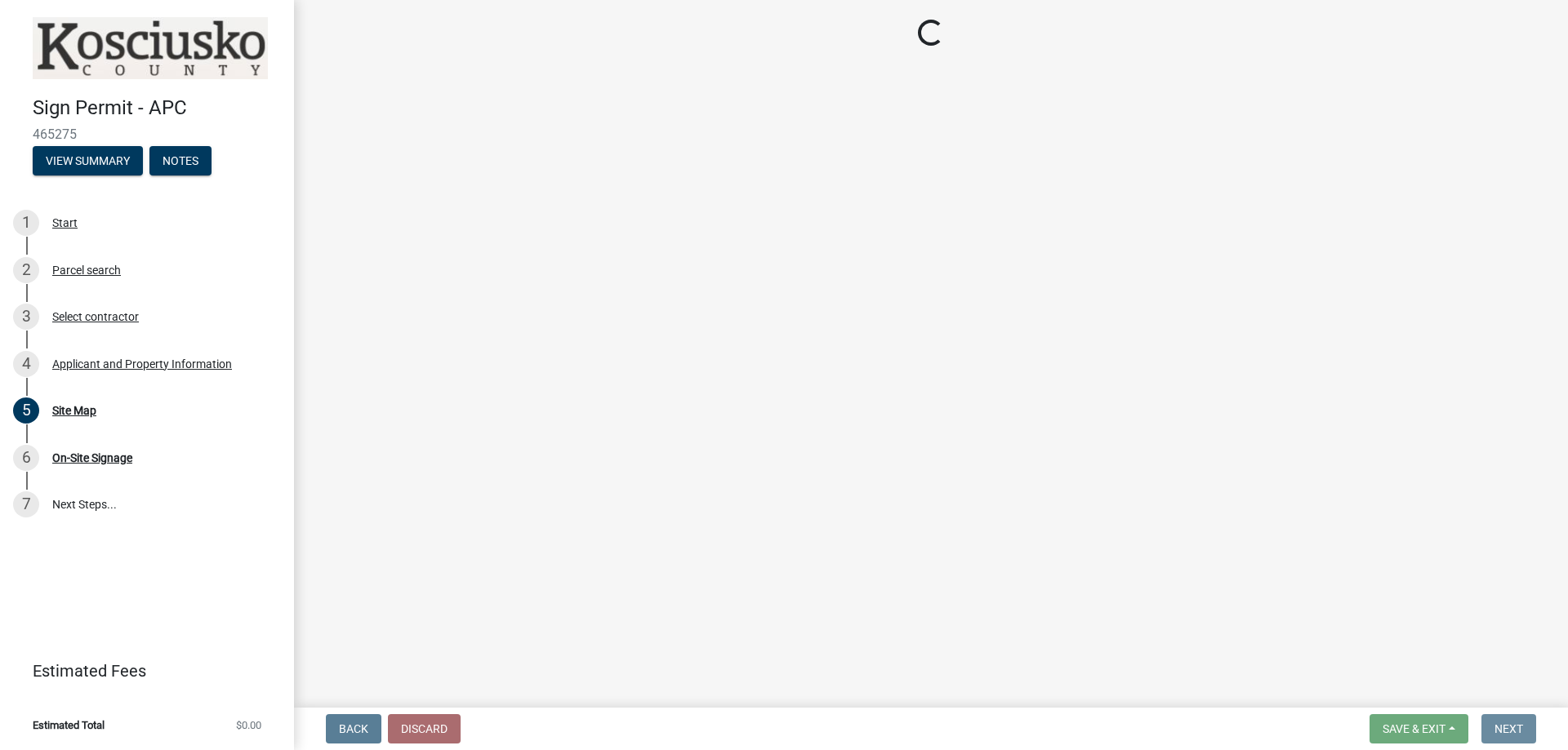
scroll to position [0, 0]
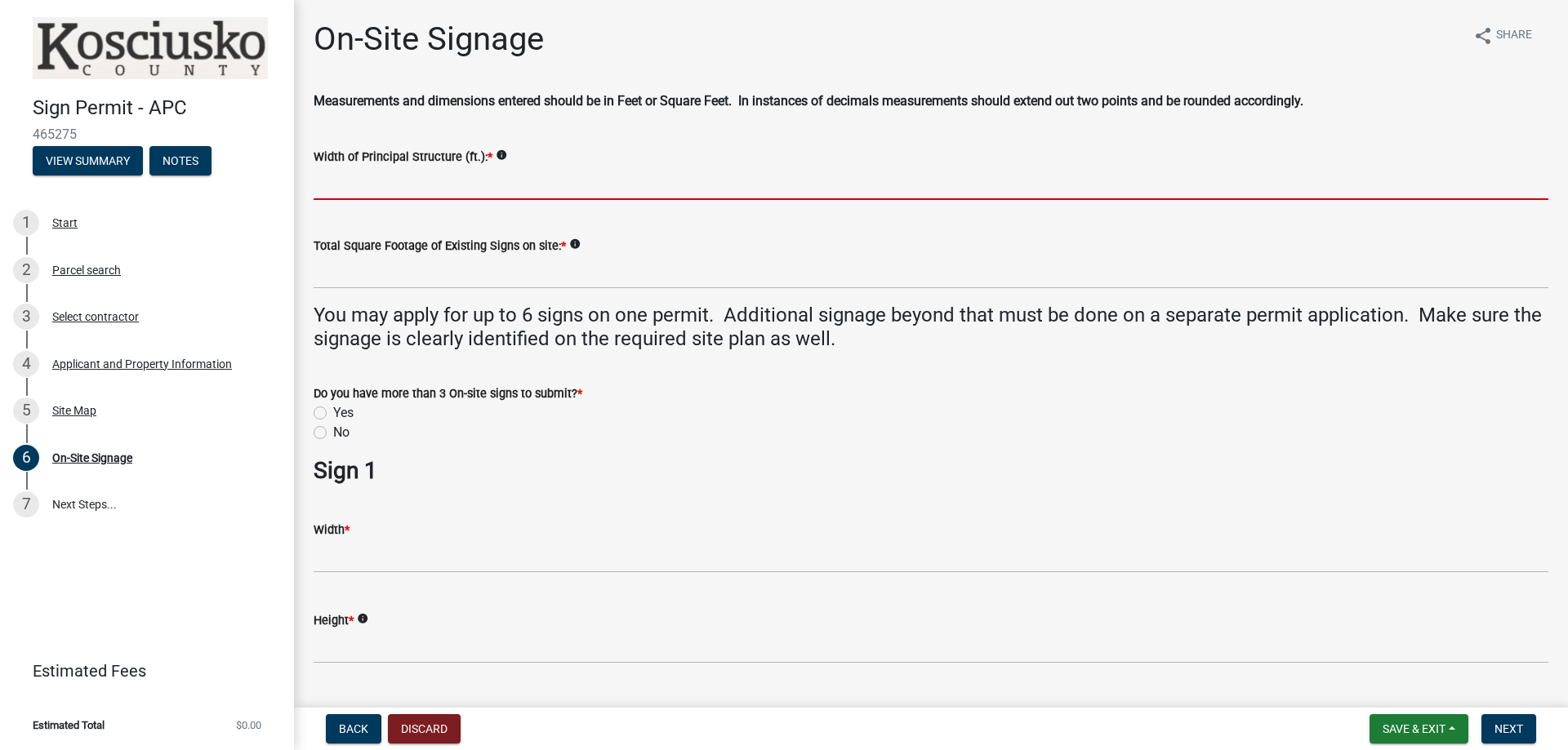
click at [479, 185] on input "Width of Principal Structure (ft.): *" at bounding box center [931, 184] width 1235 height 33
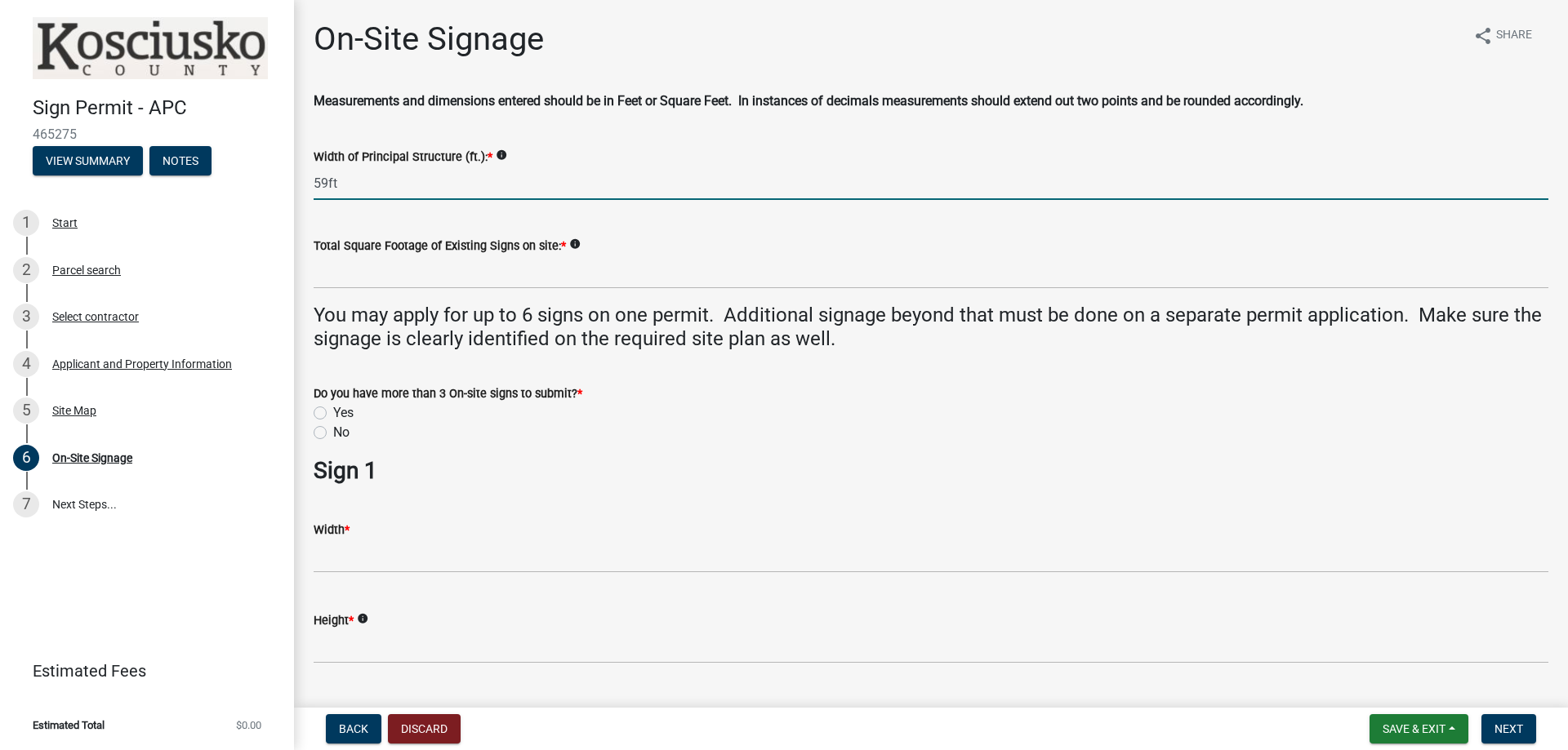
type input "59ft"
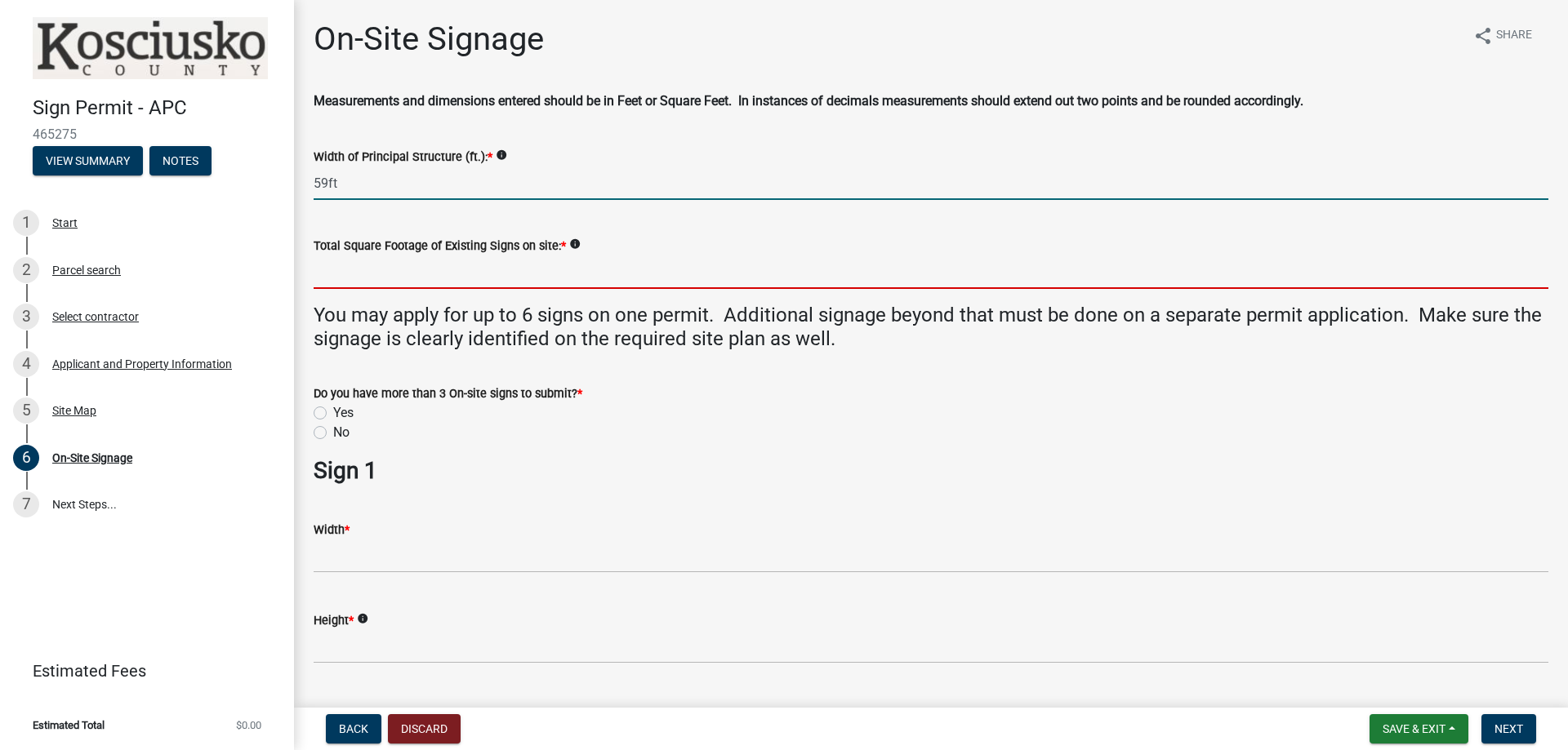
click at [493, 280] on input "text" at bounding box center [931, 272] width 1235 height 33
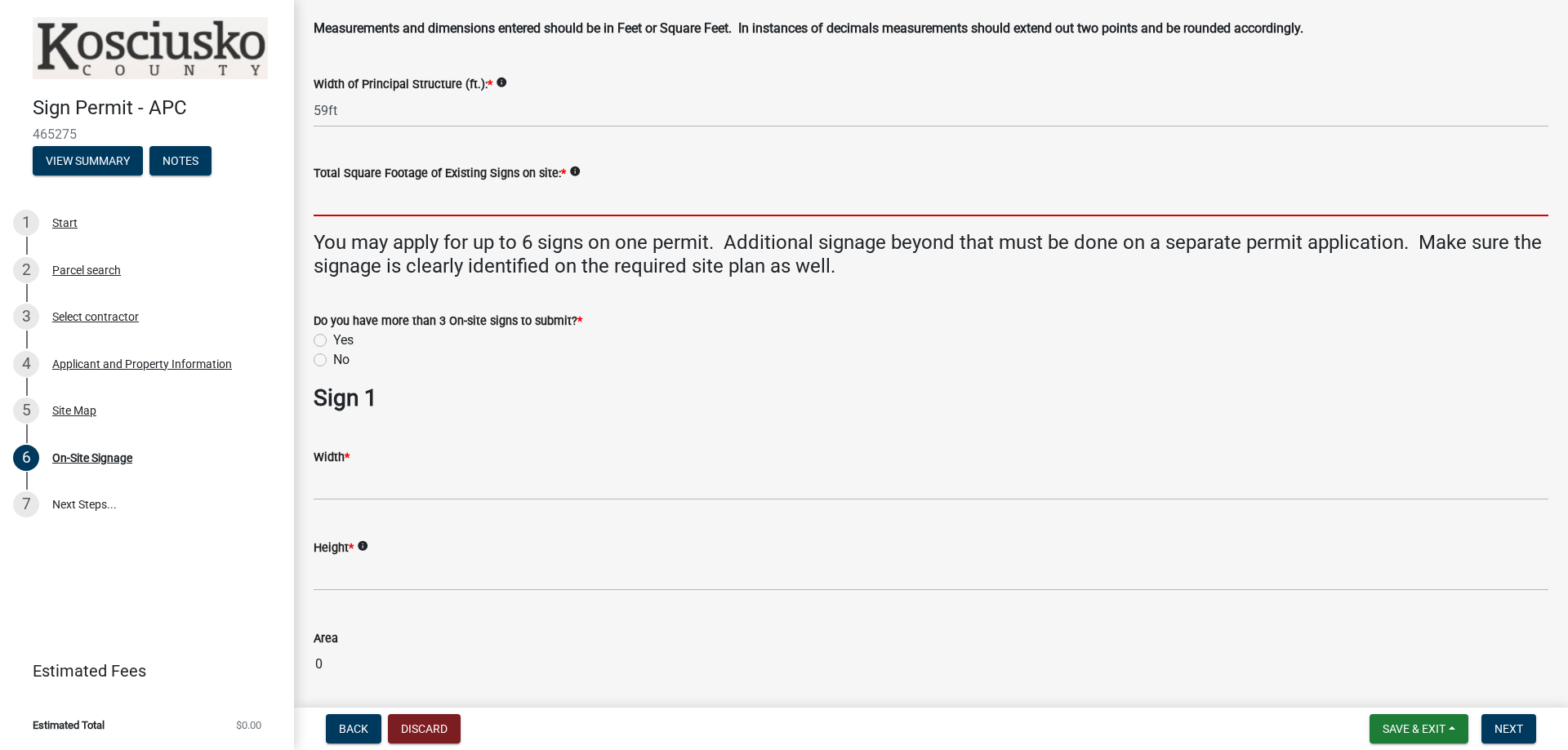
scroll to position [163, 0]
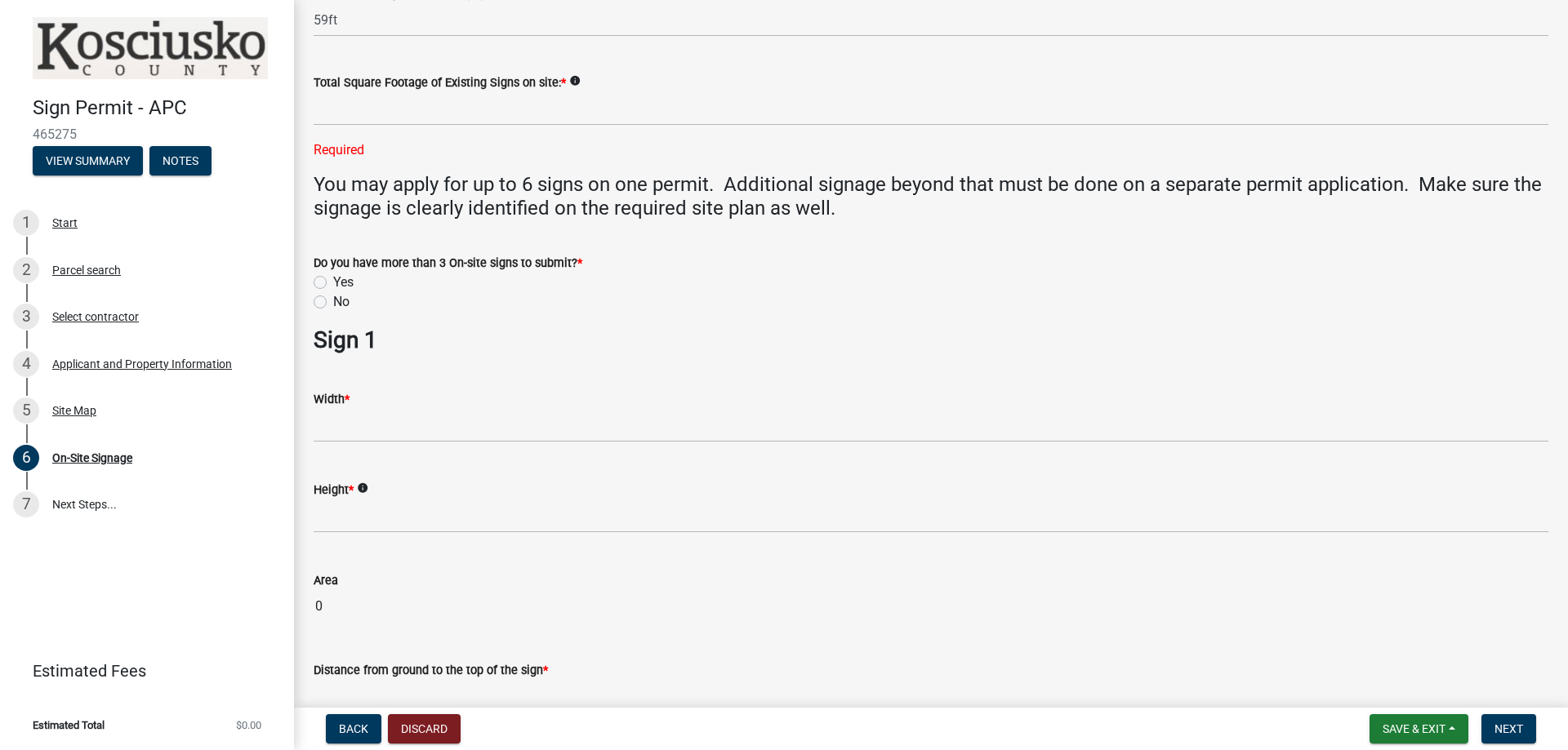
click at [346, 302] on label "No" at bounding box center [341, 302] width 17 height 19
click at [344, 302] on input "No" at bounding box center [339, 298] width 11 height 11
radio input "true"
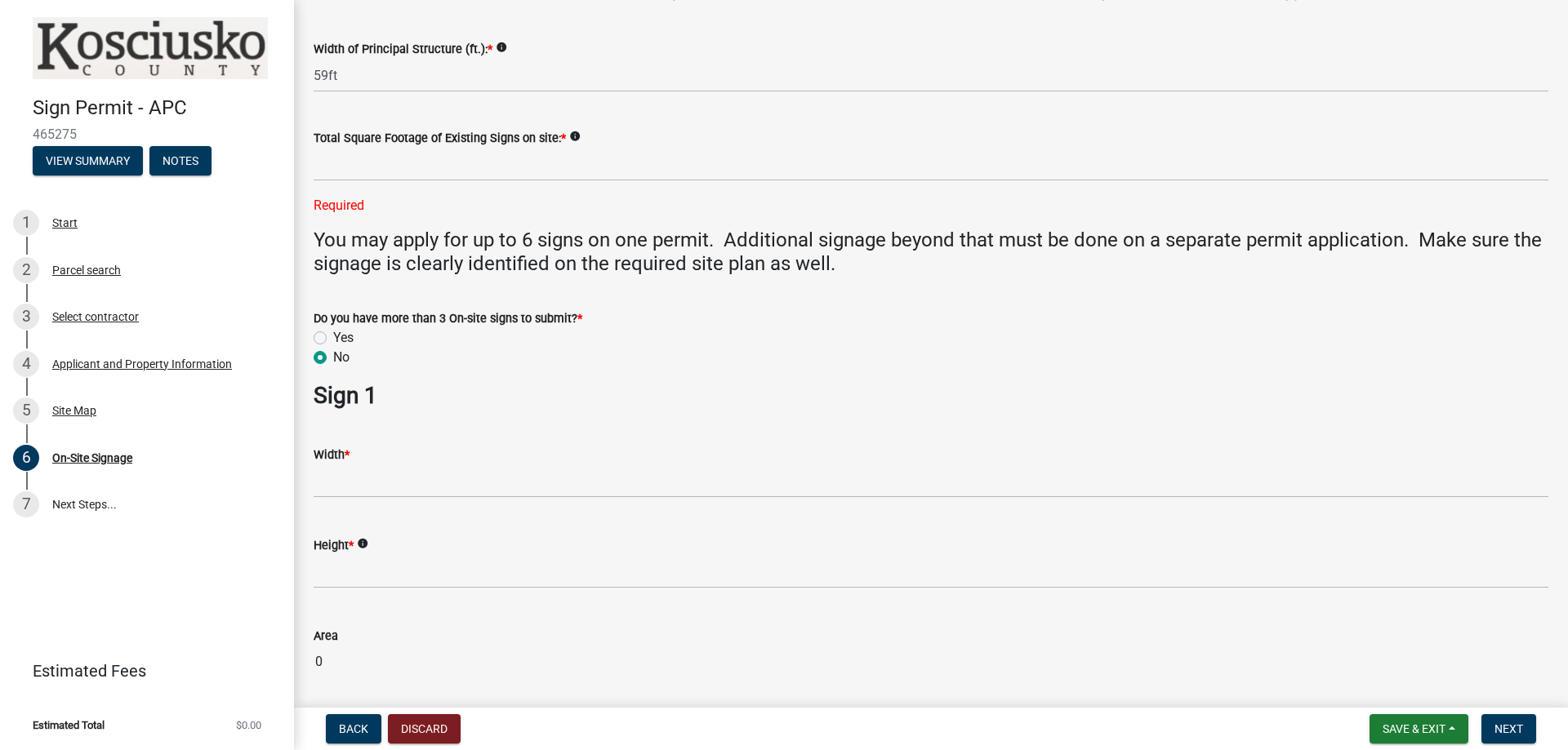
scroll to position [81, 0]
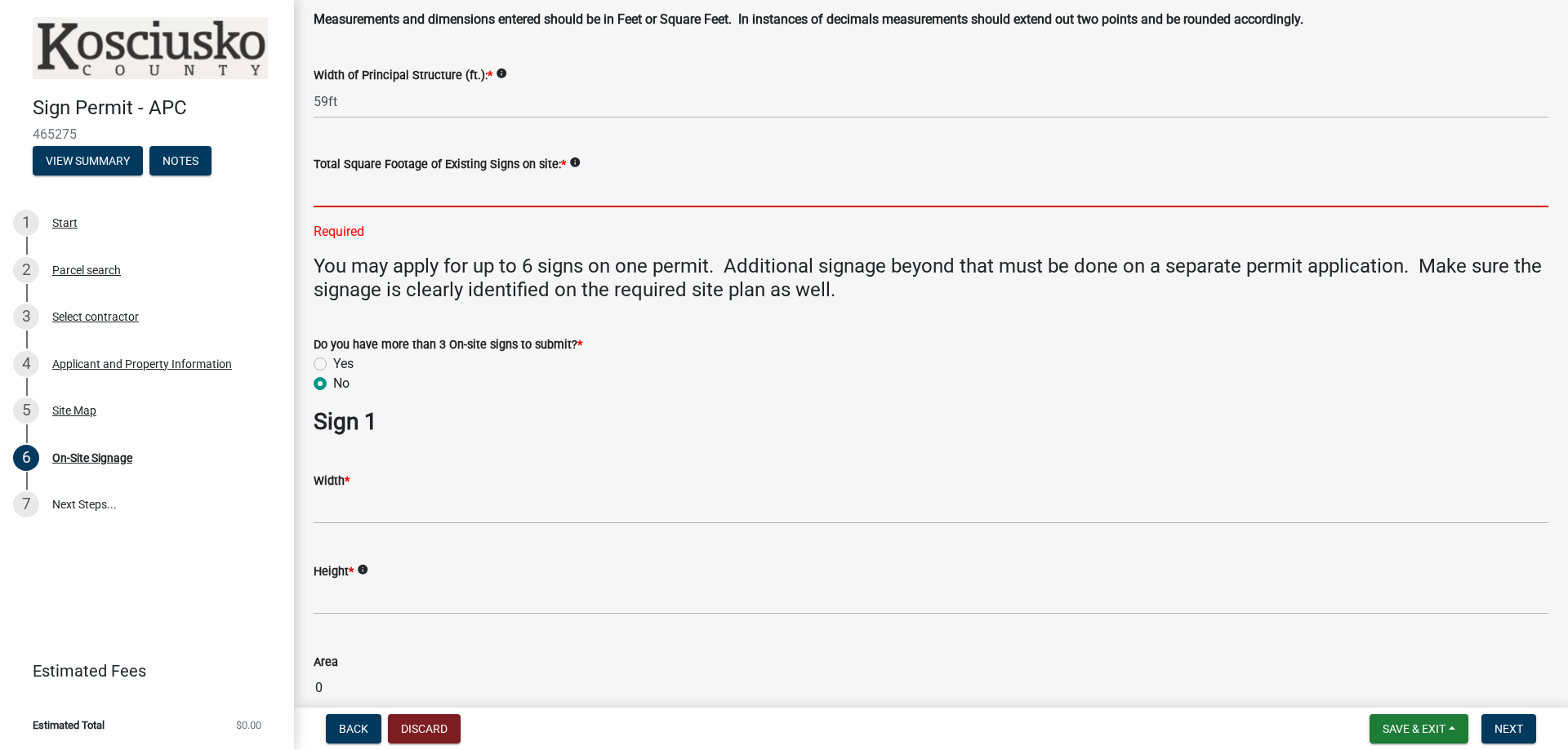
click at [518, 186] on input "text" at bounding box center [931, 190] width 1235 height 33
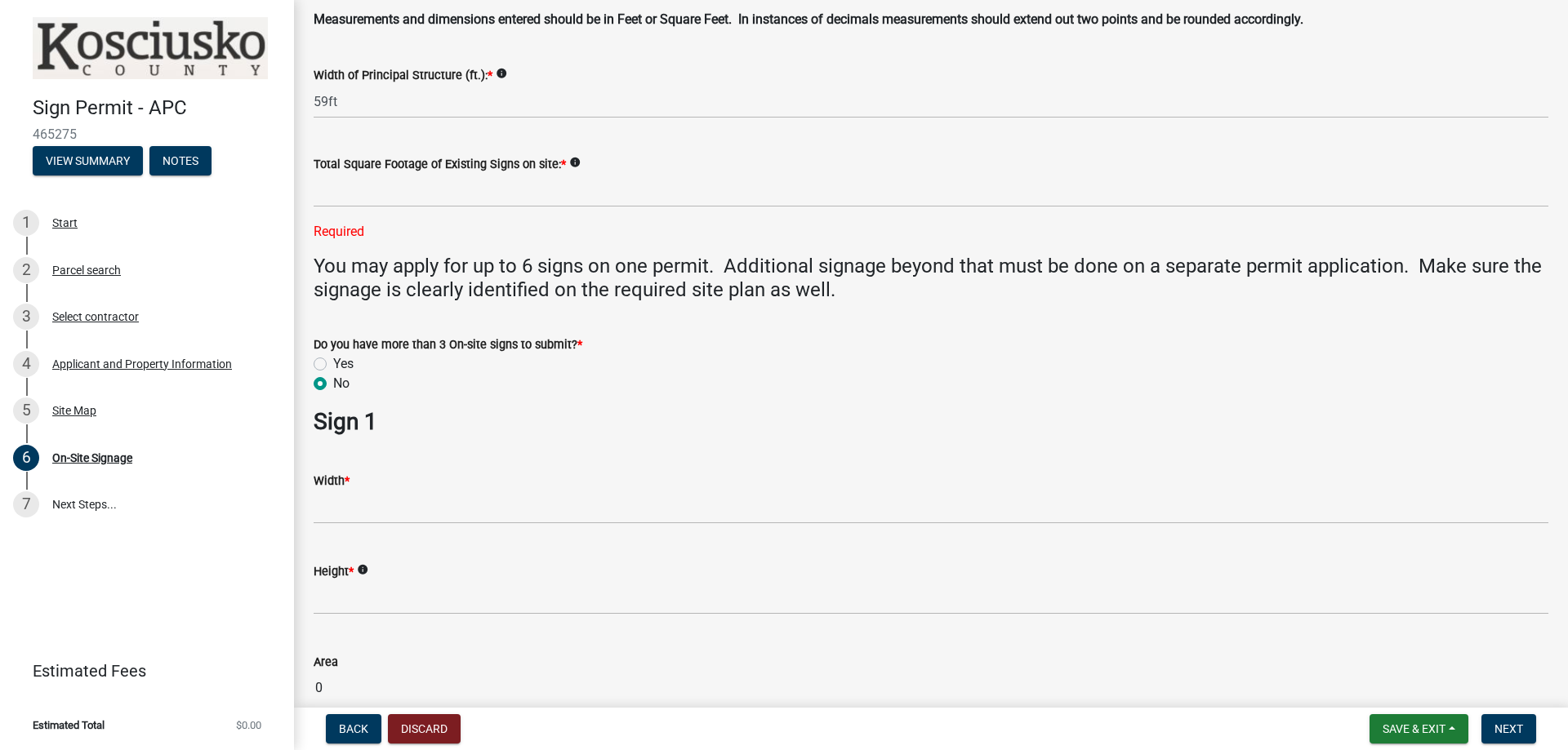
click at [1486, 315] on form "Do you have more than 3 On-site signs to submit? * Yes No" at bounding box center [931, 354] width 1235 height 78
click at [1386, 68] on div "Width of Principal Structure (ft.): * info" at bounding box center [931, 75] width 1235 height 19
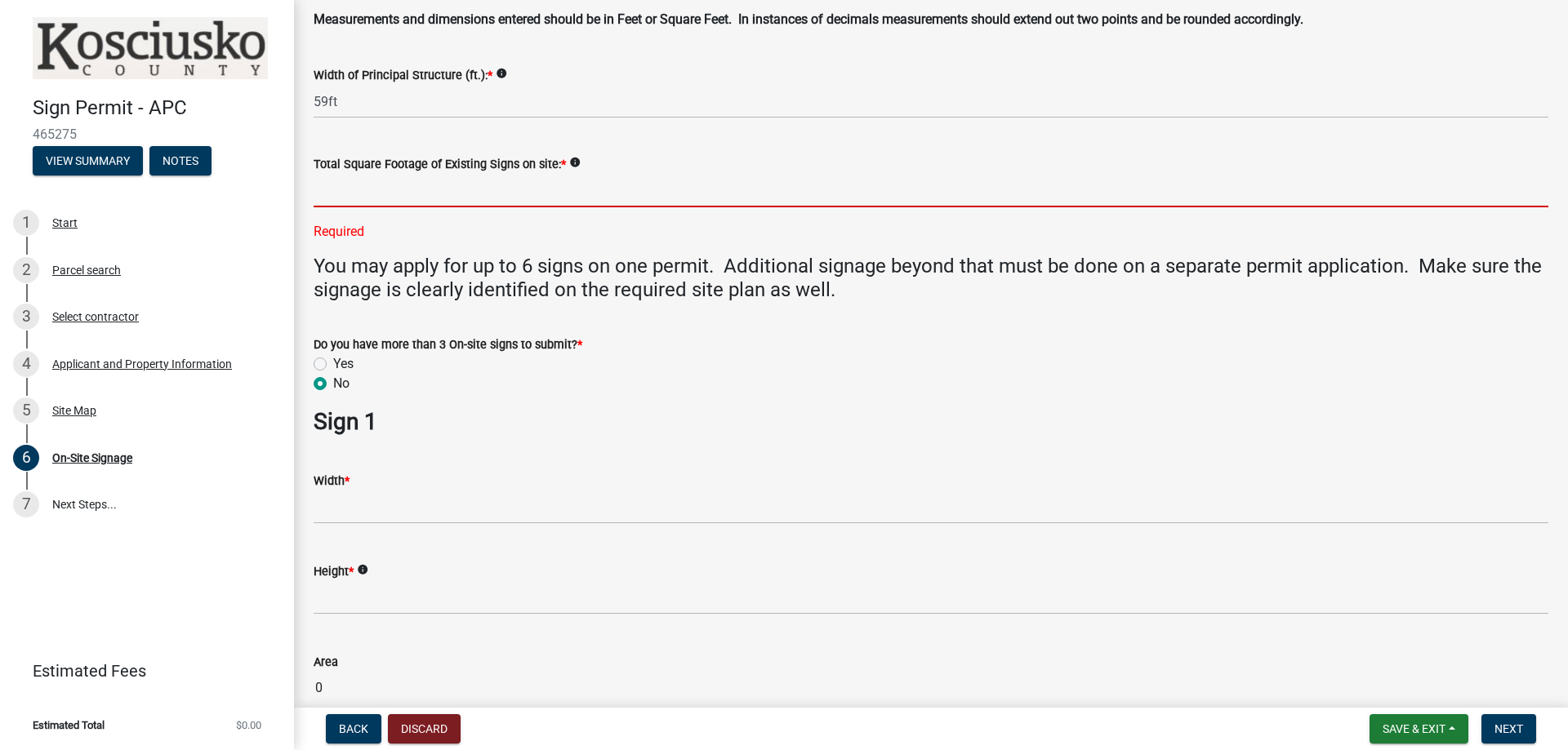
click at [557, 193] on input "text" at bounding box center [931, 190] width 1235 height 33
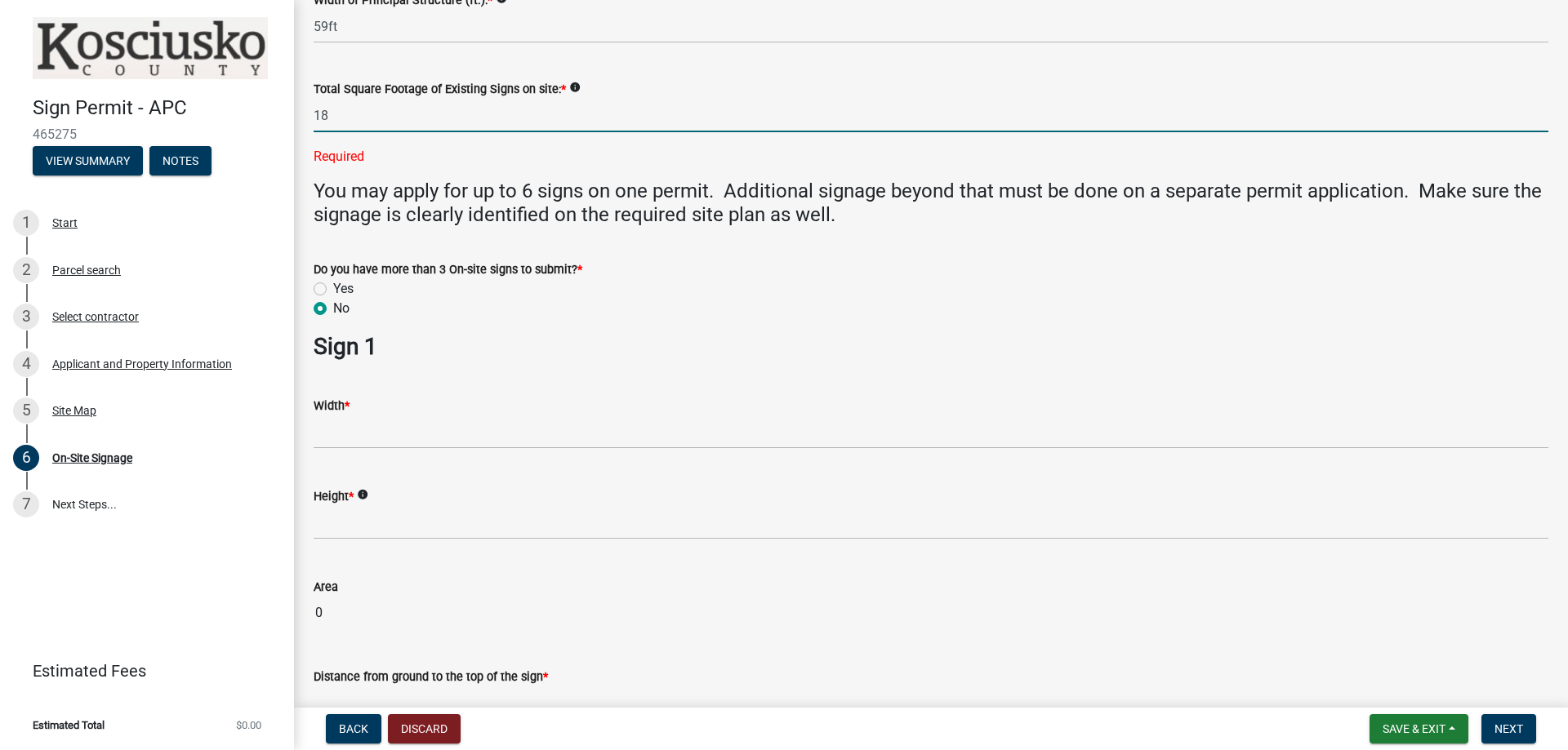
scroll to position [244, 0]
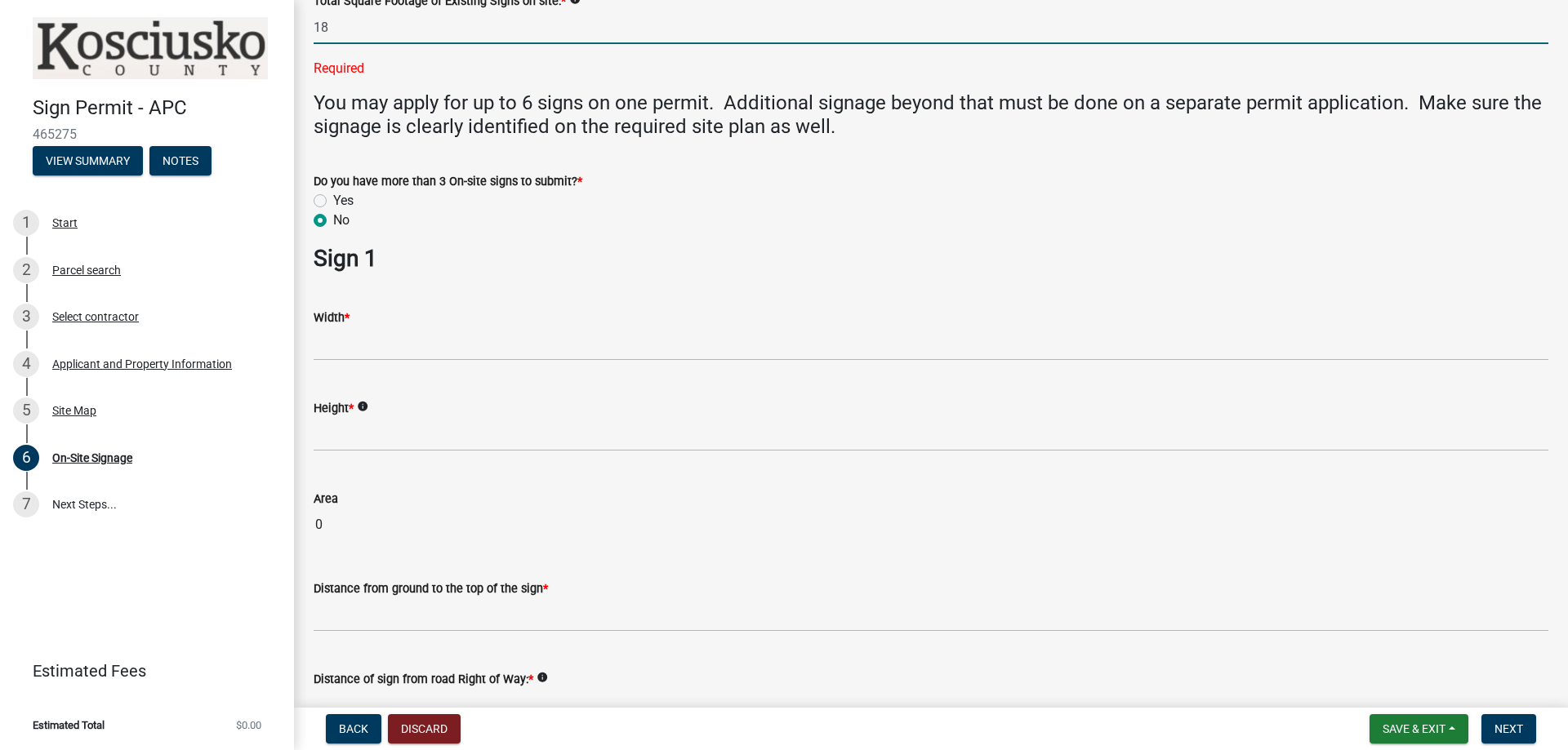
type input "18"
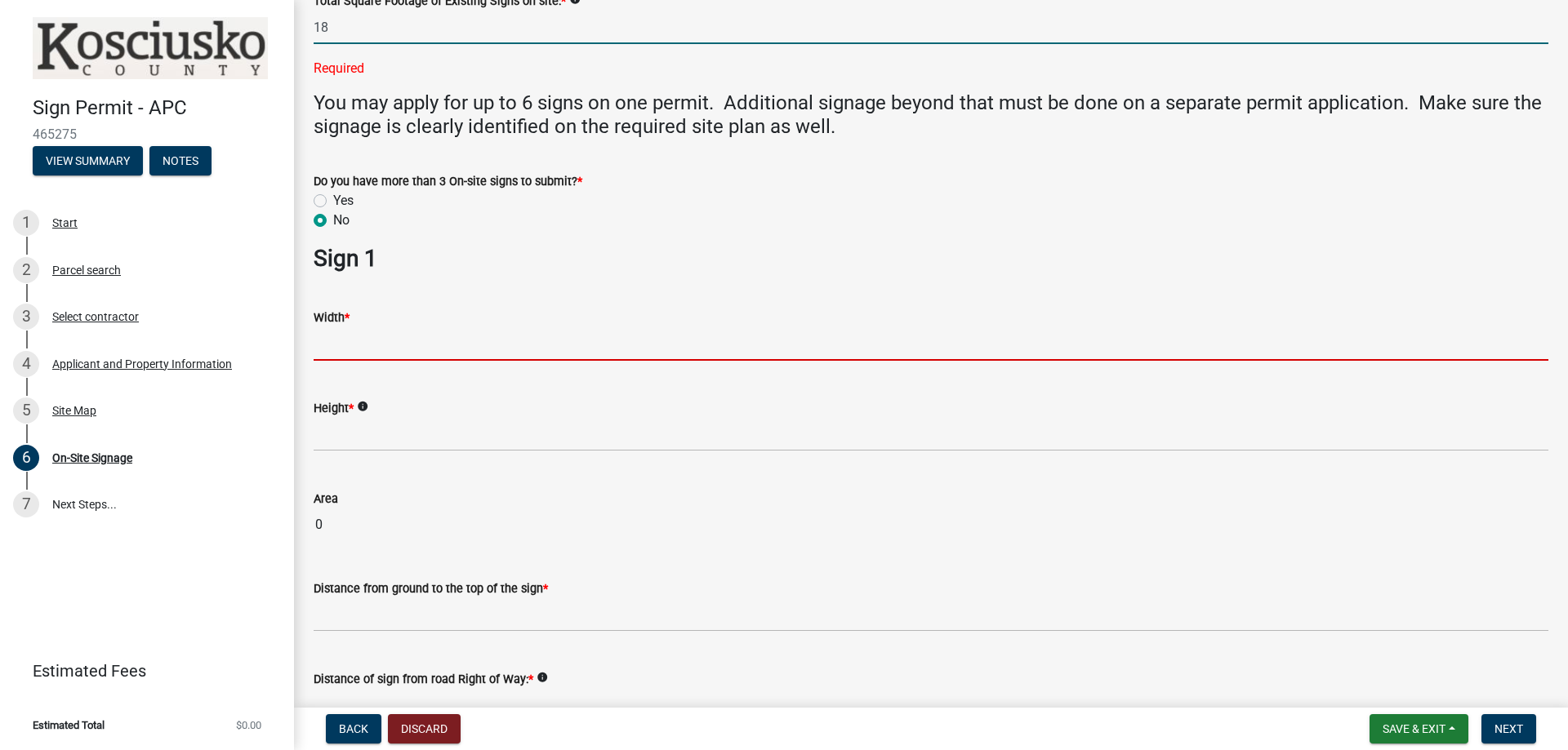
click at [401, 339] on wm-data-entity-input "Width *" at bounding box center [931, 330] width 1235 height 90
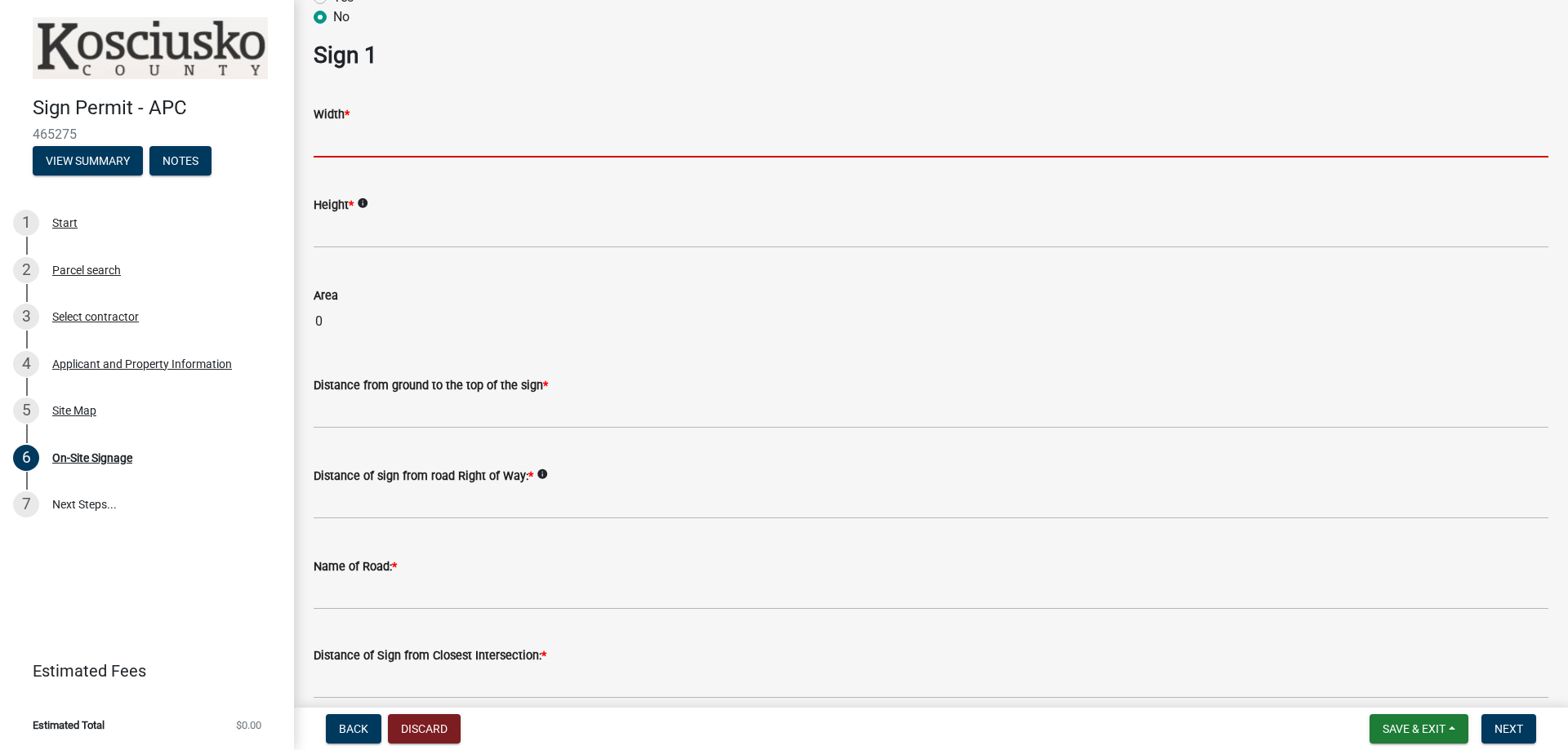
scroll to position [408, 0]
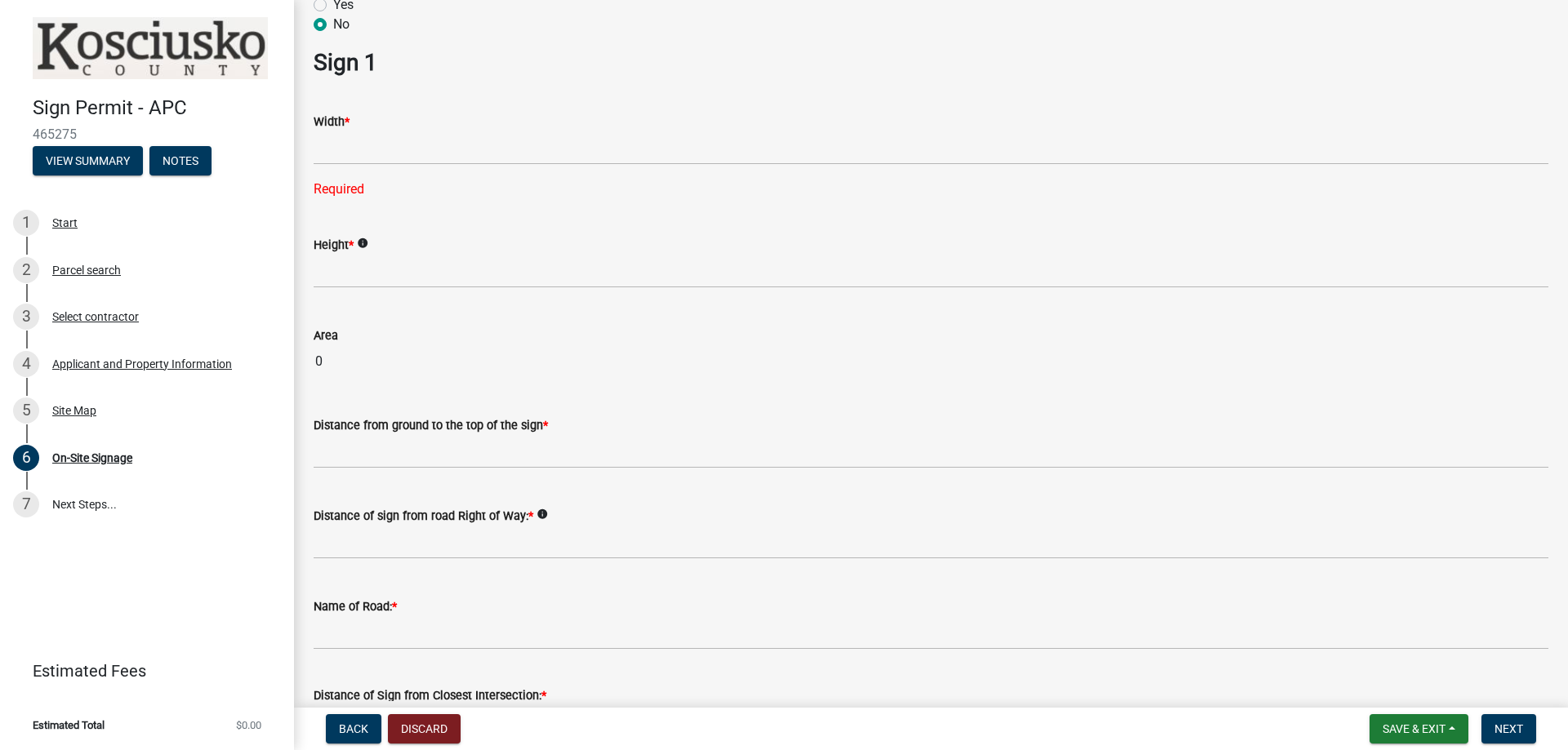
click at [1361, 229] on div "Height * info" at bounding box center [931, 250] width 1235 height 76
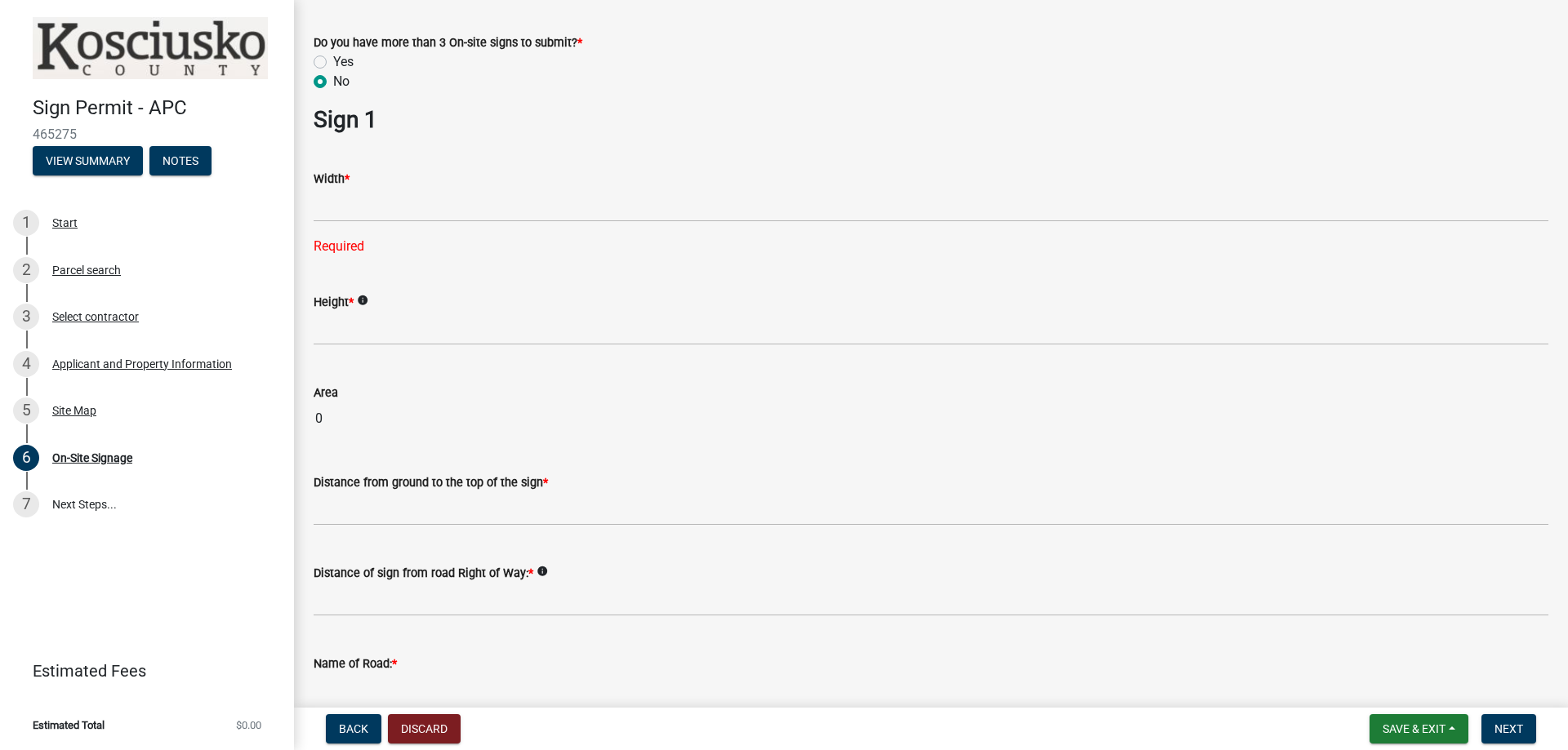
scroll to position [327, 0]
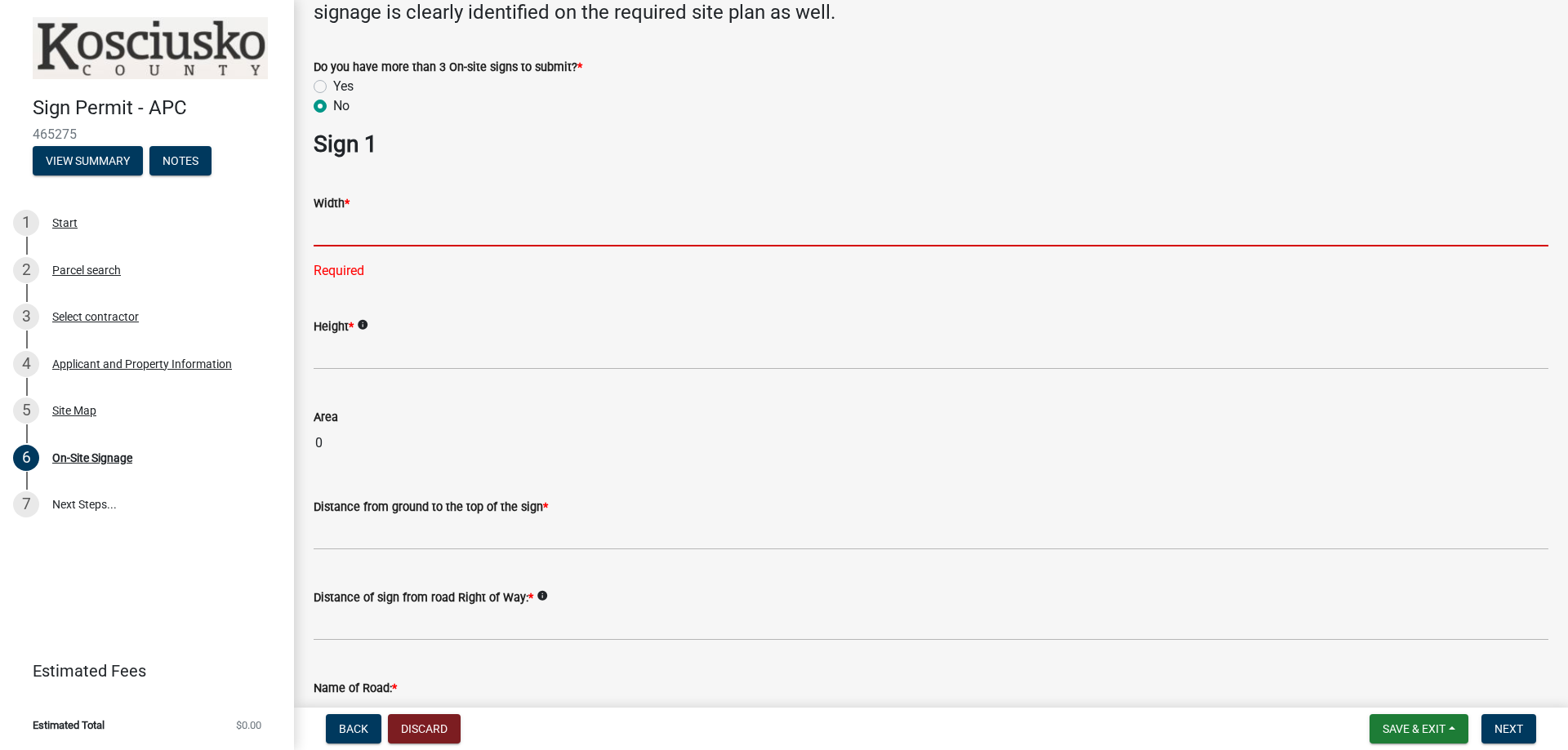
click at [384, 238] on input "text" at bounding box center [931, 230] width 1235 height 33
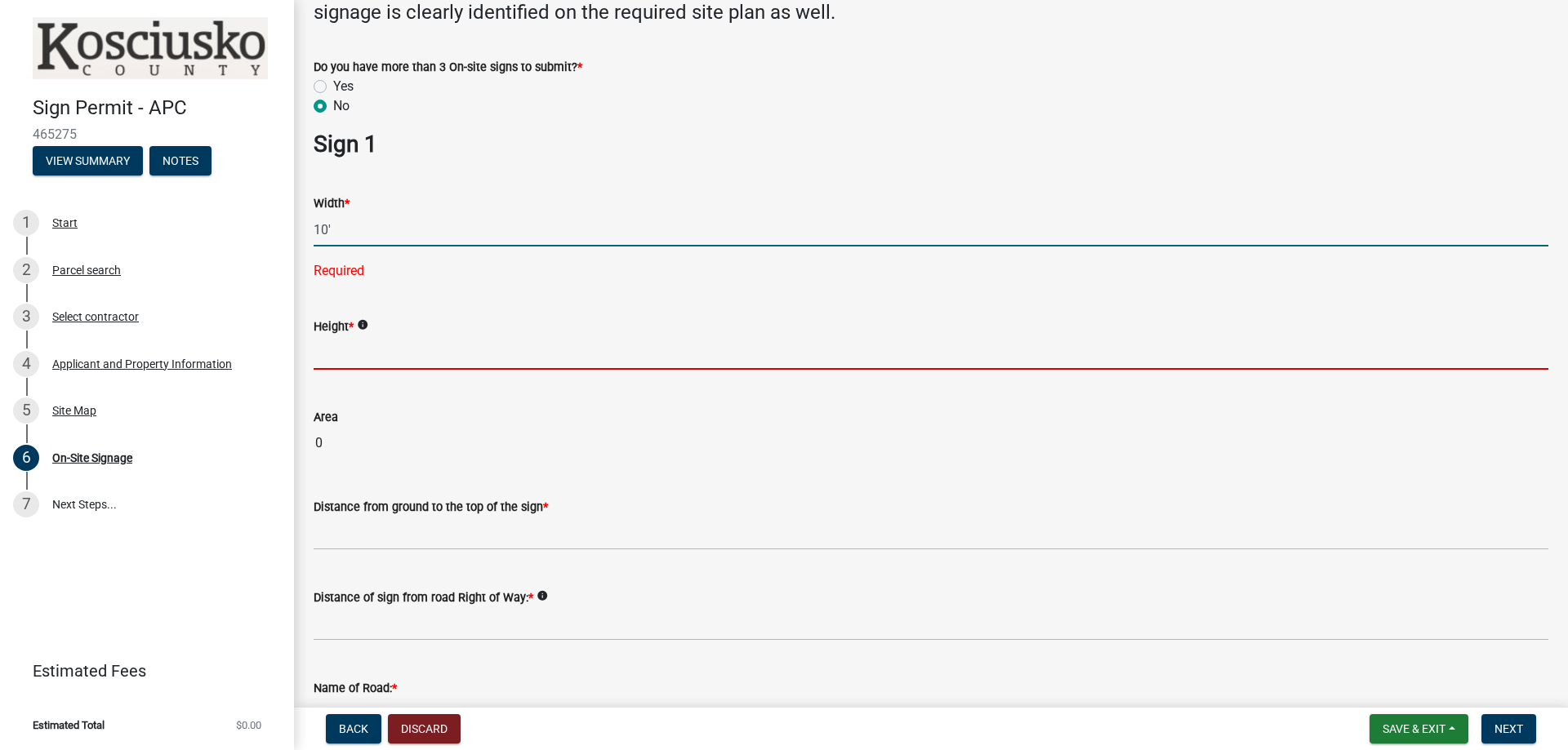
type input "10.00"
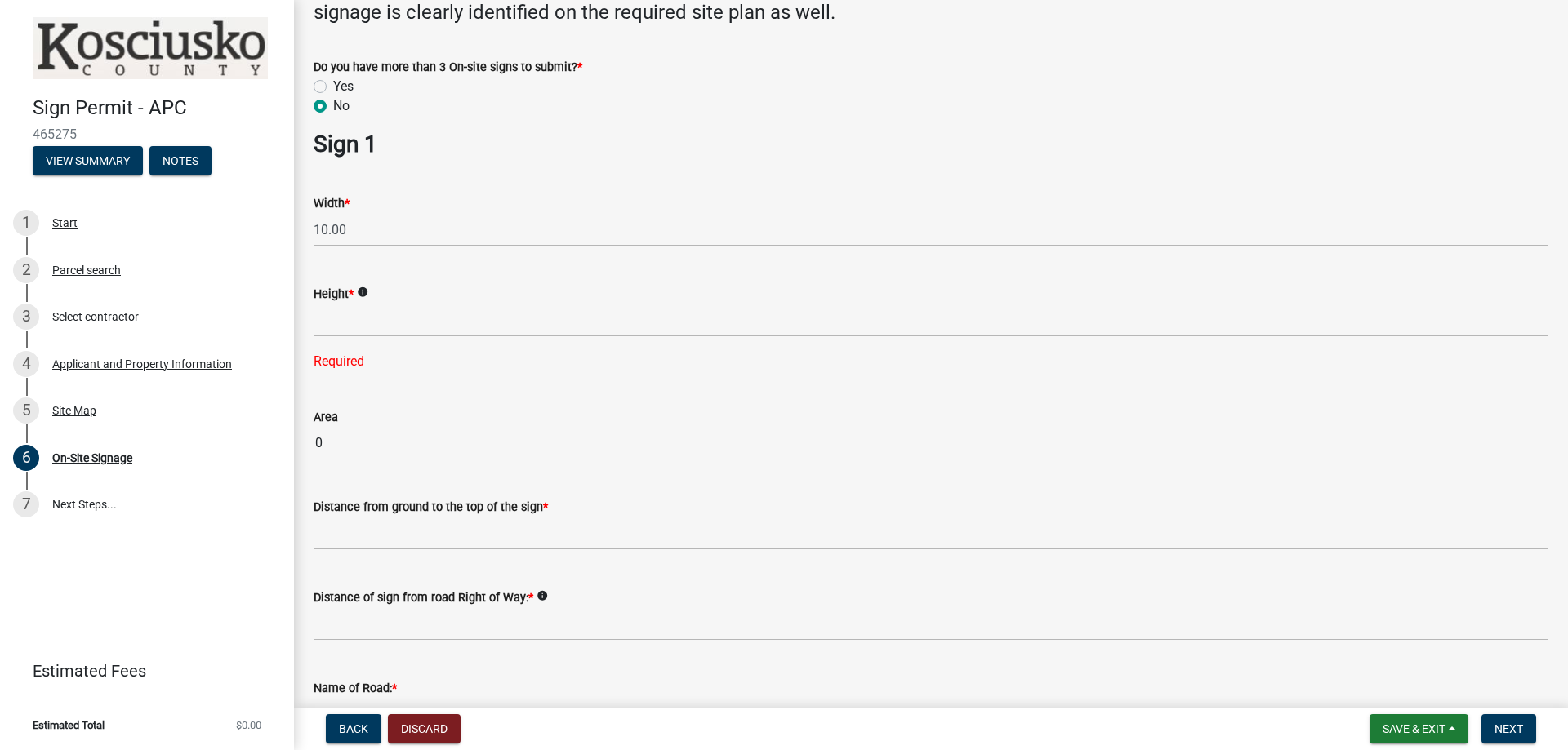
click at [1429, 340] on div "Height * info Required" at bounding box center [931, 315] width 1235 height 110
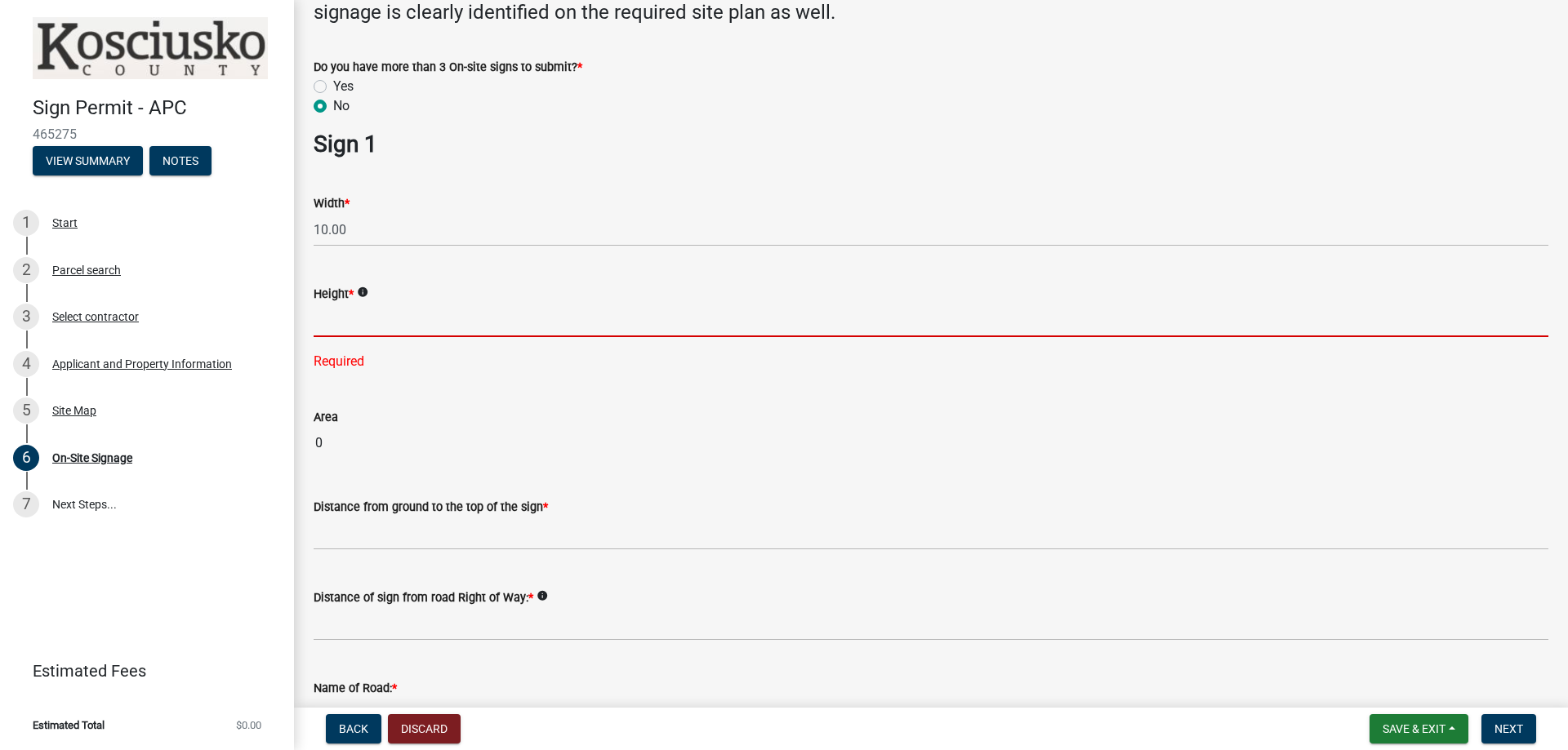
click at [587, 323] on input "text" at bounding box center [931, 320] width 1235 height 33
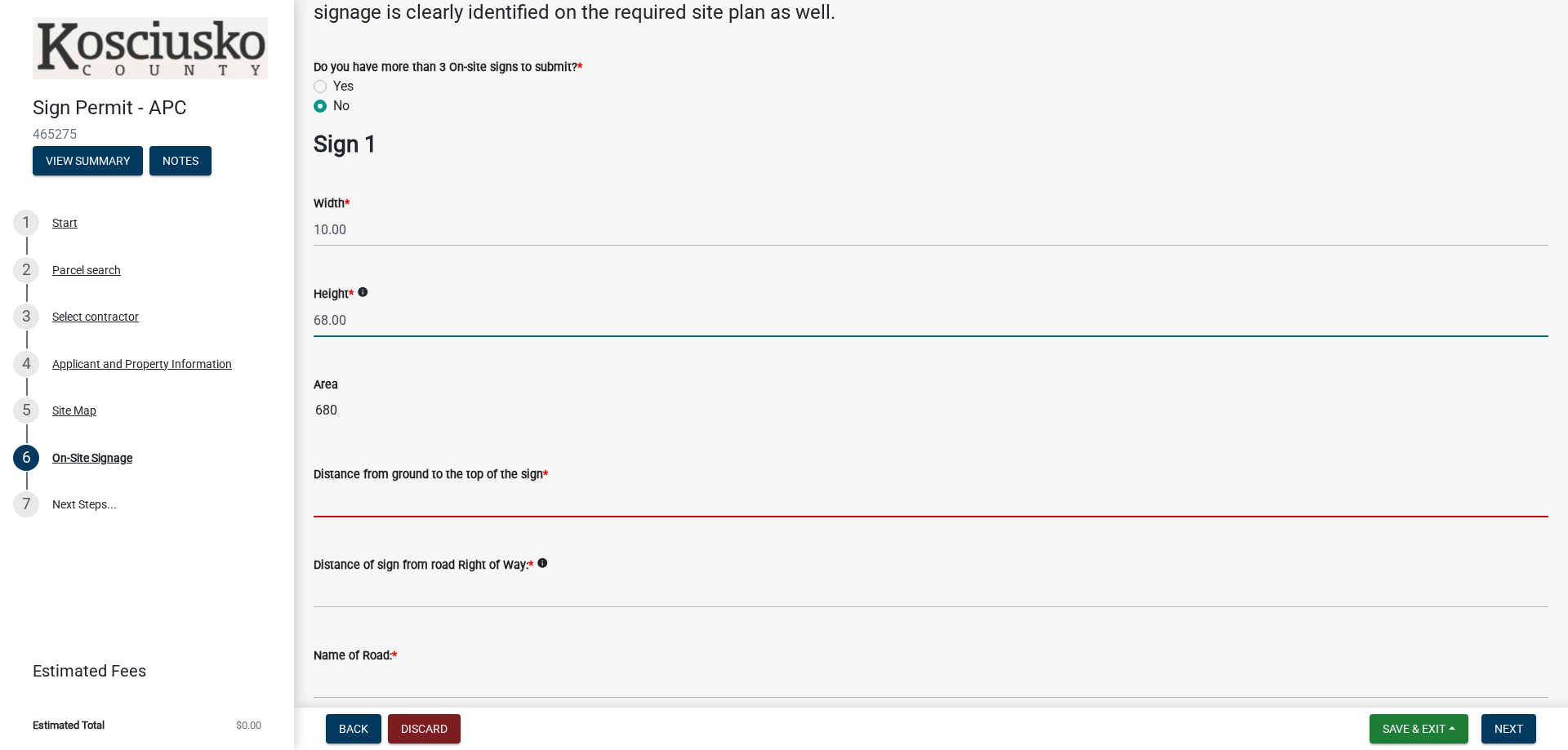
click at [368, 326] on input "68.00" at bounding box center [931, 320] width 1235 height 33
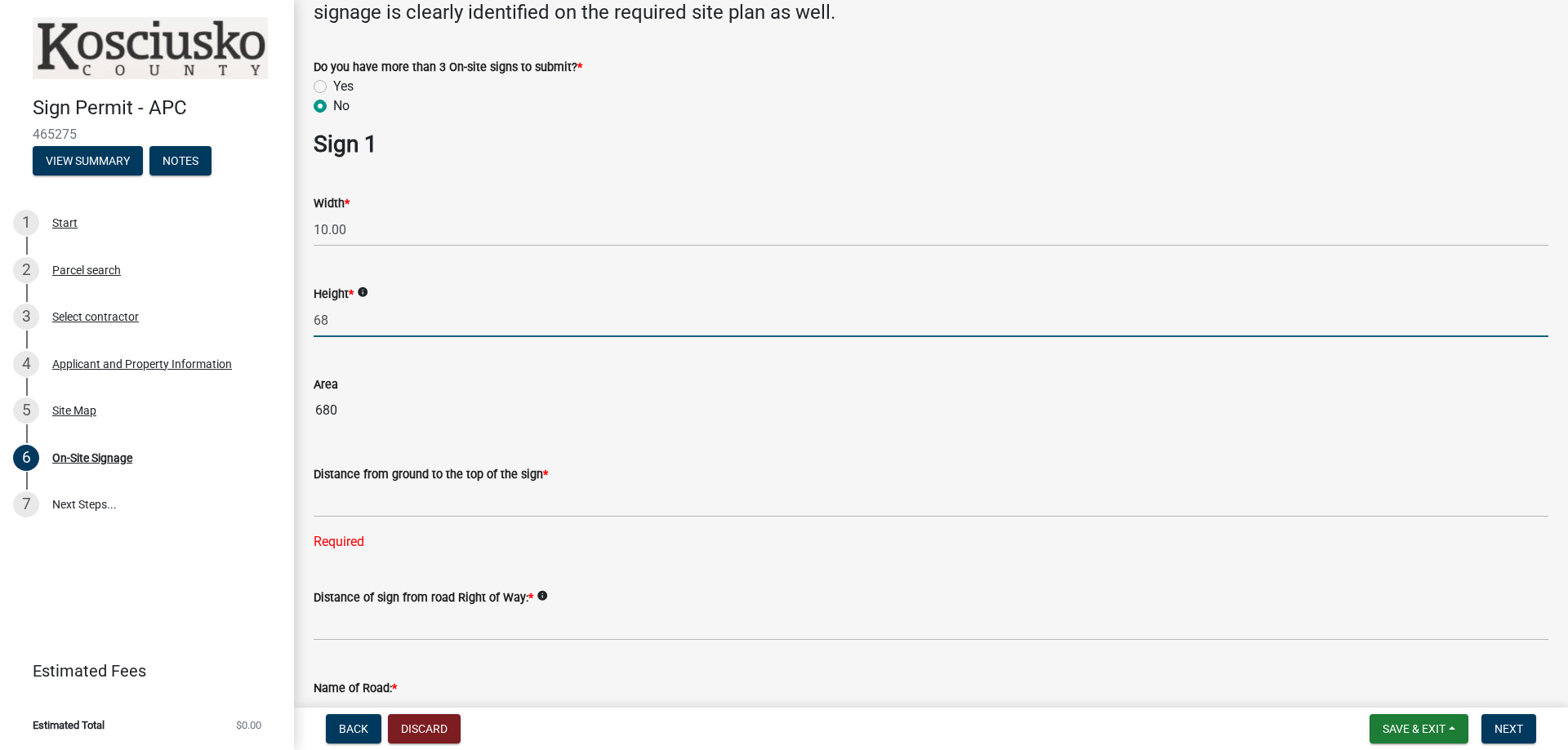
type input "6"
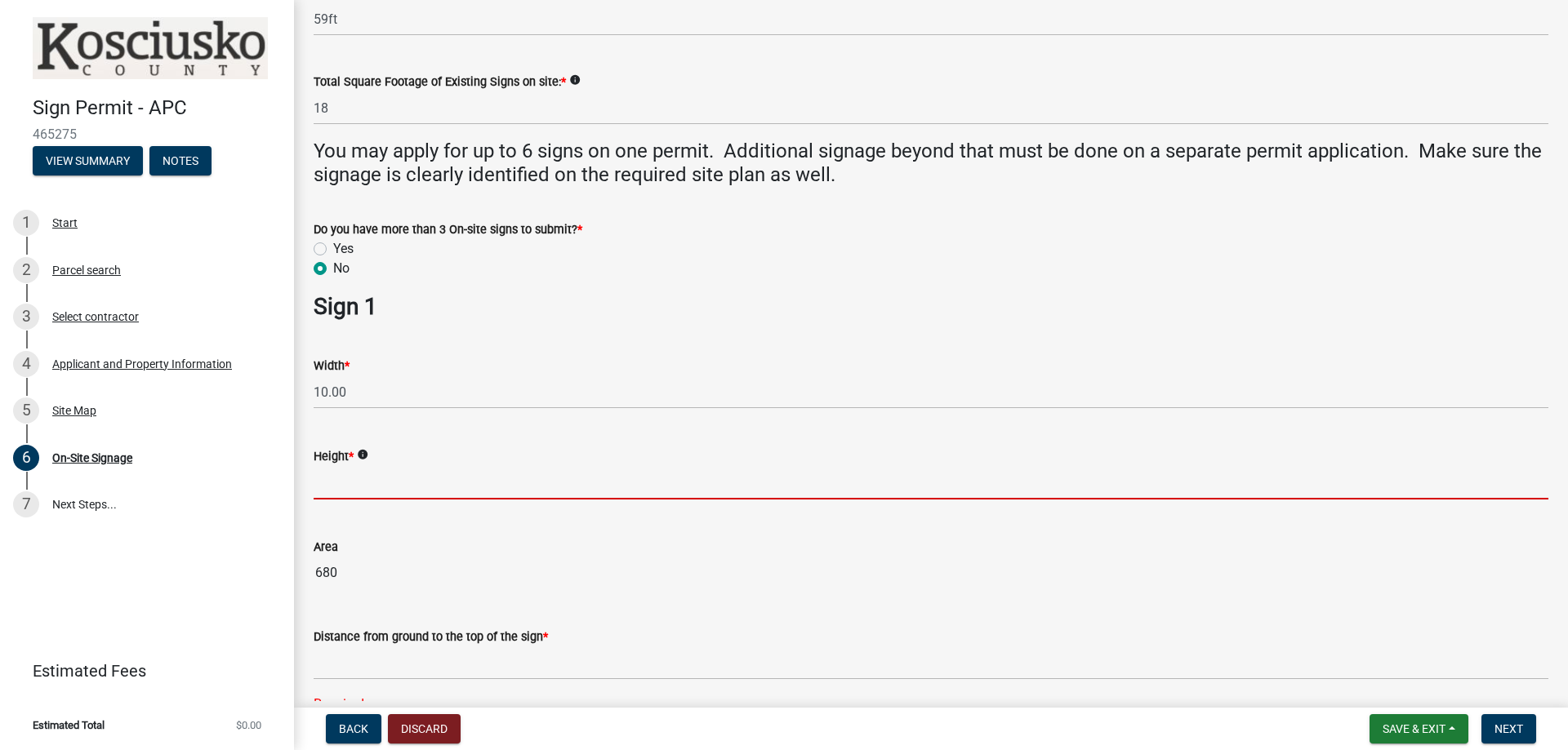
scroll to position [163, 0]
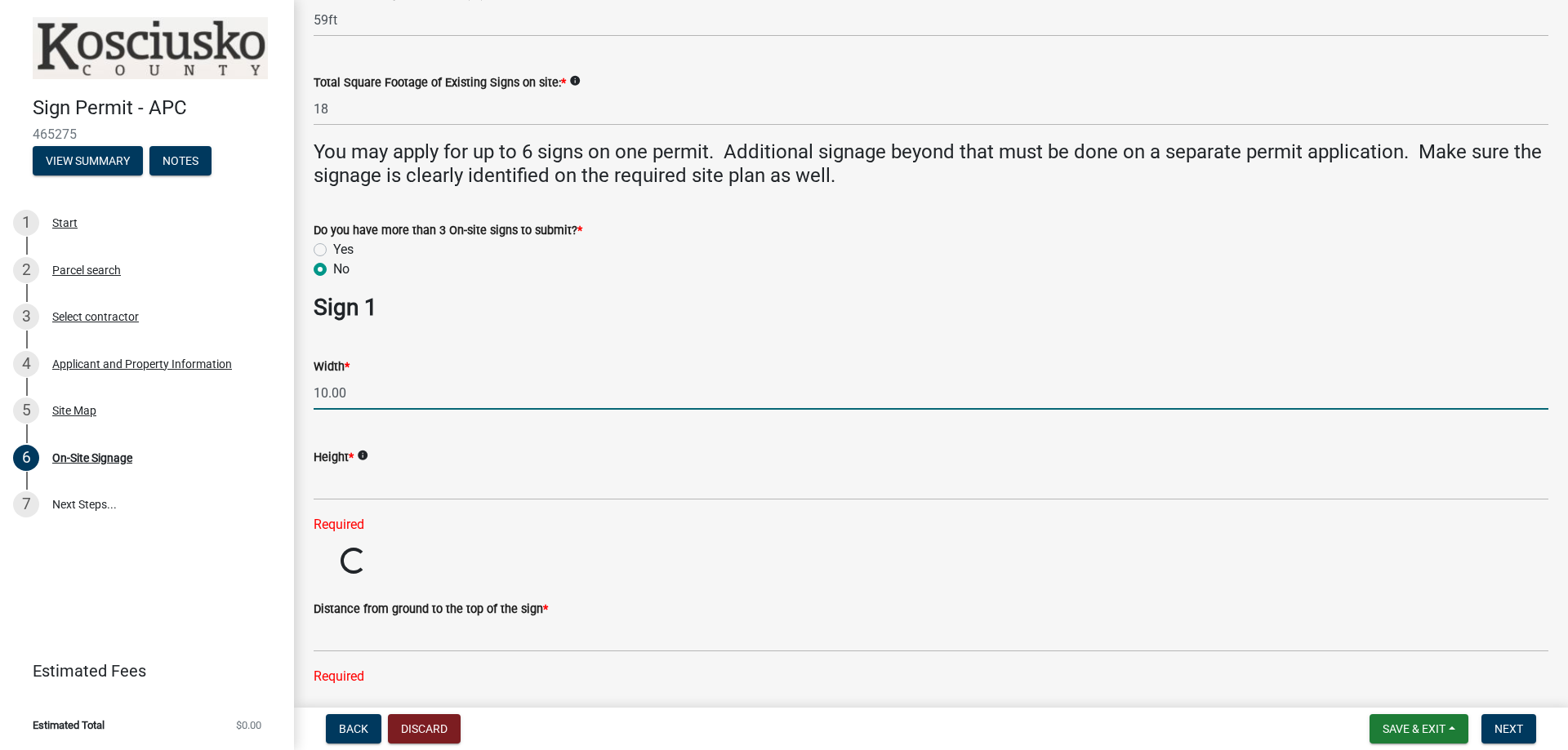
click at [382, 378] on input "10.00" at bounding box center [931, 393] width 1235 height 33
click at [368, 457] on icon "info" at bounding box center [363, 456] width 11 height 11
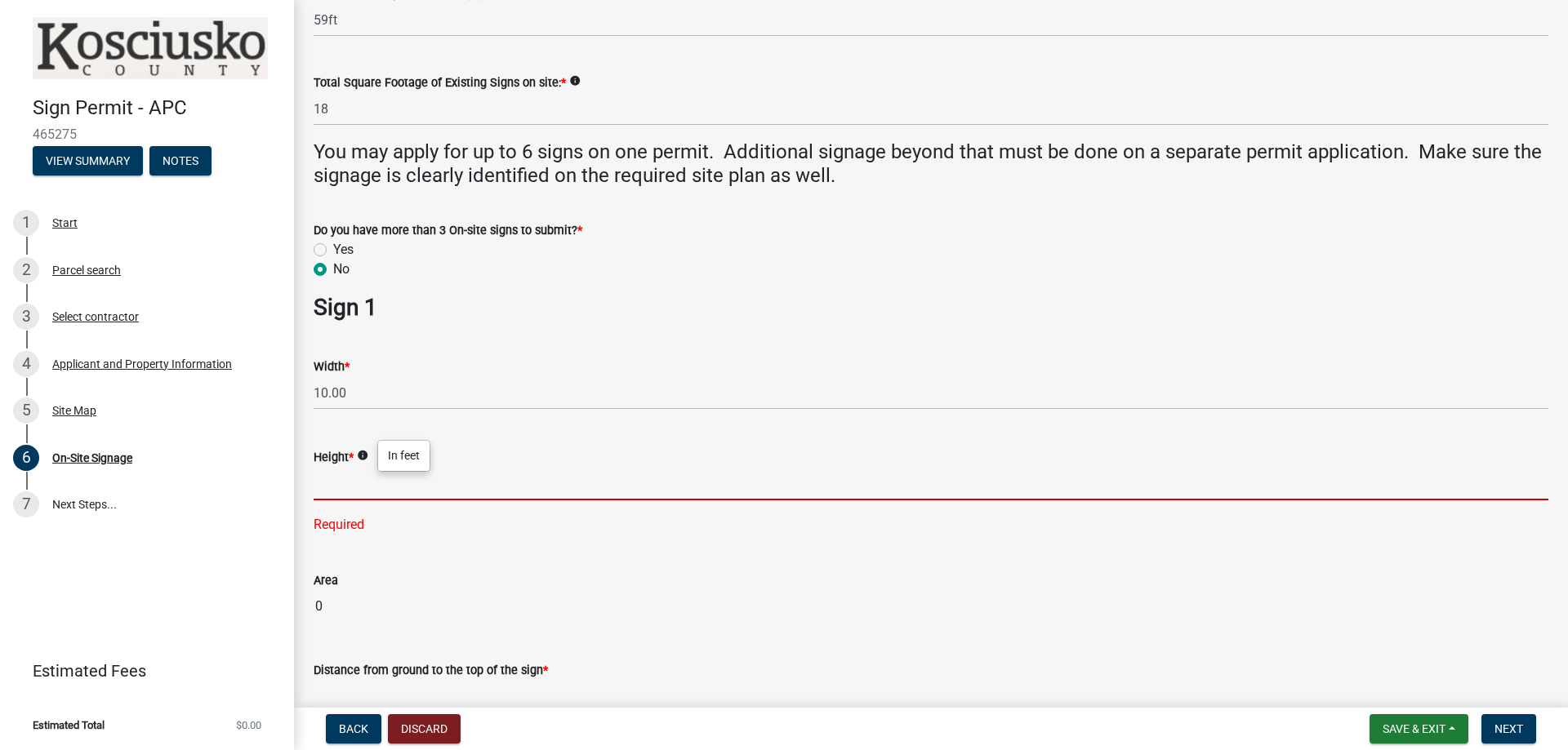
drag, startPoint x: 397, startPoint y: 482, endPoint x: 430, endPoint y: 477, distance: 33.4
click at [397, 482] on input "text" at bounding box center [931, 483] width 1235 height 33
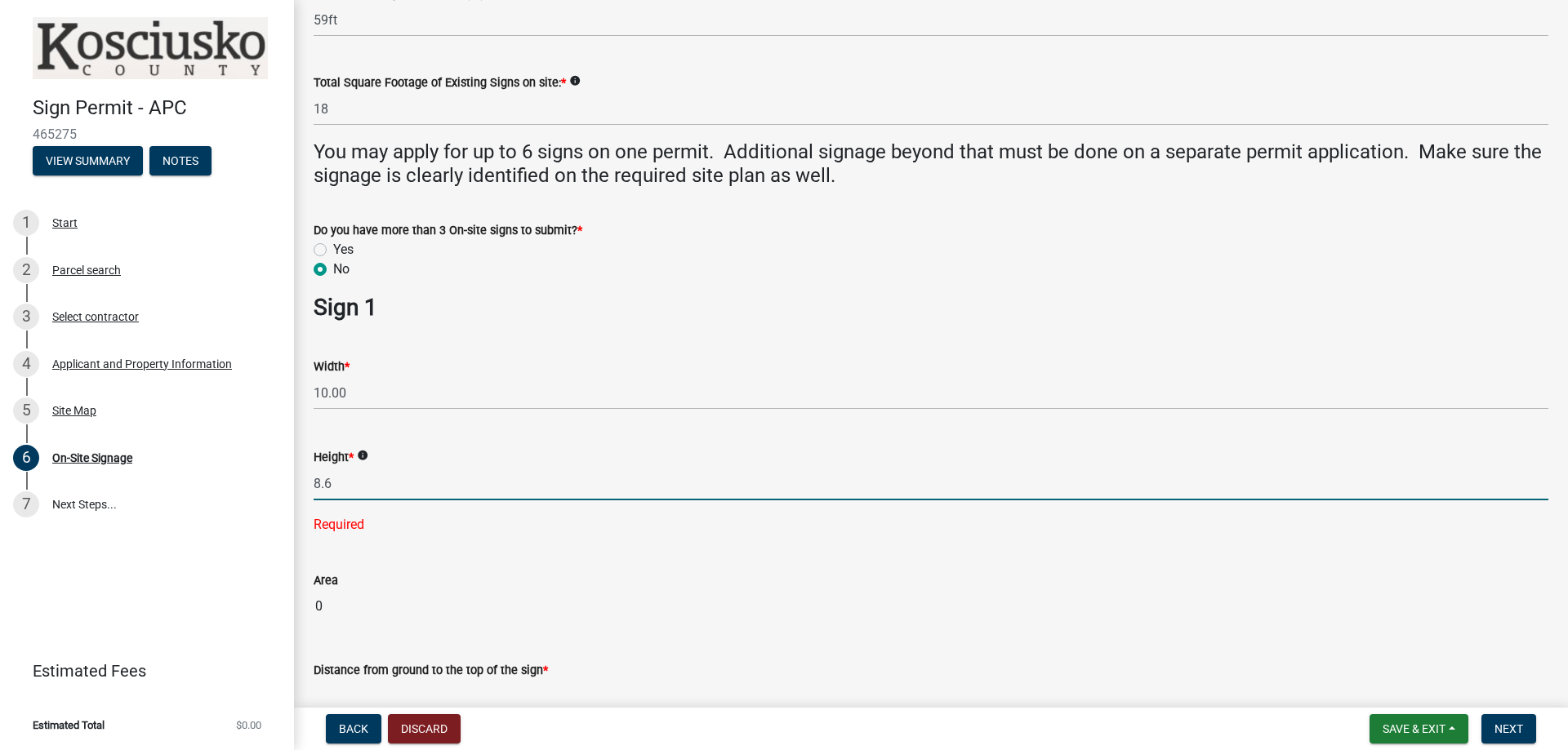
type input "8.60"
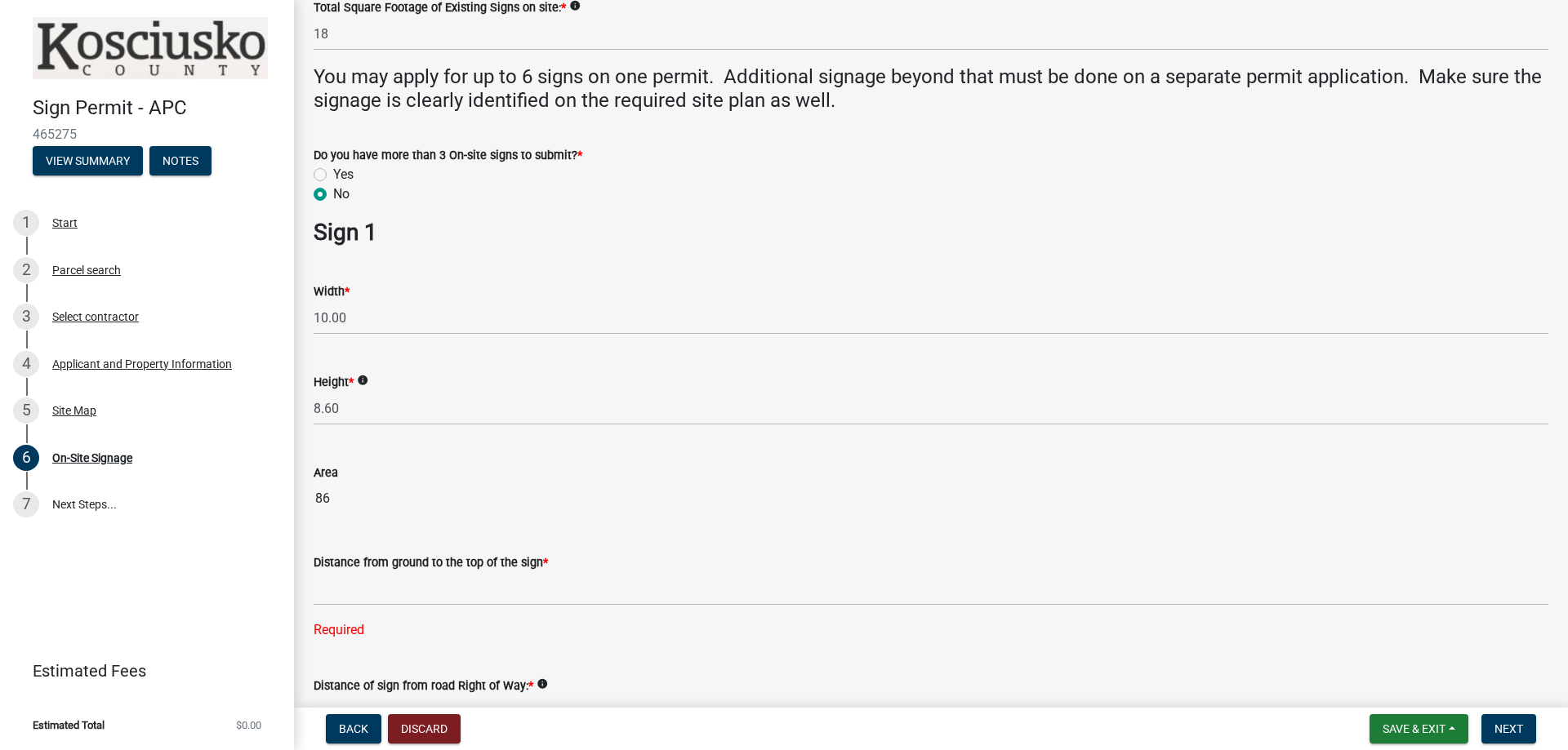
scroll to position [244, 0]
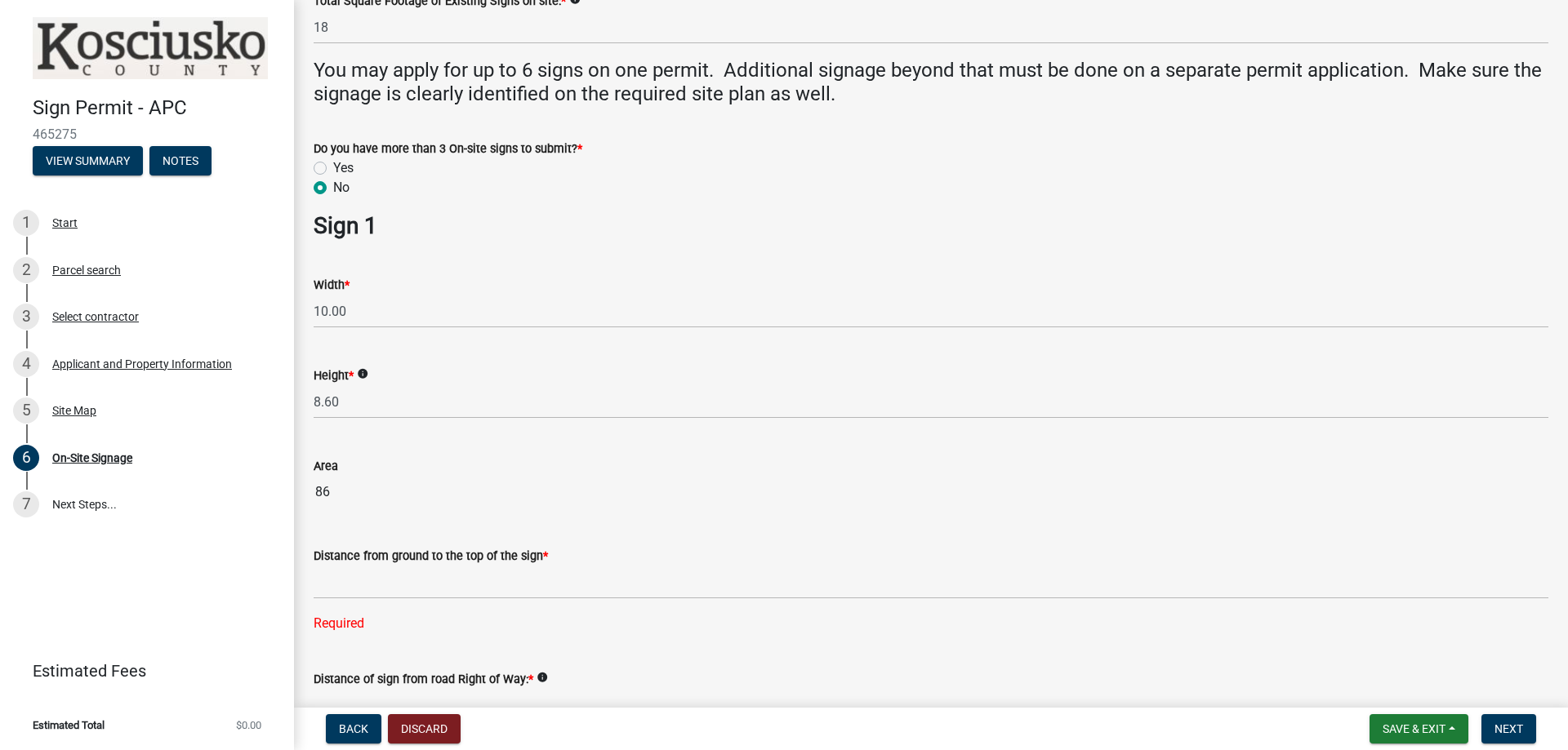
click at [1406, 256] on div "Width * 10.00" at bounding box center [931, 290] width 1235 height 76
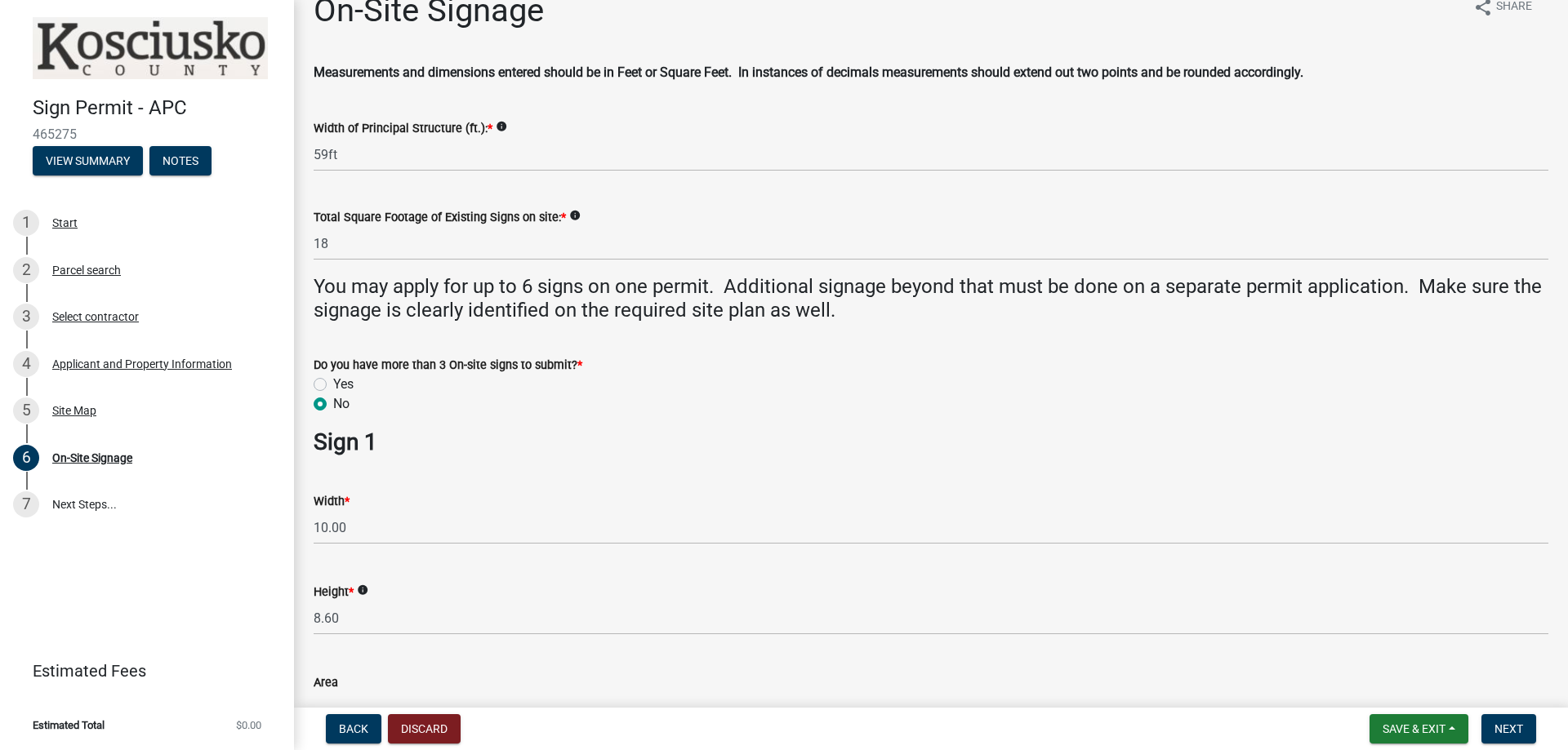
scroll to position [0, 0]
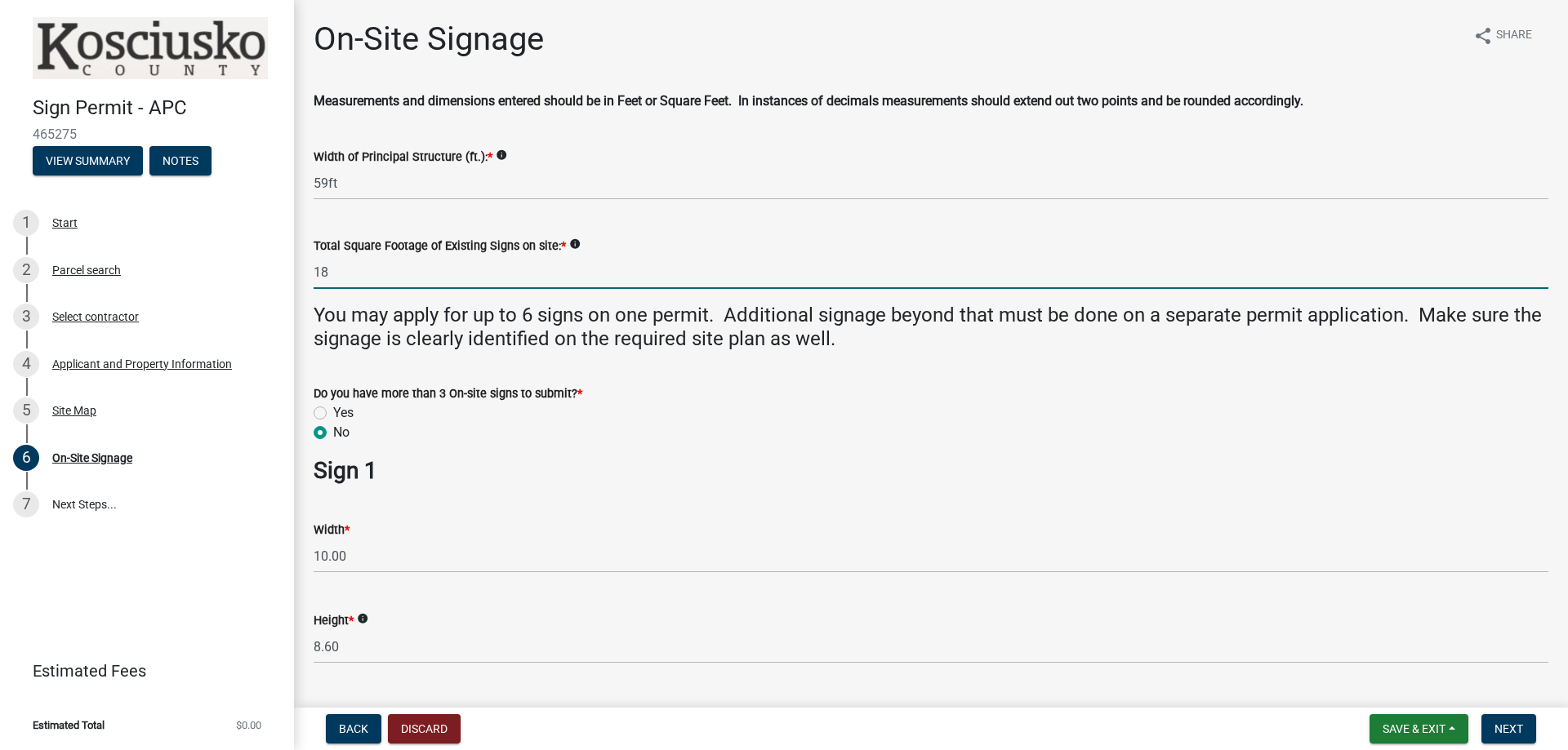
click at [417, 269] on input "18" at bounding box center [931, 272] width 1235 height 33
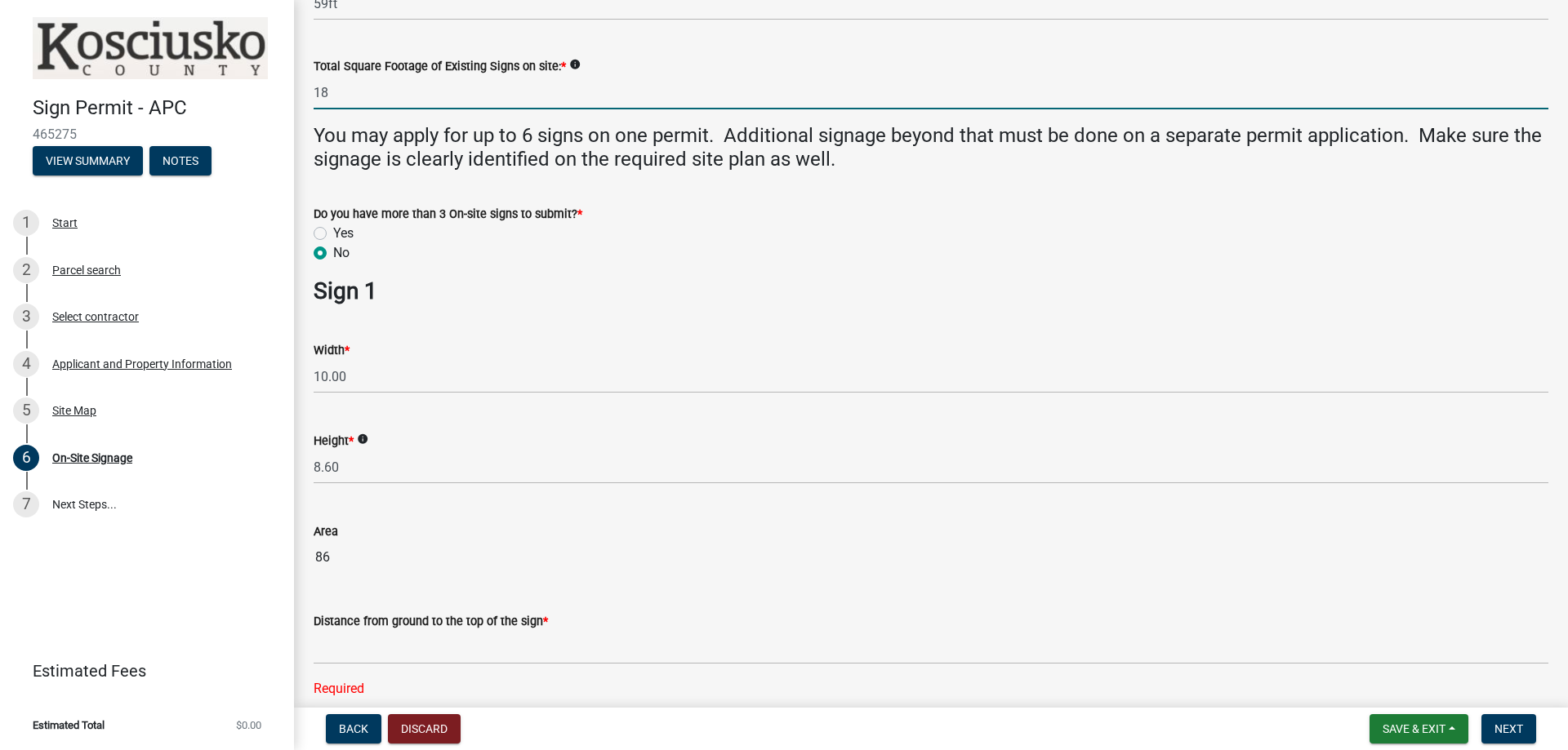
scroll to position [163, 0]
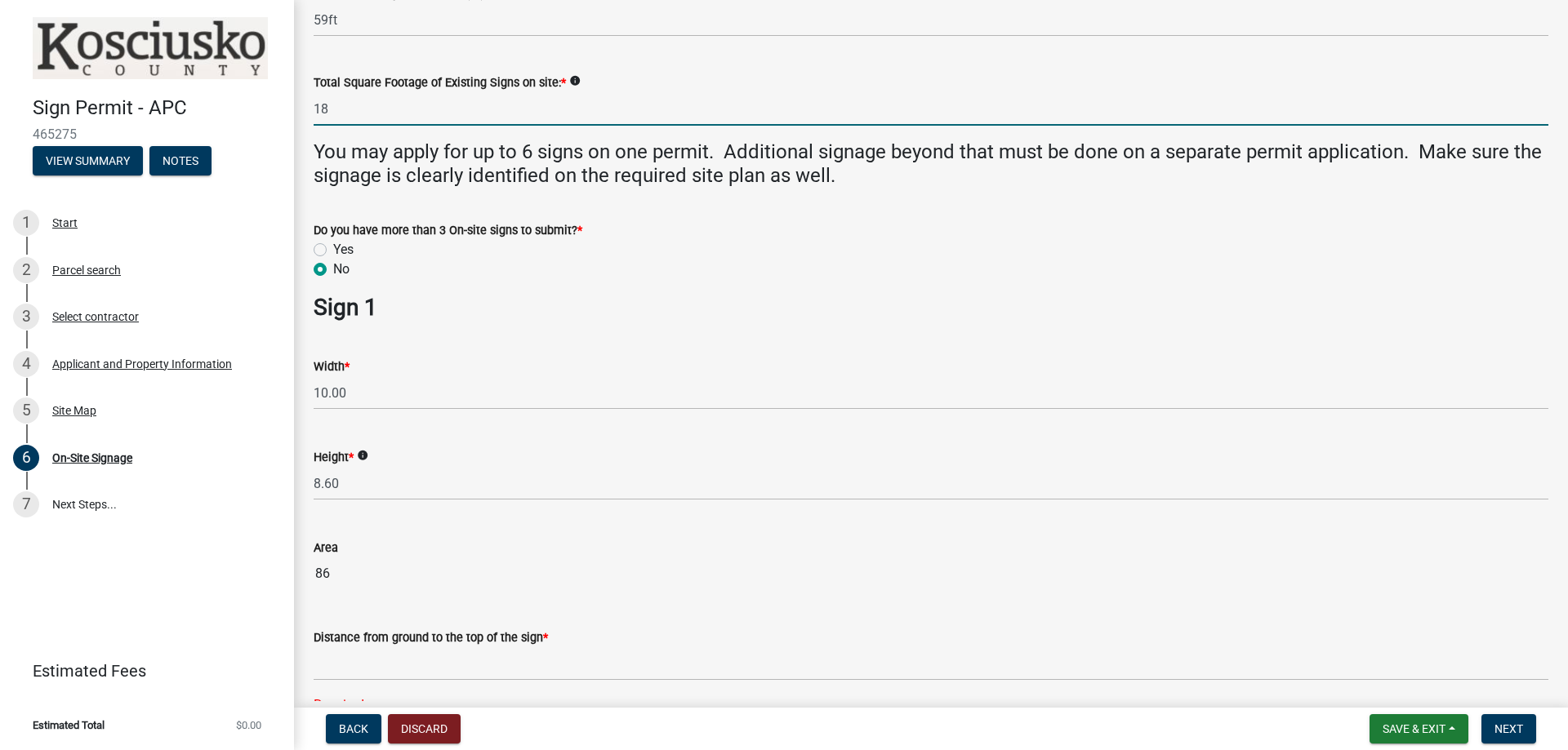
click at [413, 111] on input "18" at bounding box center [931, 109] width 1235 height 33
type input "7"
type input "65"
click at [769, 235] on div "Do you have more than 3 On-site signs to submit? *" at bounding box center [931, 230] width 1235 height 19
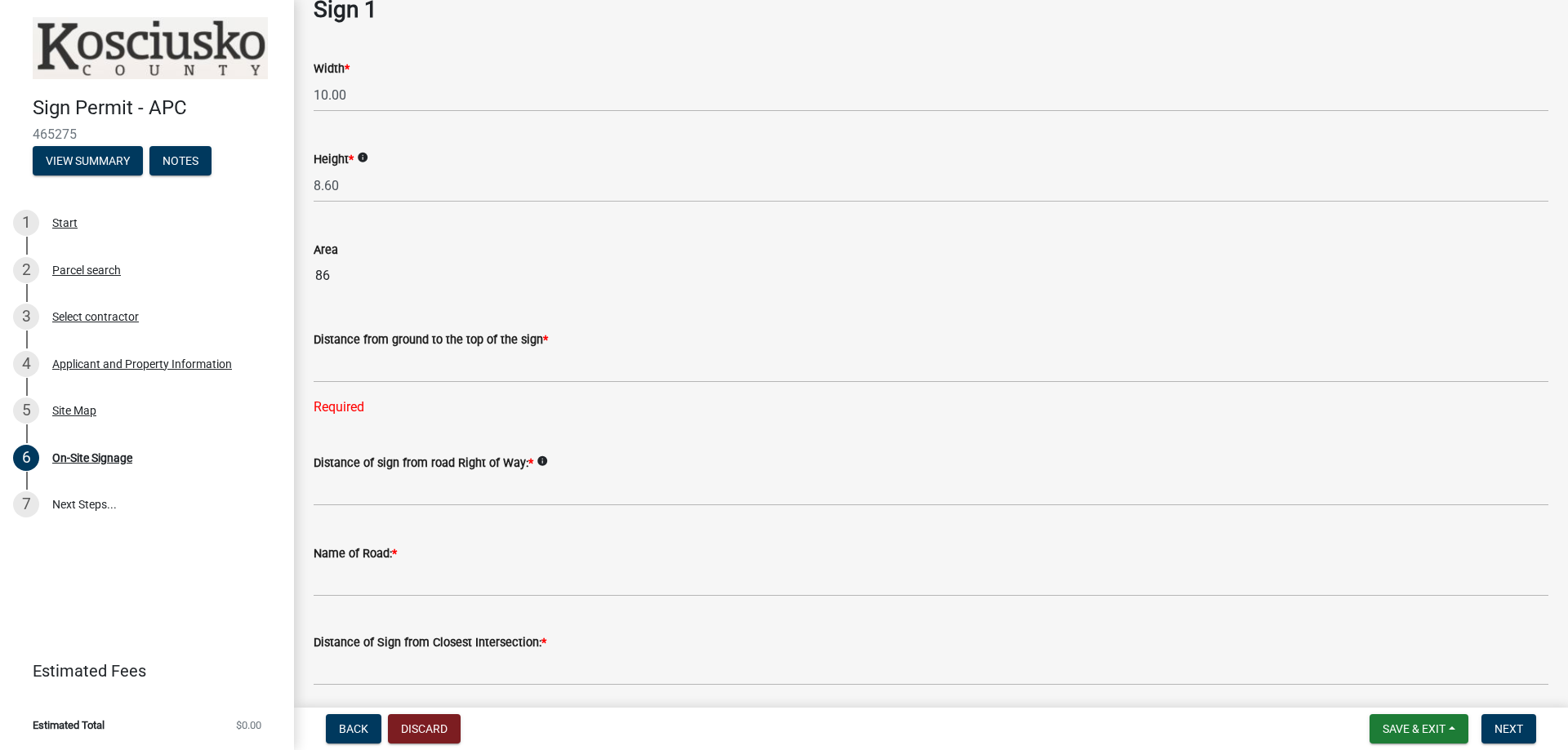
scroll to position [490, 0]
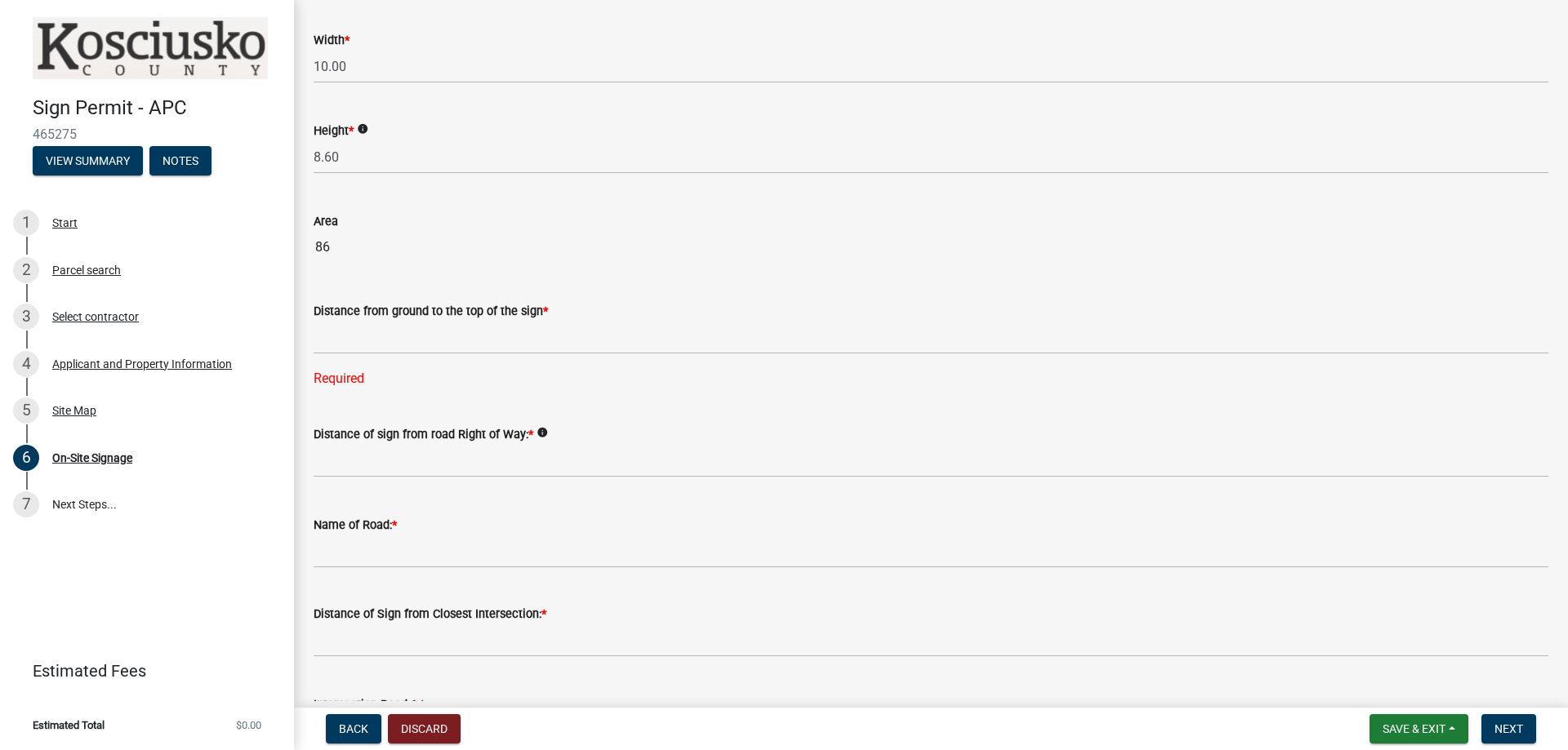
click at [1402, 319] on div "Distance from ground to the top of the sign *" at bounding box center [931, 311] width 1235 height 19
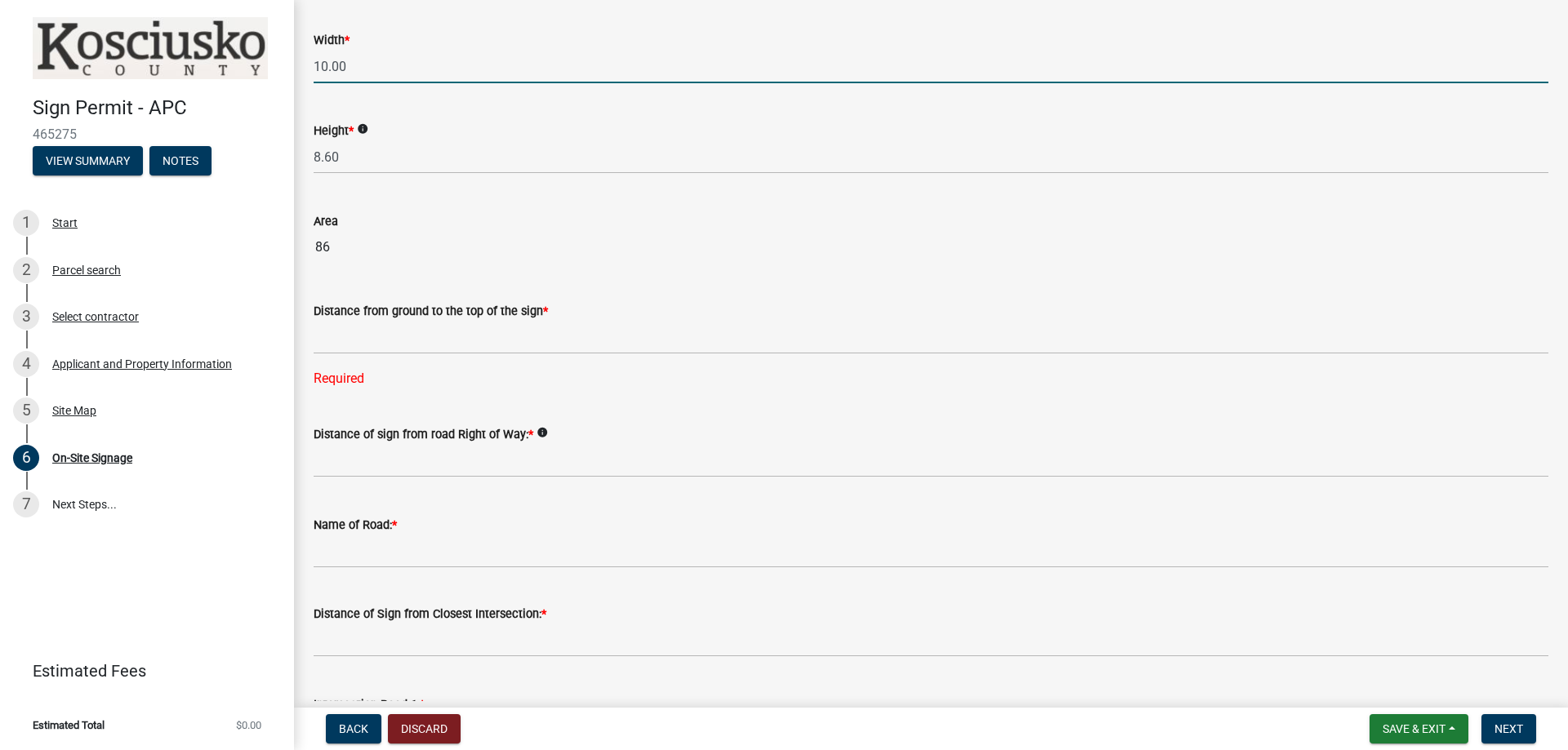
click at [765, 52] on input "10.00" at bounding box center [931, 66] width 1235 height 33
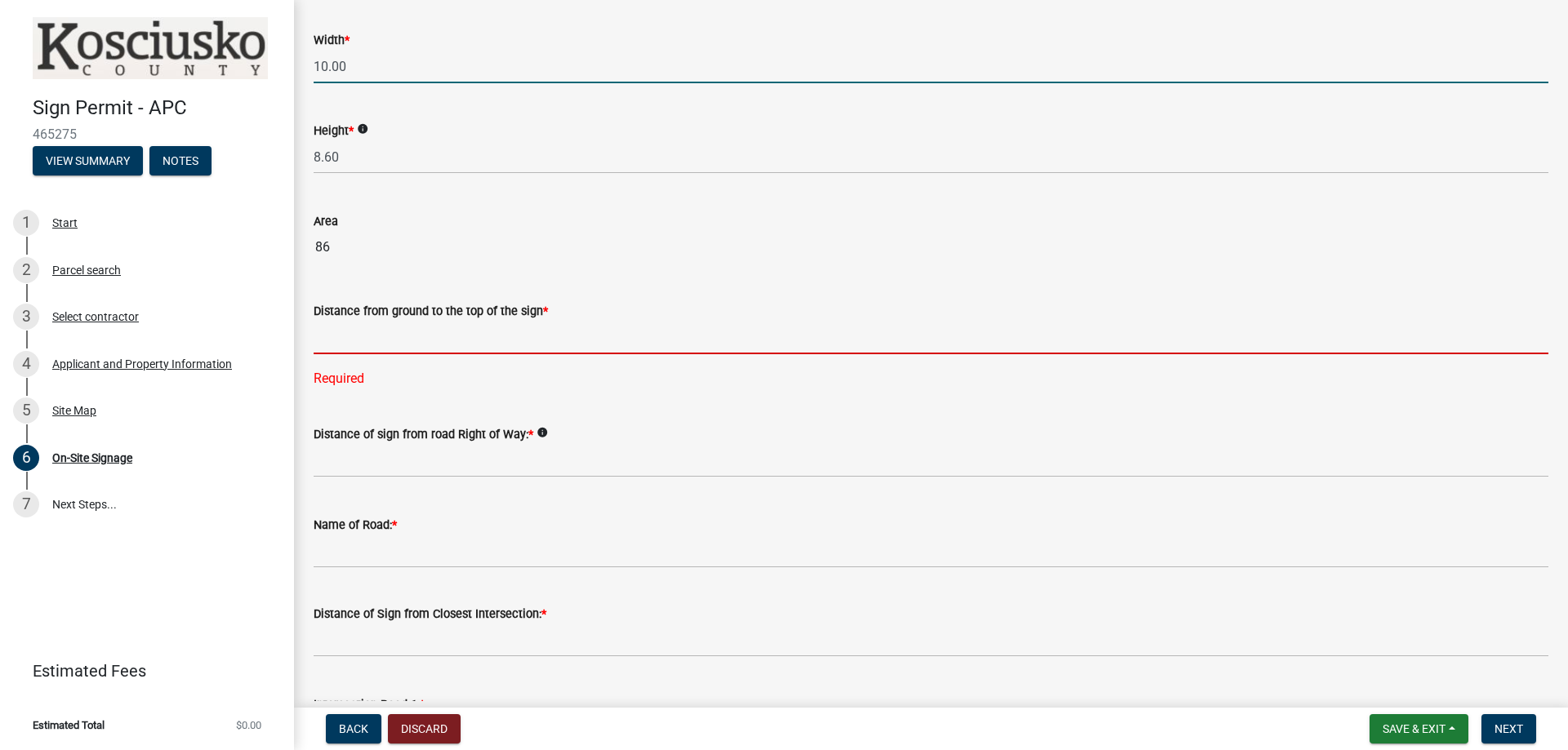
drag, startPoint x: 474, startPoint y: 329, endPoint x: 488, endPoint y: 327, distance: 14.1
click at [474, 329] on input "text" at bounding box center [931, 338] width 1235 height 33
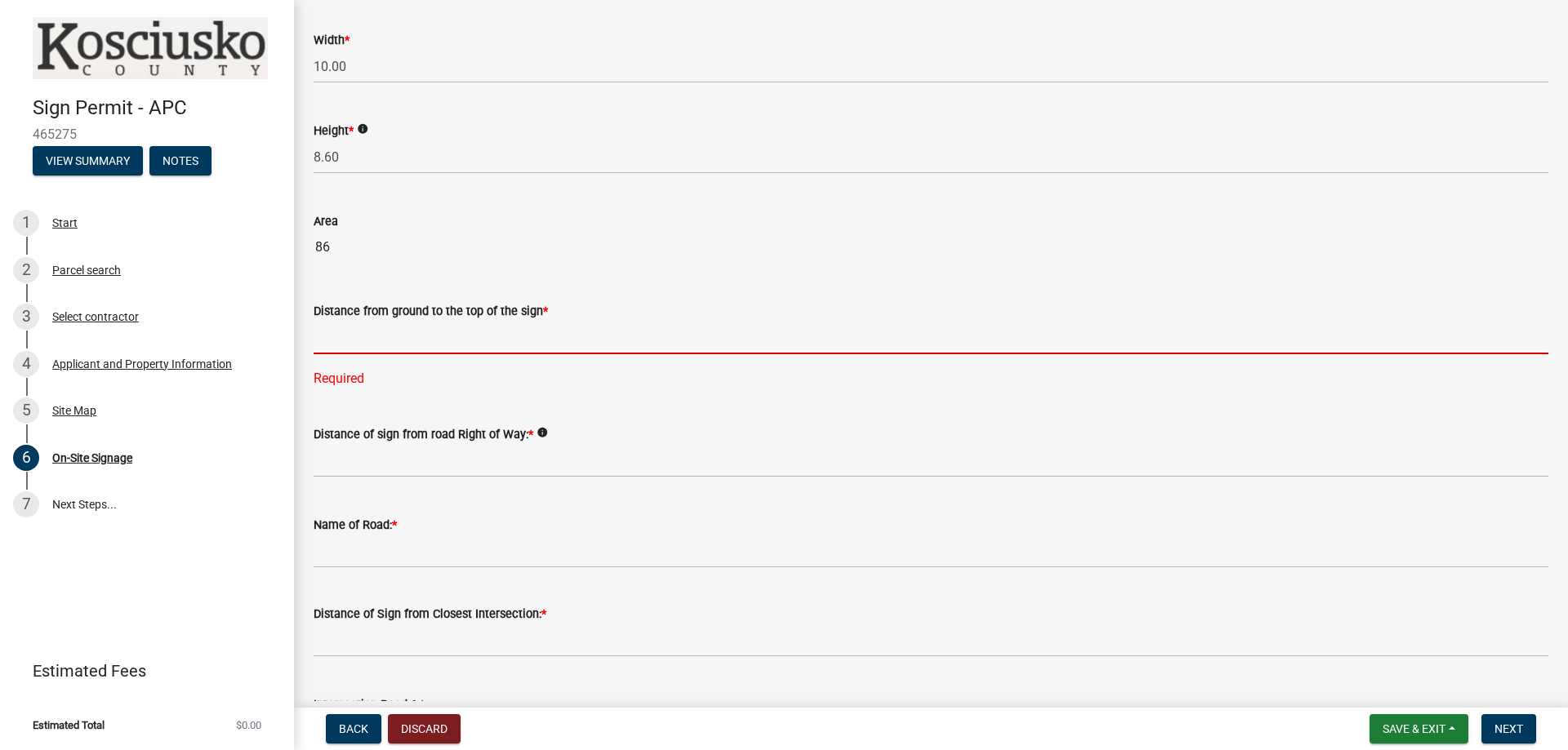
click at [501, 340] on input "text" at bounding box center [931, 338] width 1235 height 33
click at [413, 333] on input "text" at bounding box center [931, 338] width 1235 height 33
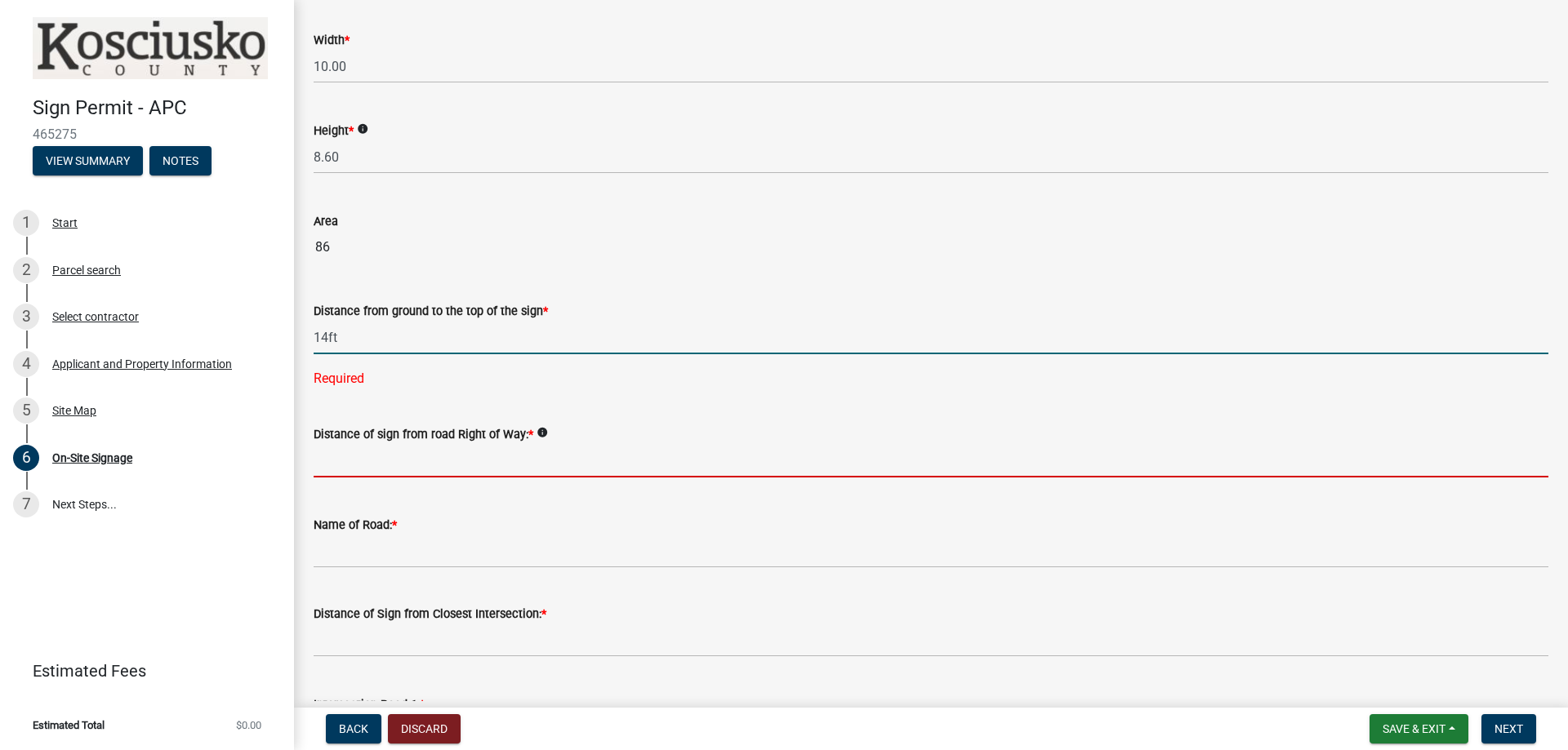
type input "14"
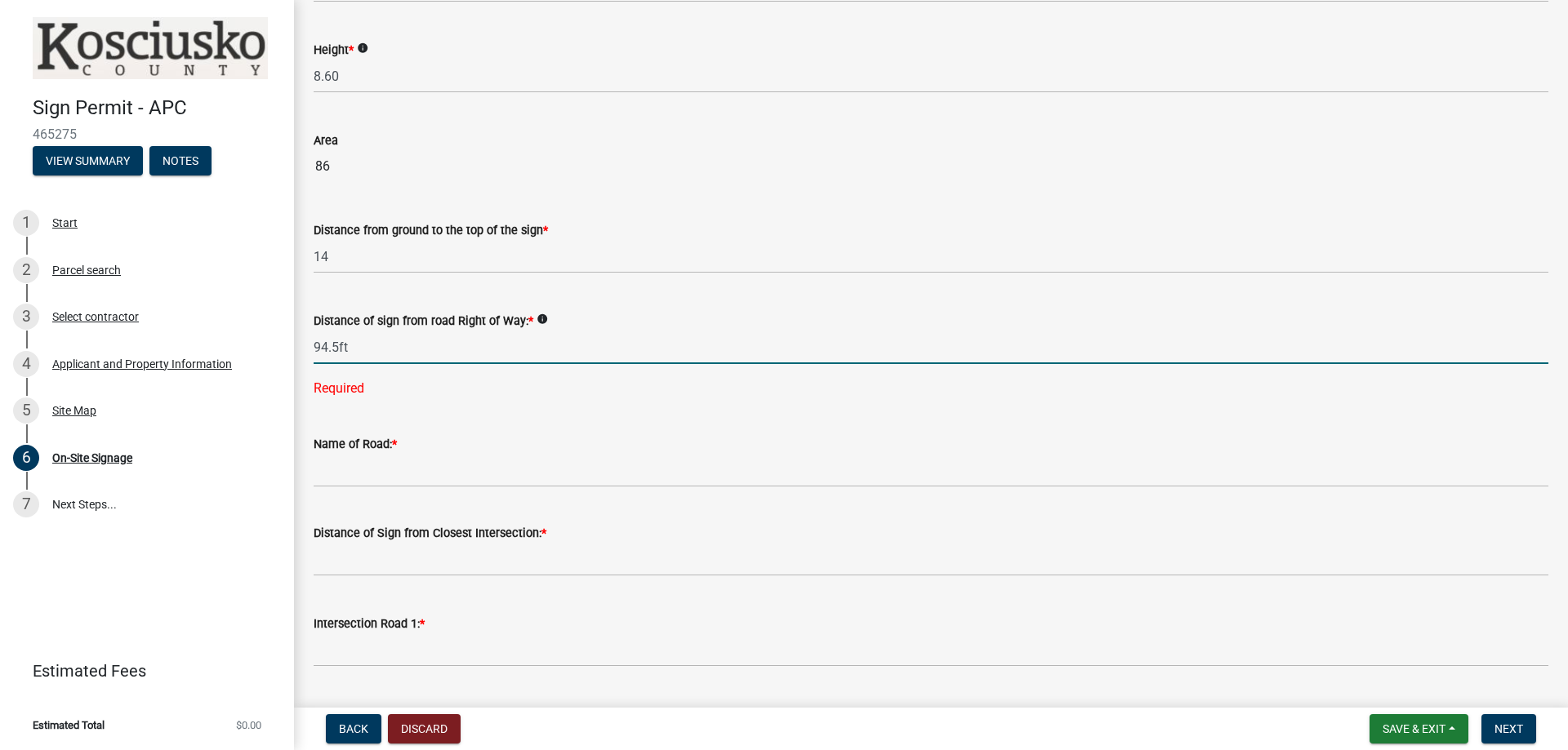
scroll to position [571, 0]
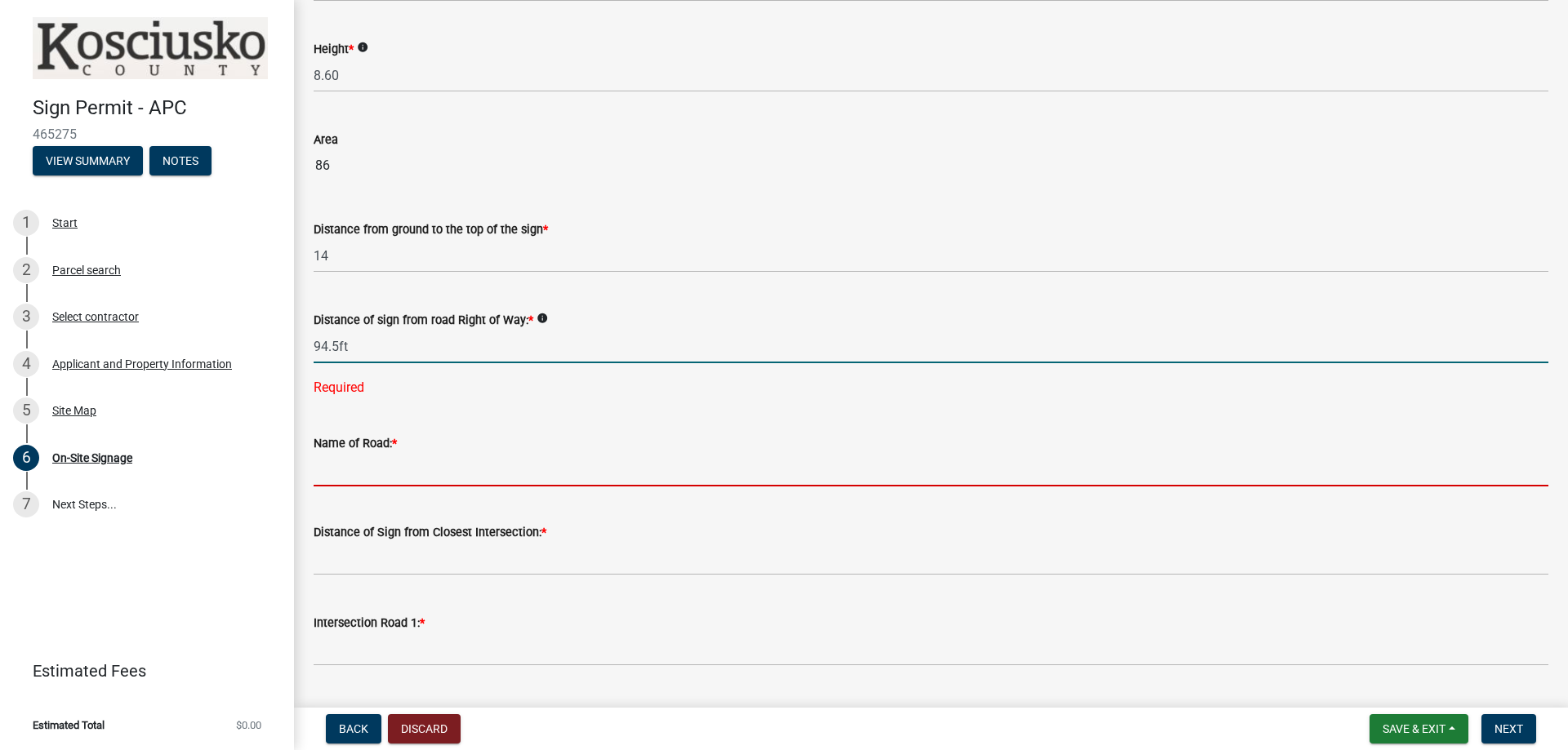
type input "94.5"
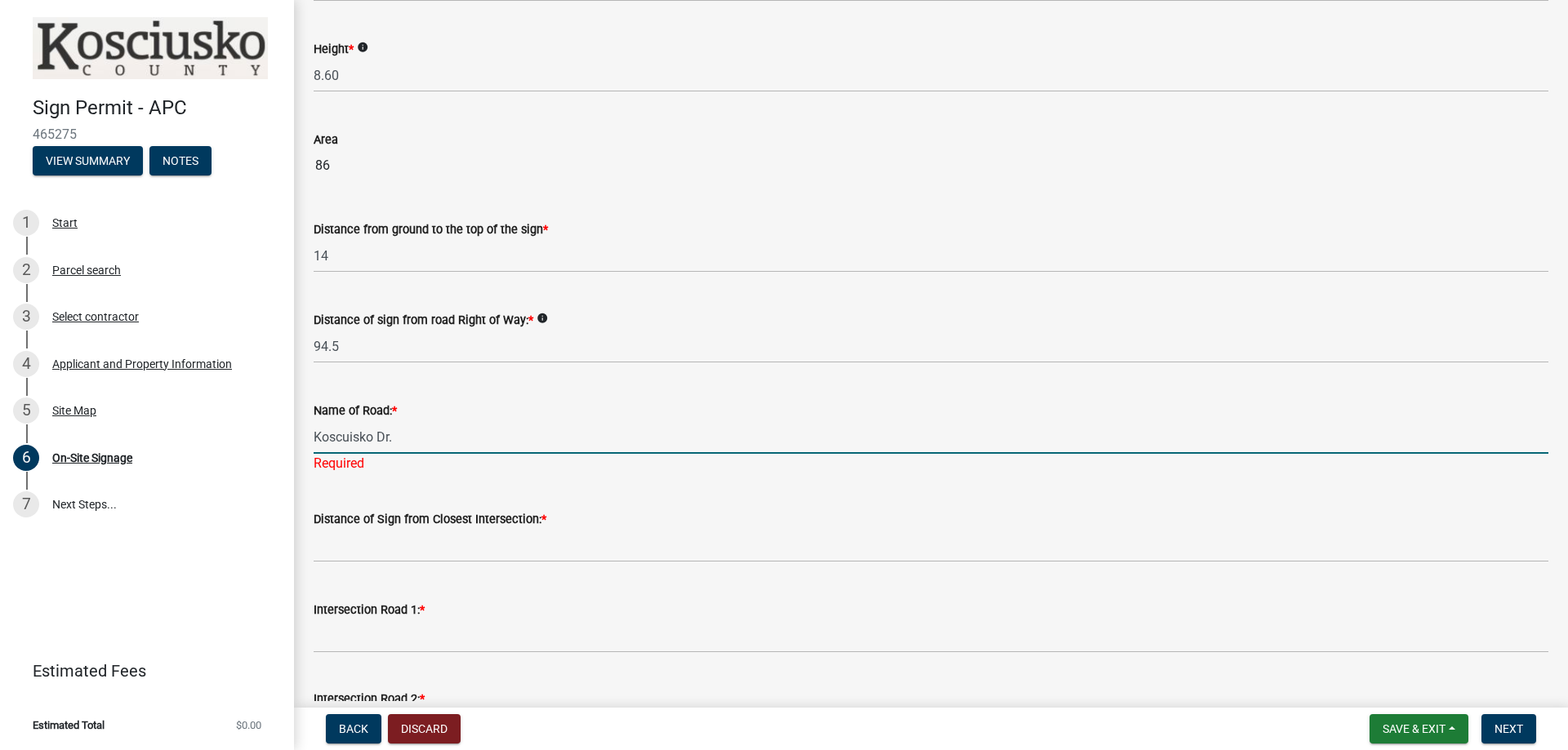
type input "Koscuisko Dr."
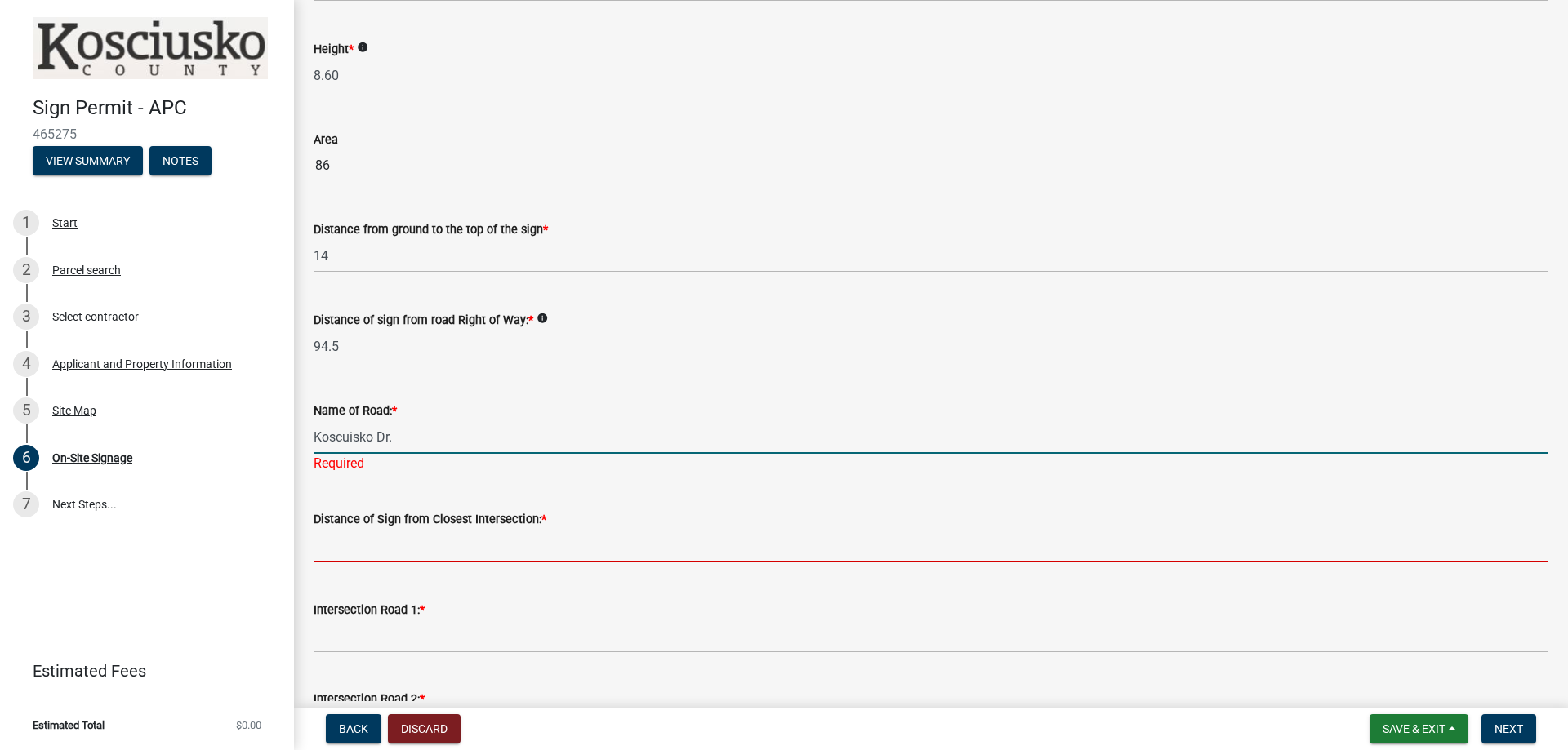
click at [496, 554] on wm-data-entity-input "Distance of Sign from Closest Intersection: *" at bounding box center [931, 531] width 1235 height 90
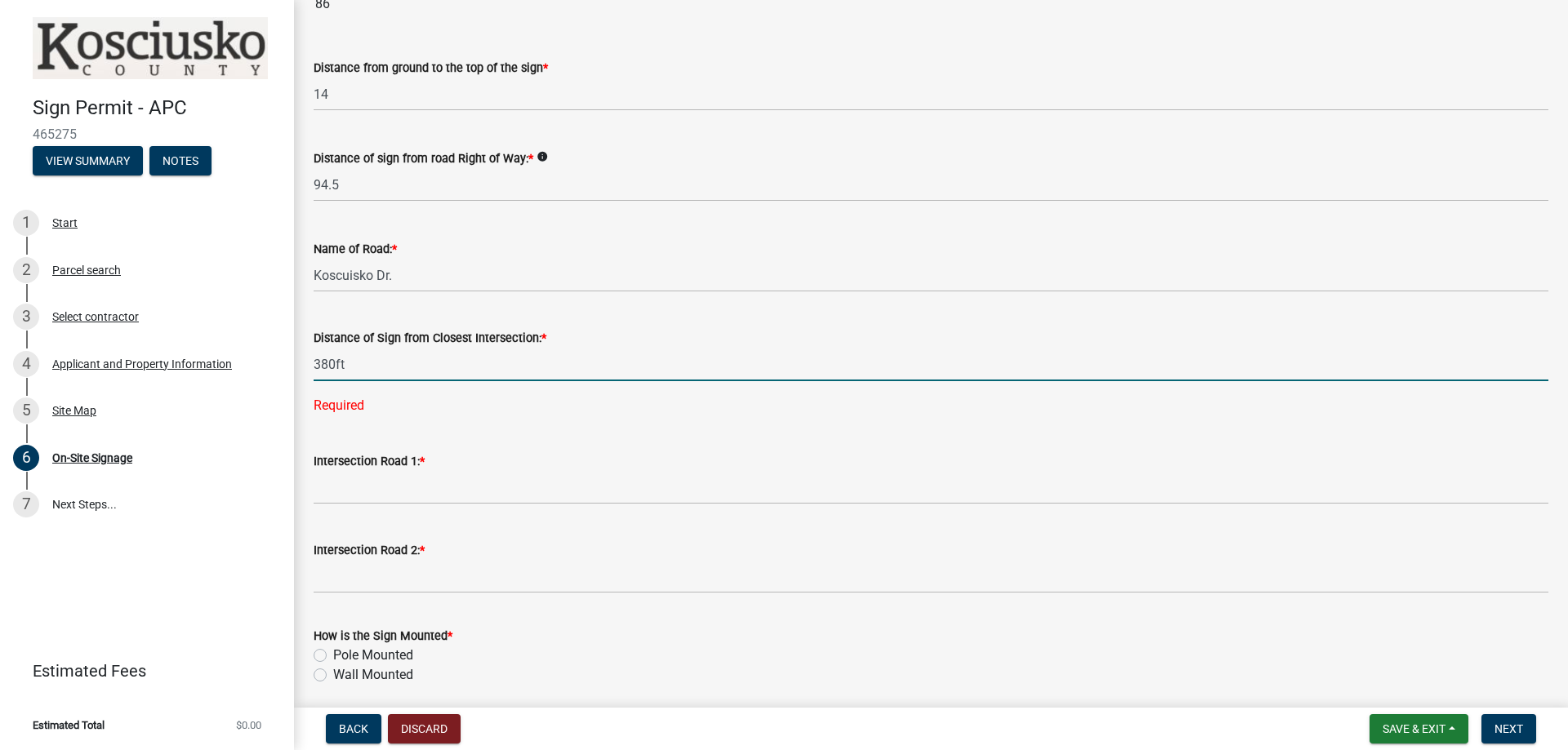
scroll to position [734, 0]
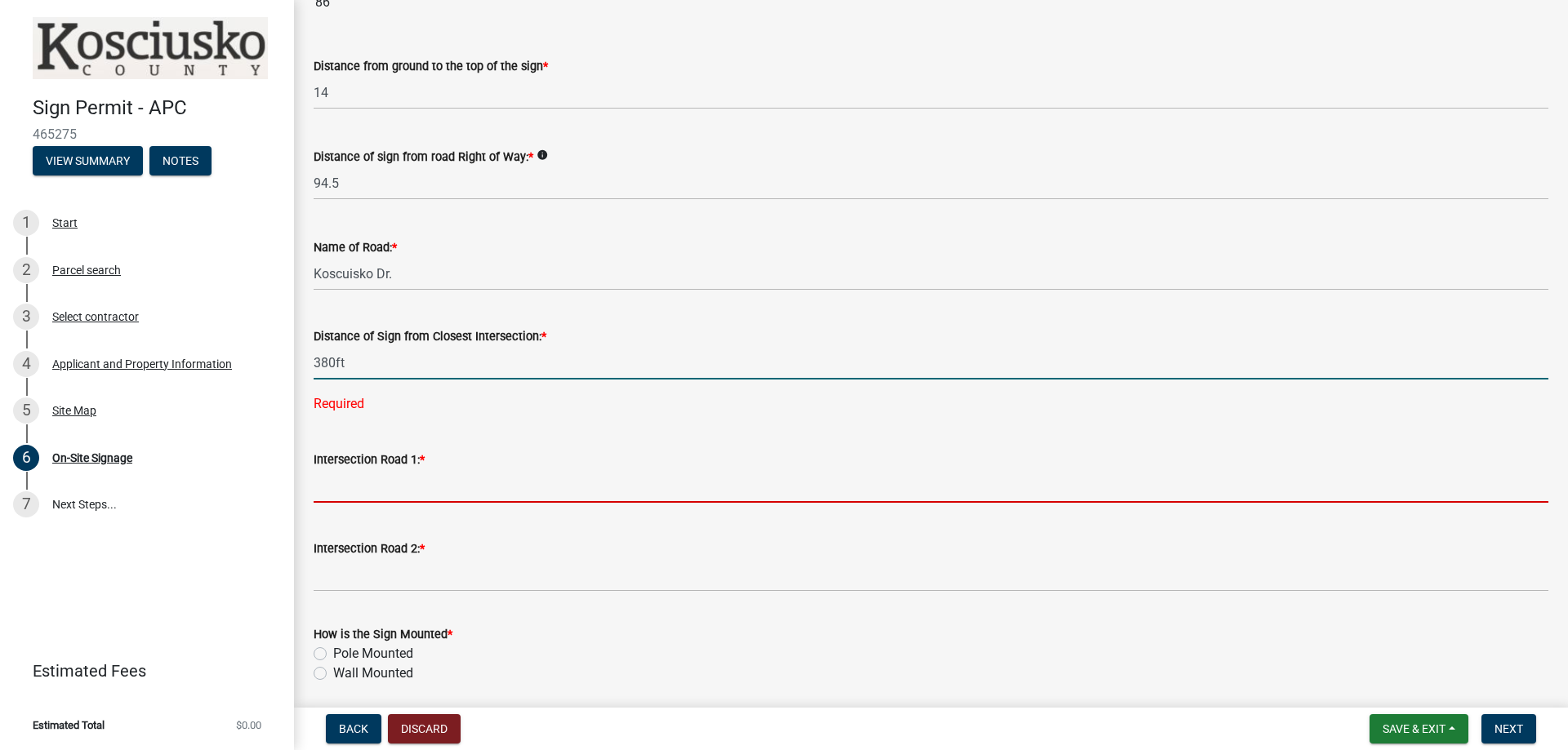
type input "380"
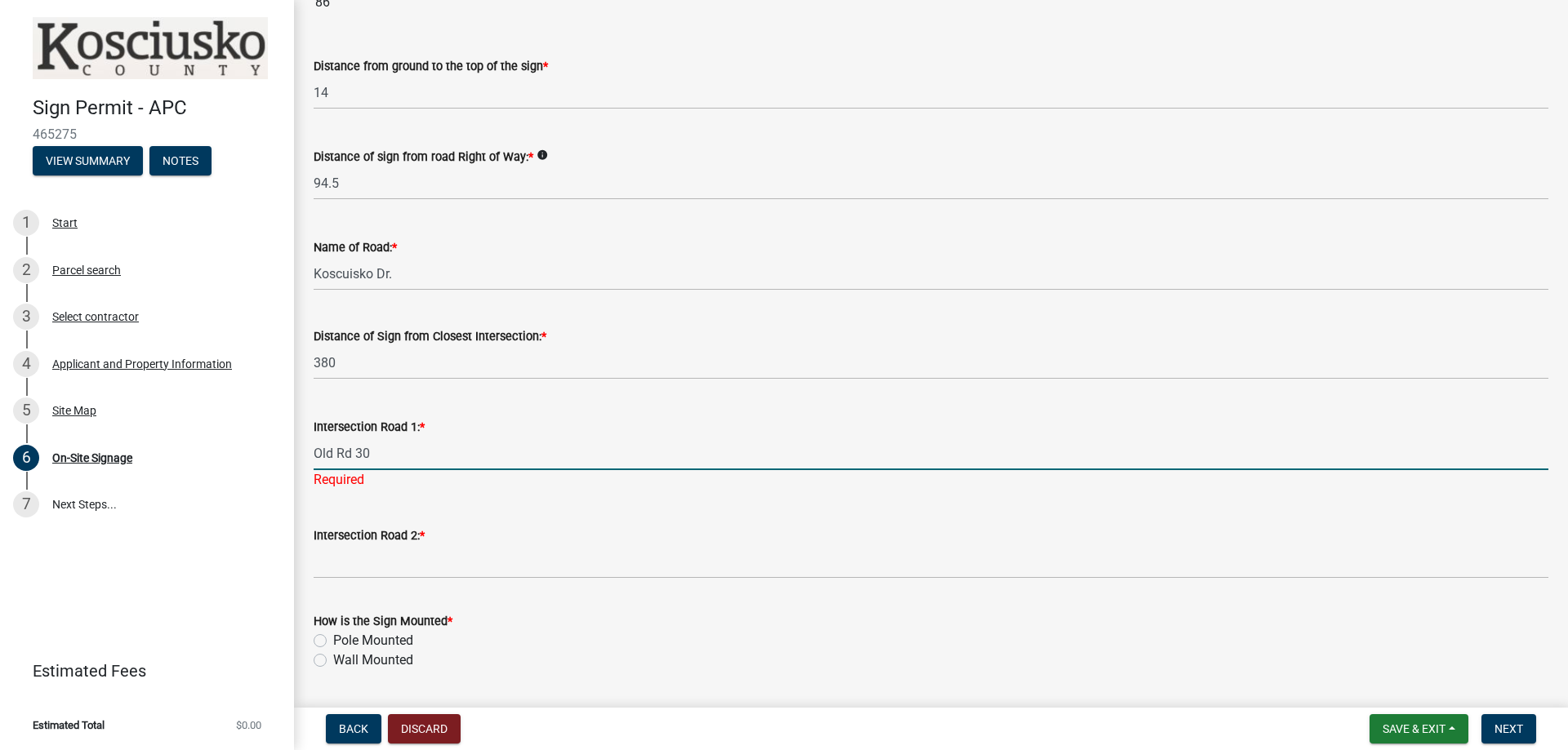
type input "Old Rd 30"
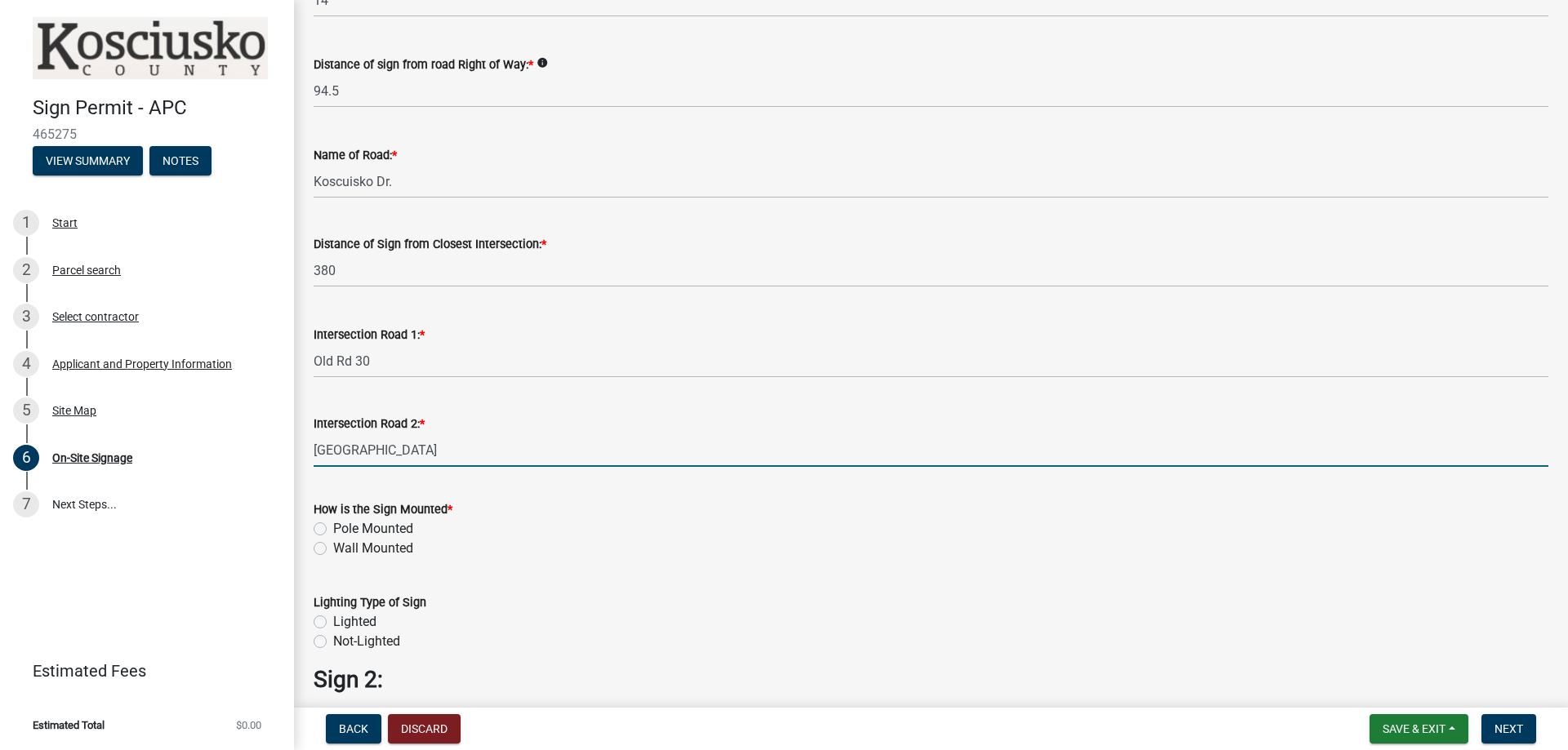
scroll to position [898, 0]
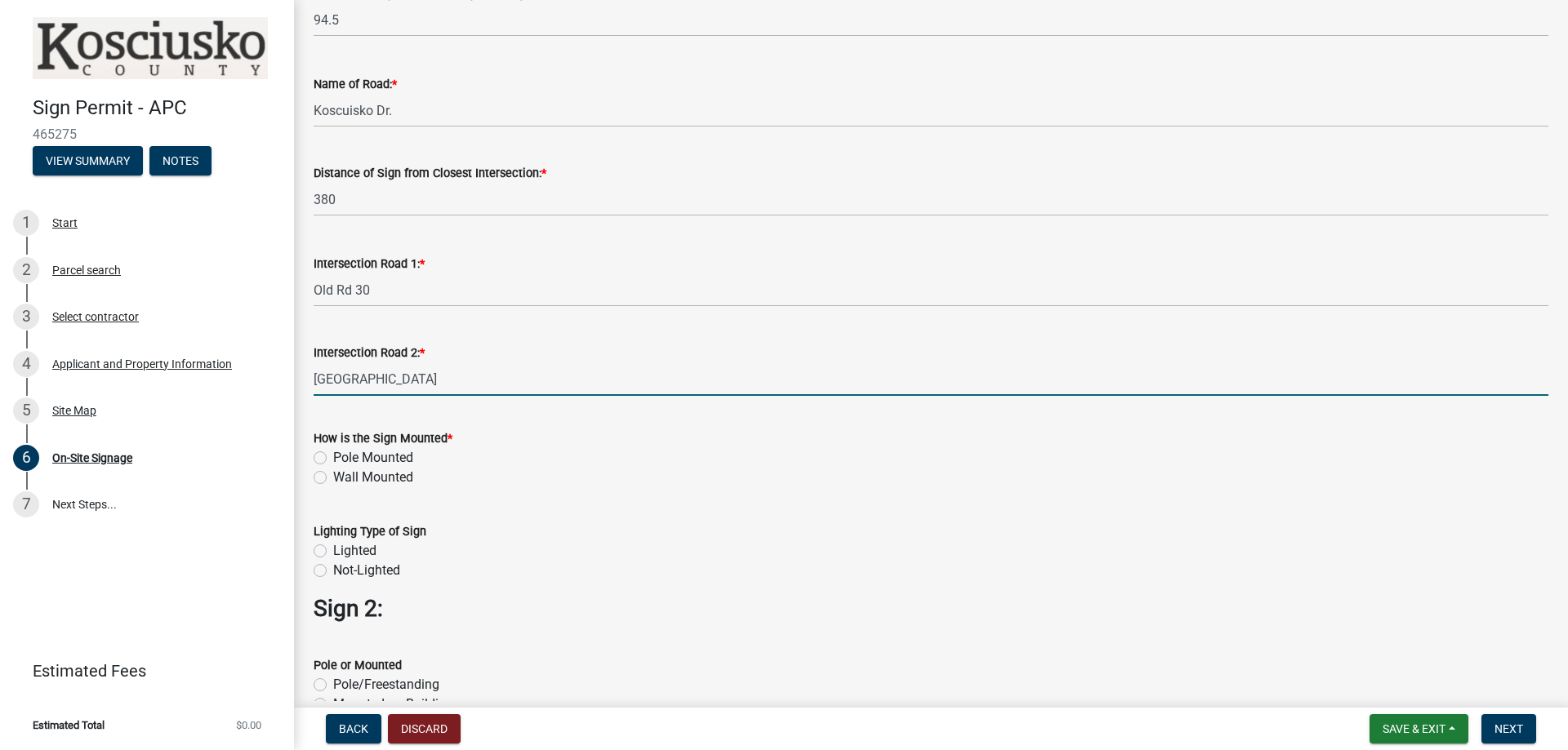
type input "[GEOGRAPHIC_DATA]"
click at [380, 467] on label "Pole Mounted" at bounding box center [373, 458] width 80 height 19
click at [344, 458] on input "Pole Mounted" at bounding box center [339, 454] width 11 height 11
radio input "true"
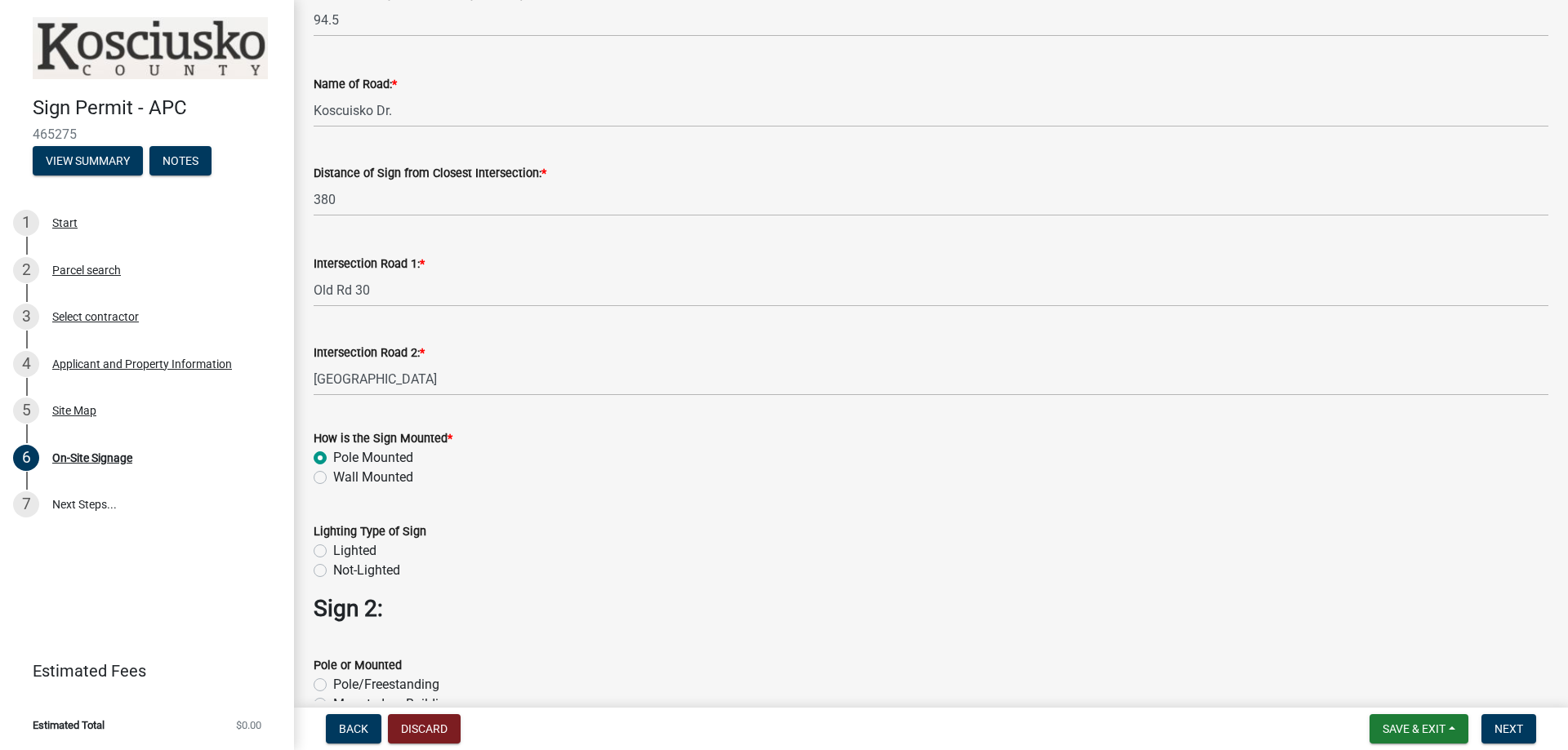
click at [333, 571] on label "Not-Lighted" at bounding box center [366, 570] width 67 height 19
click at [333, 571] on input "Not-Lighted" at bounding box center [339, 566] width 11 height 11
radio input "true"
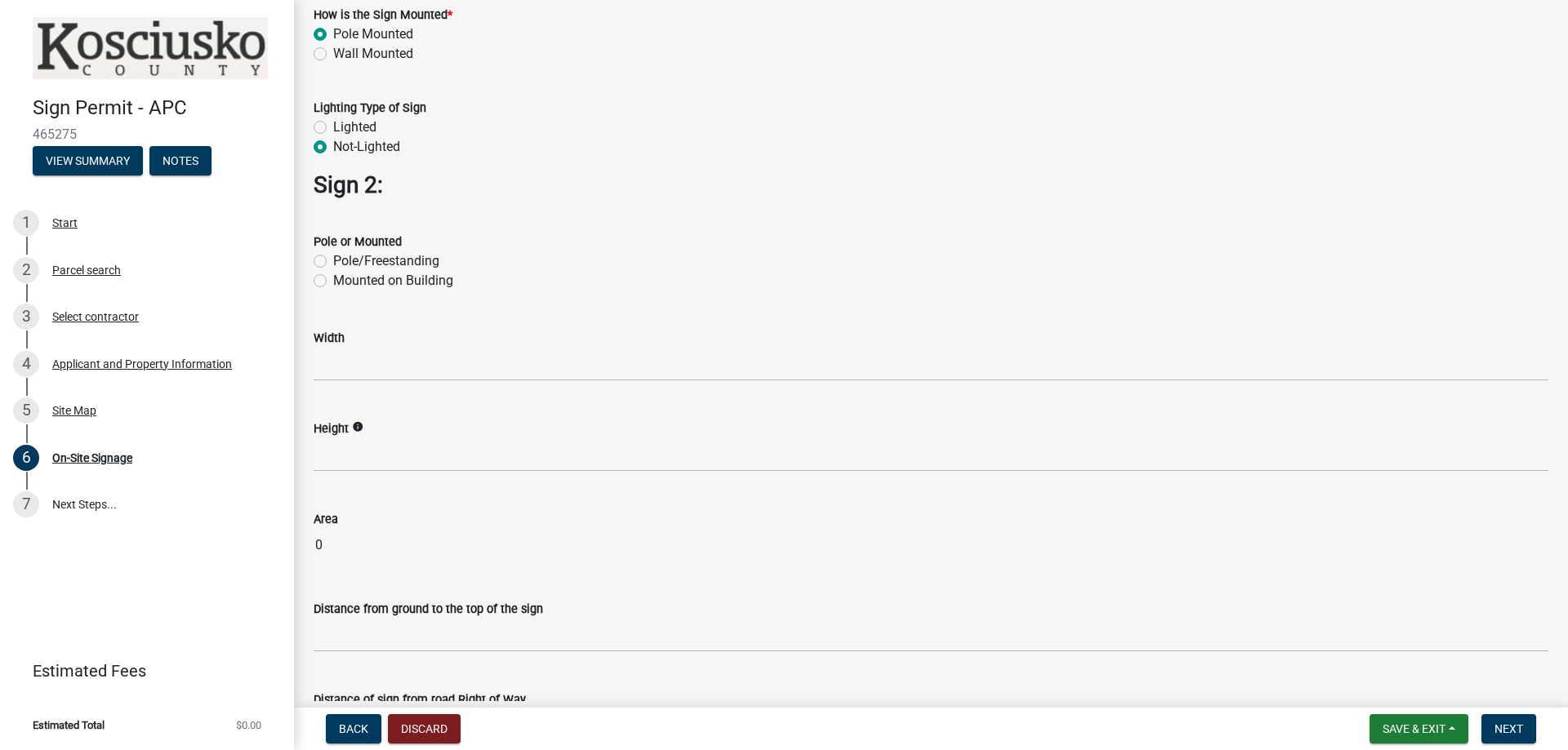
scroll to position [1551, 0]
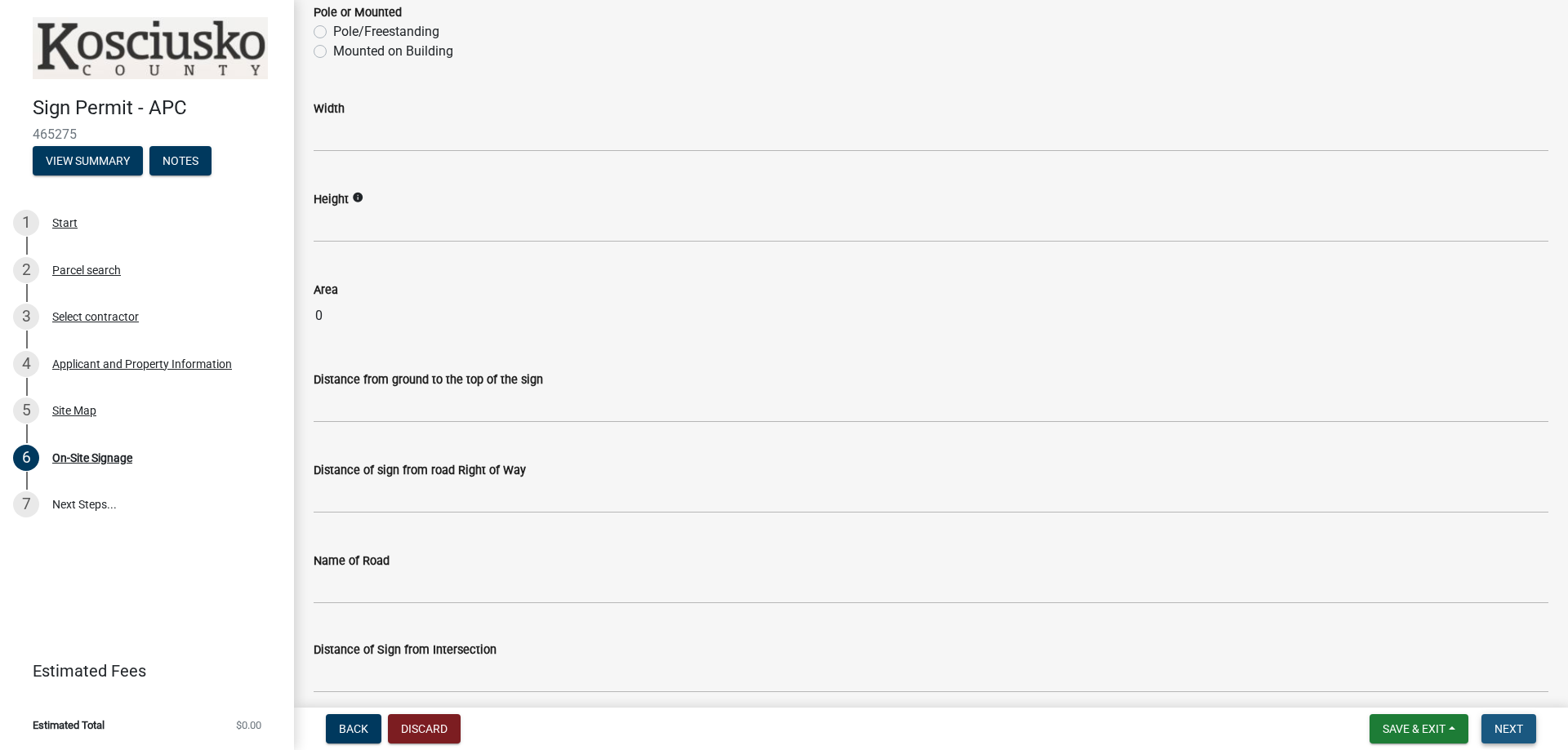
click at [1499, 726] on span "Next" at bounding box center [1508, 729] width 29 height 13
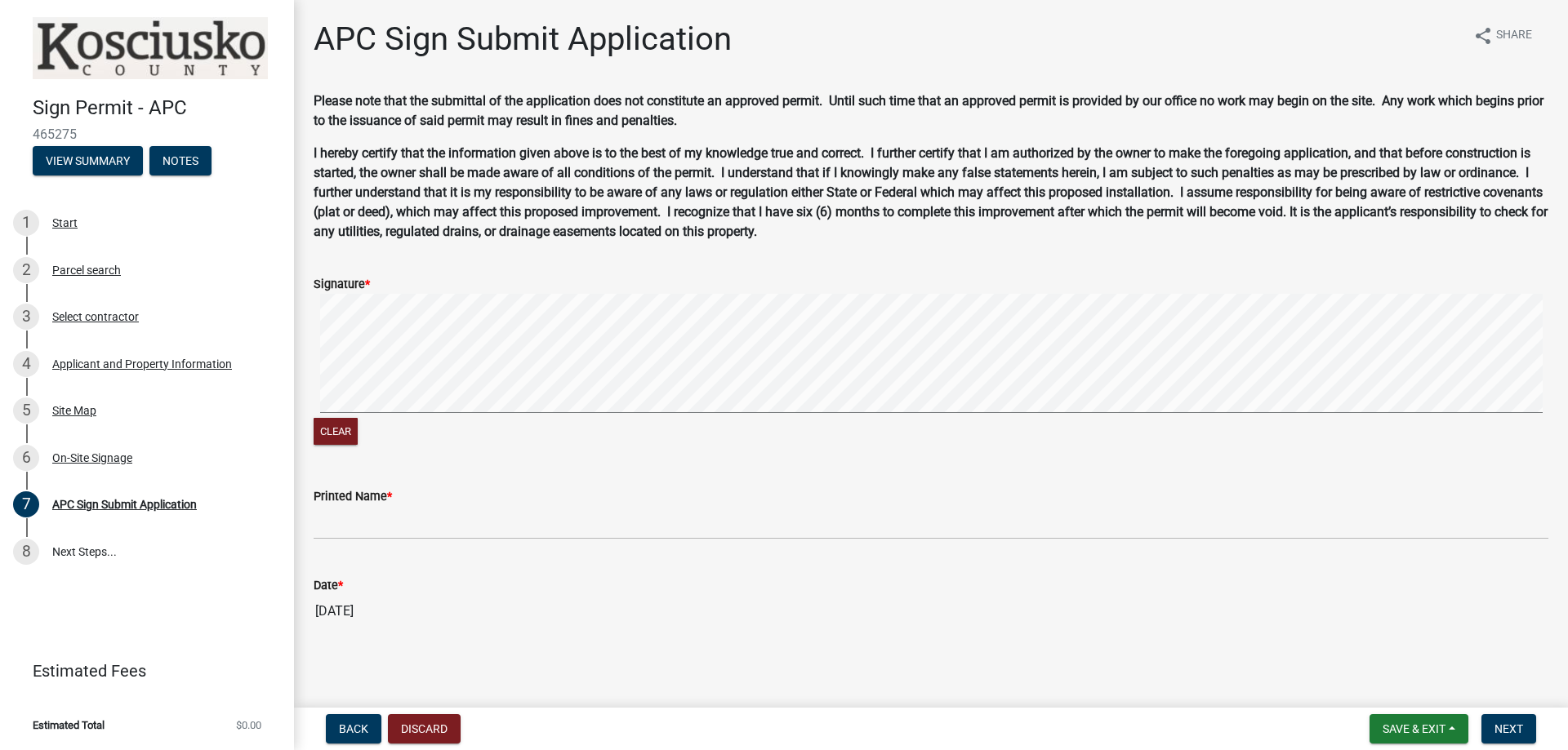
click at [768, 423] on div "Clear" at bounding box center [931, 372] width 1235 height 155
click at [341, 424] on button "Clear" at bounding box center [336, 431] width 44 height 27
click at [349, 437] on button "Clear" at bounding box center [336, 431] width 44 height 27
click at [352, 423] on button "Clear" at bounding box center [336, 431] width 44 height 27
click at [335, 435] on button "Clear" at bounding box center [336, 431] width 44 height 27
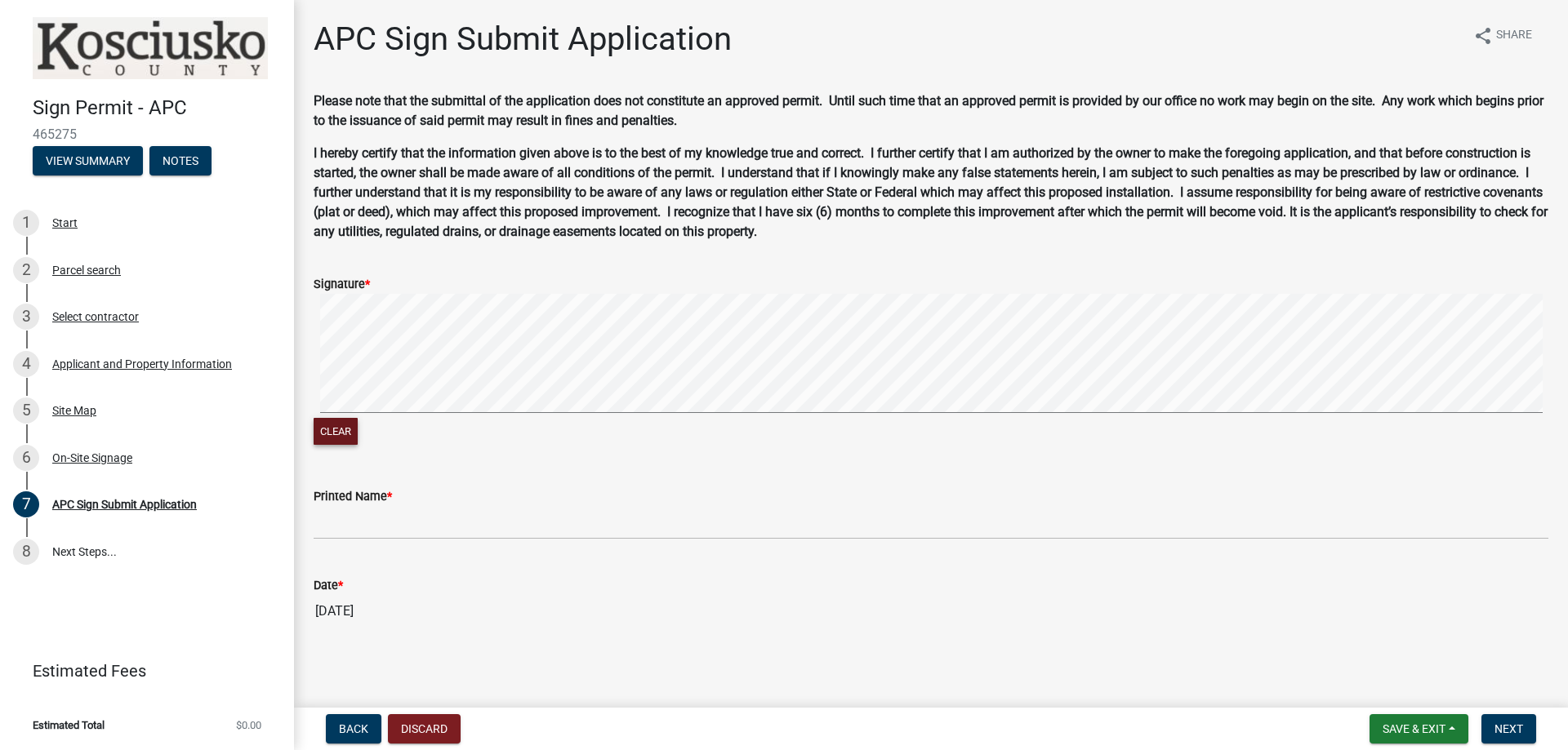
click at [358, 435] on button "Clear" at bounding box center [336, 431] width 44 height 27
click at [344, 436] on button "Clear" at bounding box center [336, 431] width 44 height 27
click at [349, 429] on button "Clear" at bounding box center [336, 431] width 44 height 27
drag, startPoint x: 308, startPoint y: 445, endPoint x: 333, endPoint y: 431, distance: 28.7
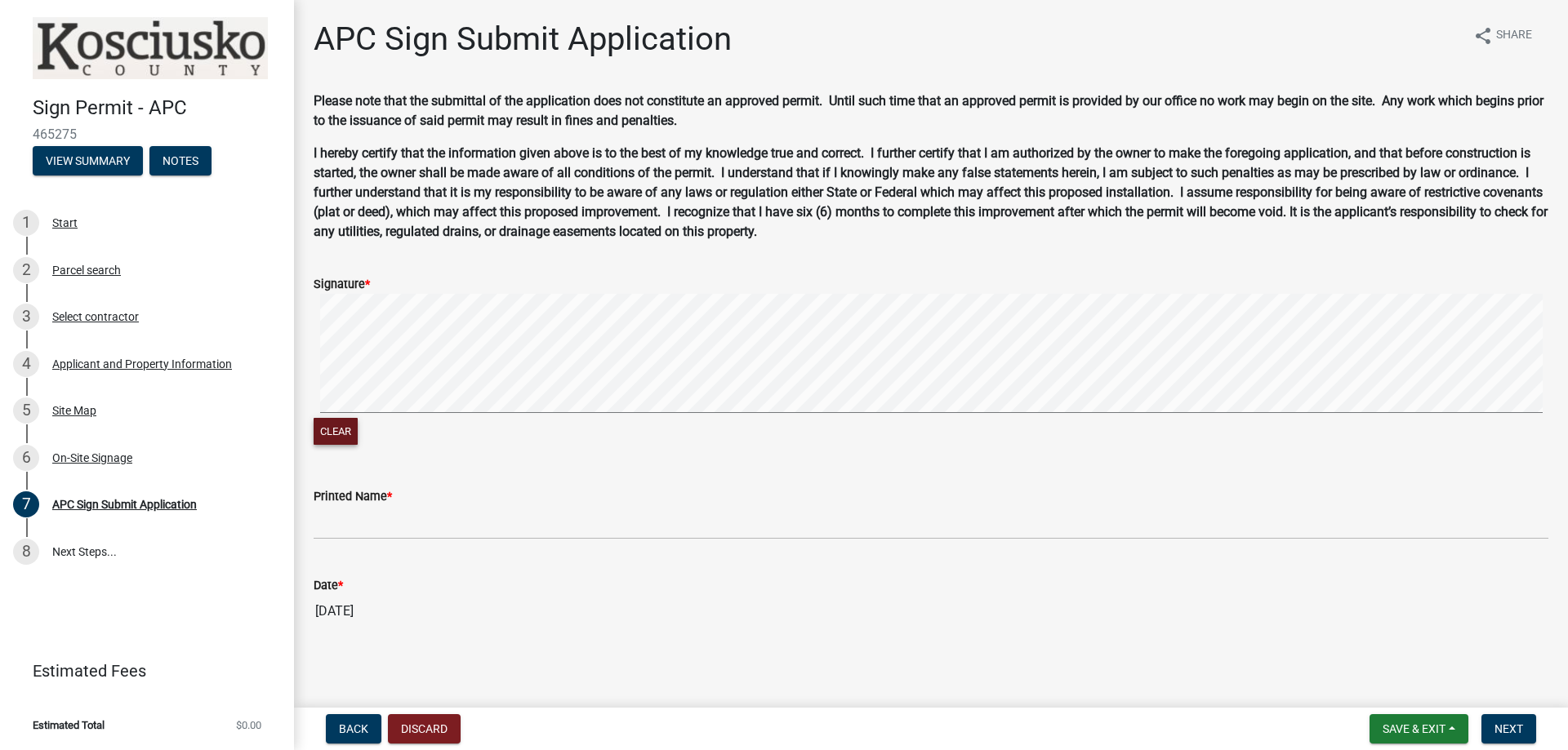
click at [311, 443] on div "Signature * Clear" at bounding box center [931, 351] width 1259 height 195
click at [333, 431] on button "Clear" at bounding box center [336, 431] width 44 height 27
click at [332, 438] on div "Clear" at bounding box center [931, 434] width 1235 height 31
click at [336, 429] on button "Clear" at bounding box center [336, 431] width 44 height 27
click at [328, 437] on button "Clear" at bounding box center [336, 431] width 44 height 27
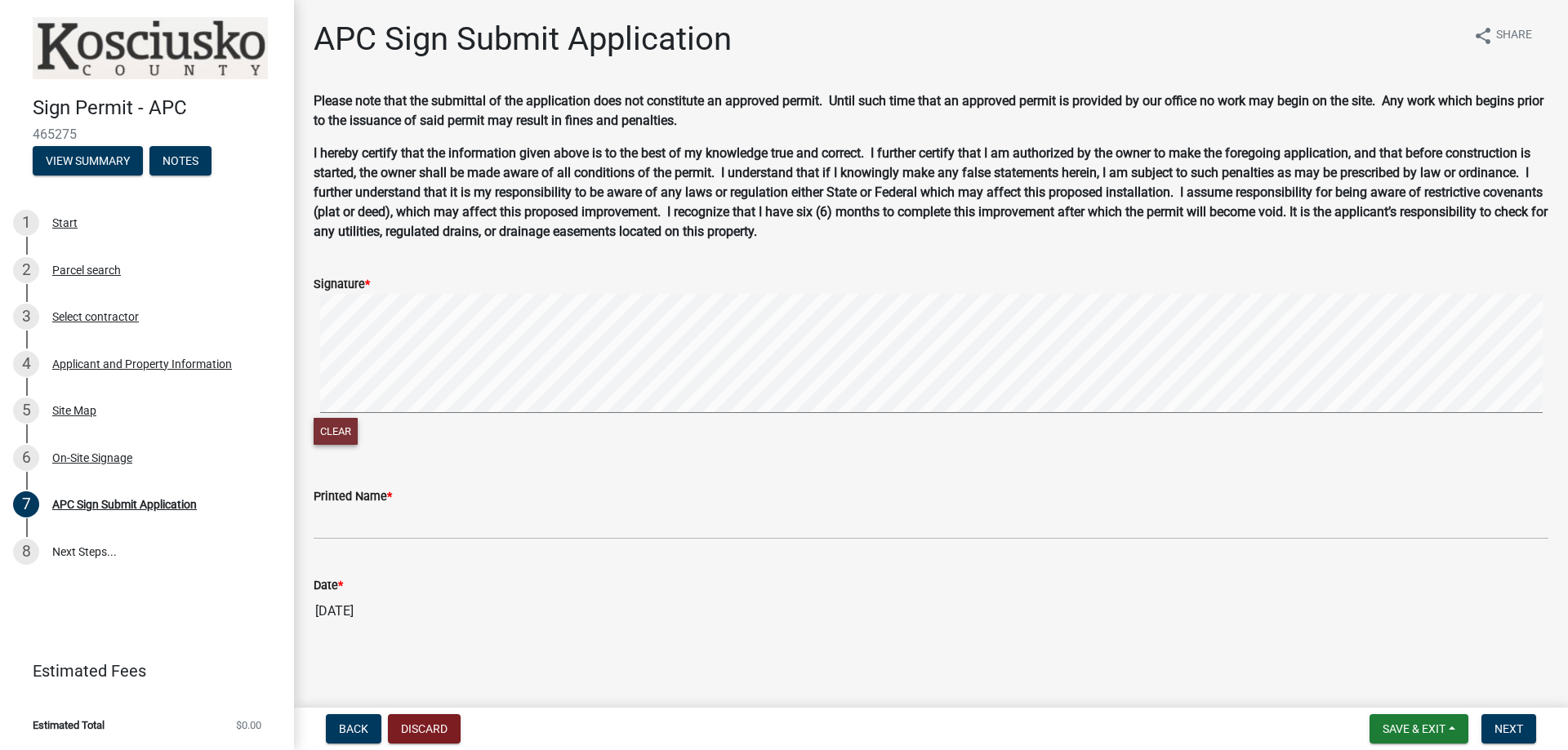
drag, startPoint x: 339, startPoint y: 429, endPoint x: 351, endPoint y: 414, distance: 19.2
click at [340, 429] on button "Clear" at bounding box center [336, 431] width 44 height 27
click at [344, 429] on button "Clear" at bounding box center [336, 431] width 44 height 27
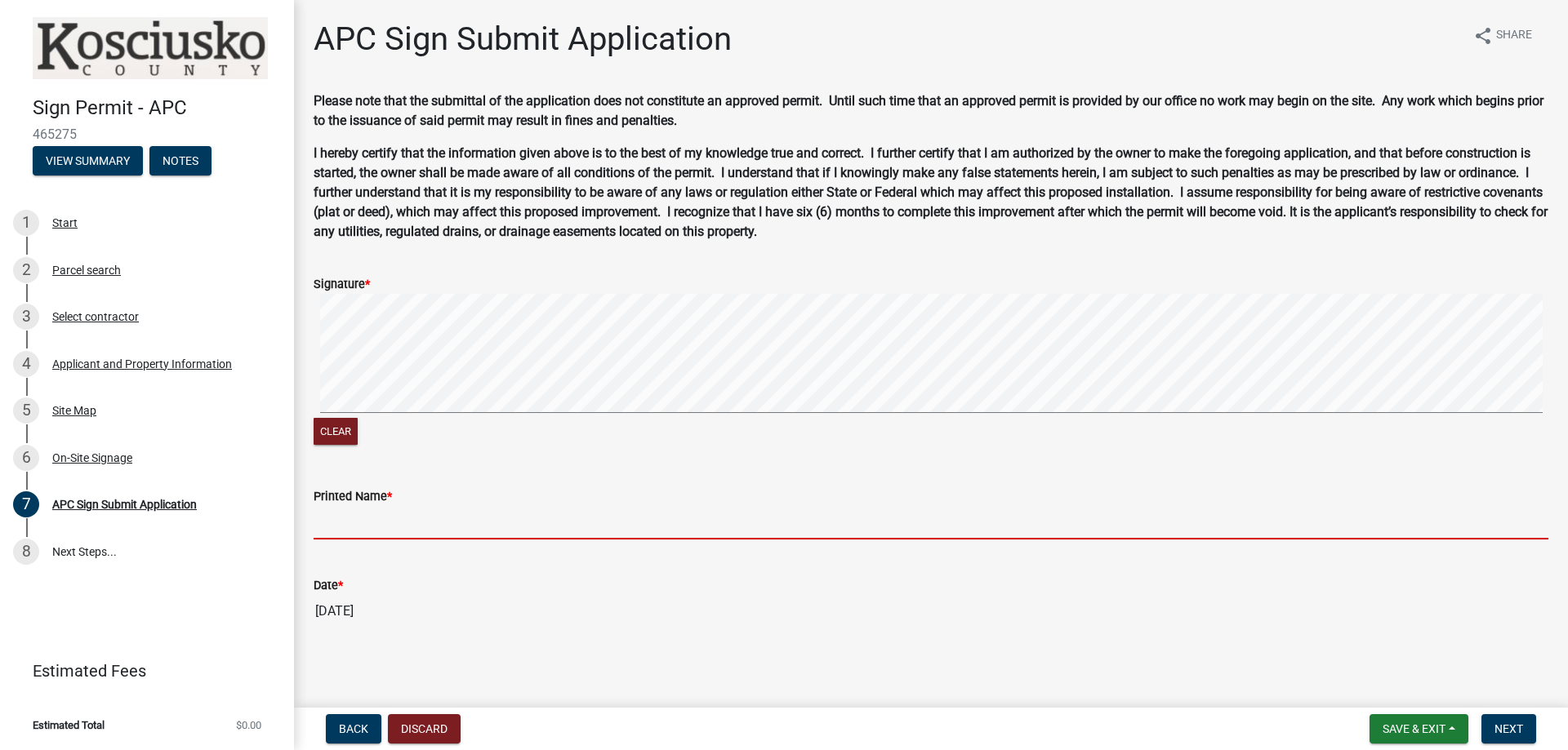
click at [376, 514] on input "Printed Name *" at bounding box center [931, 523] width 1235 height 33
type input "[PERSON_NAME]"
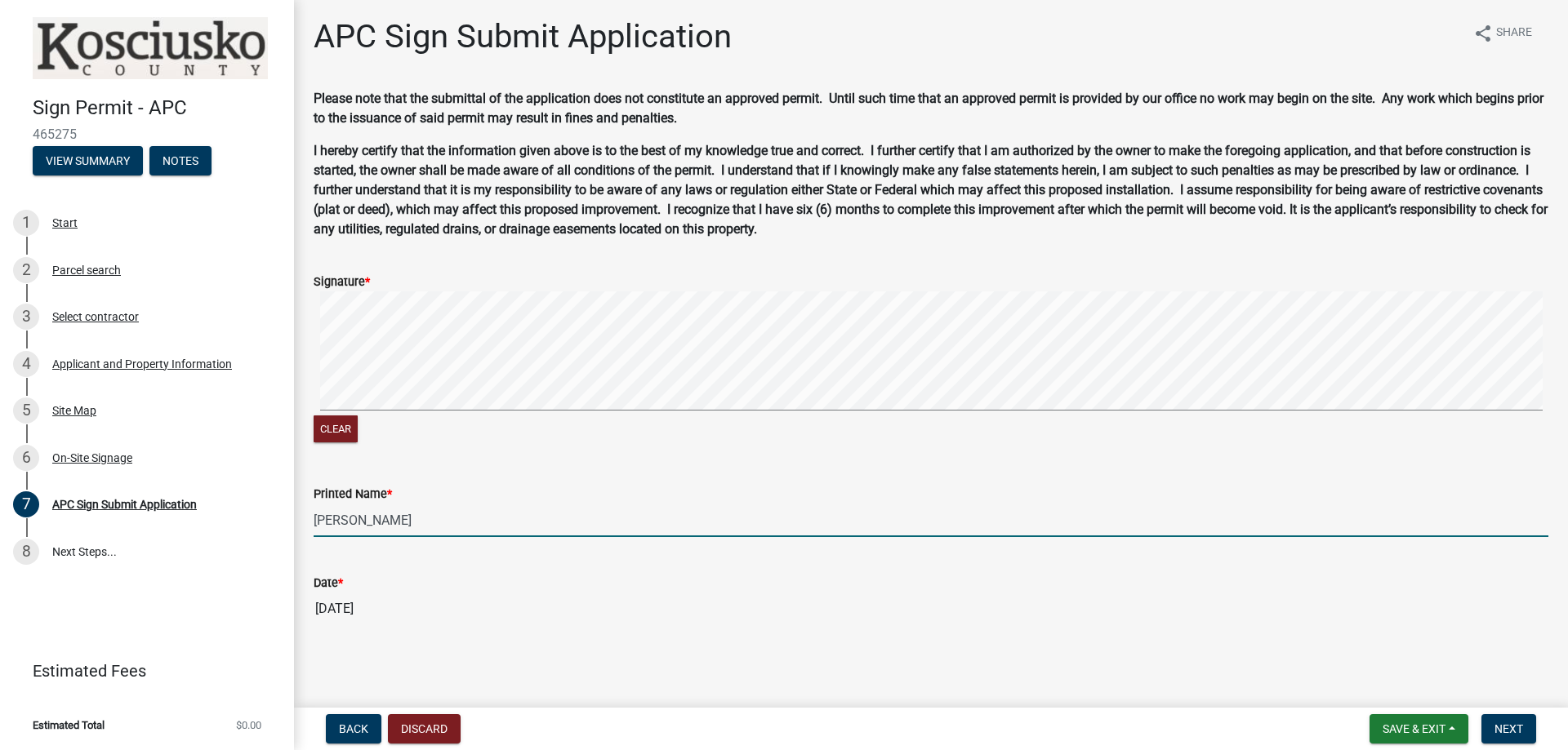
scroll to position [4, 0]
click at [1513, 730] on span "Next" at bounding box center [1508, 729] width 29 height 13
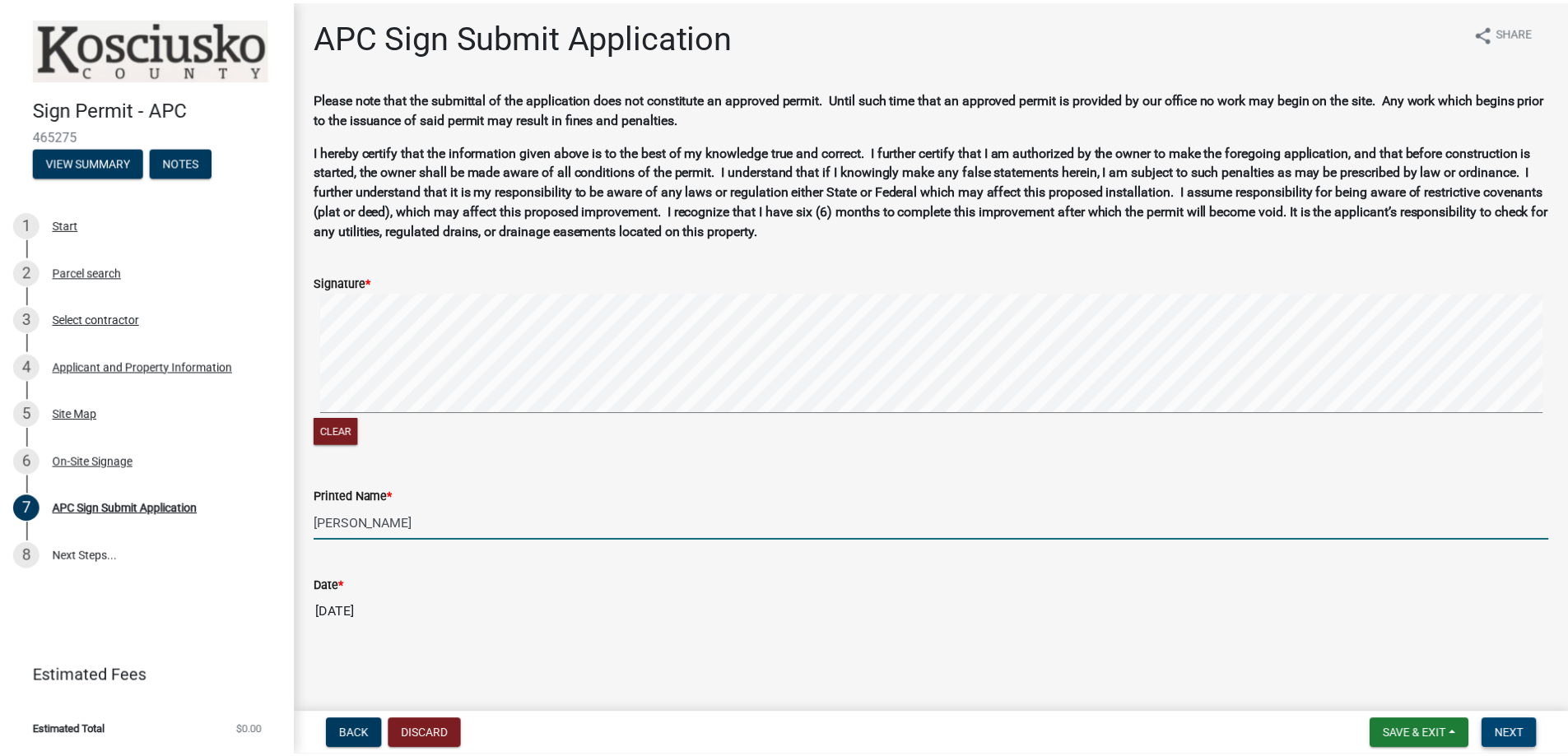
scroll to position [0, 0]
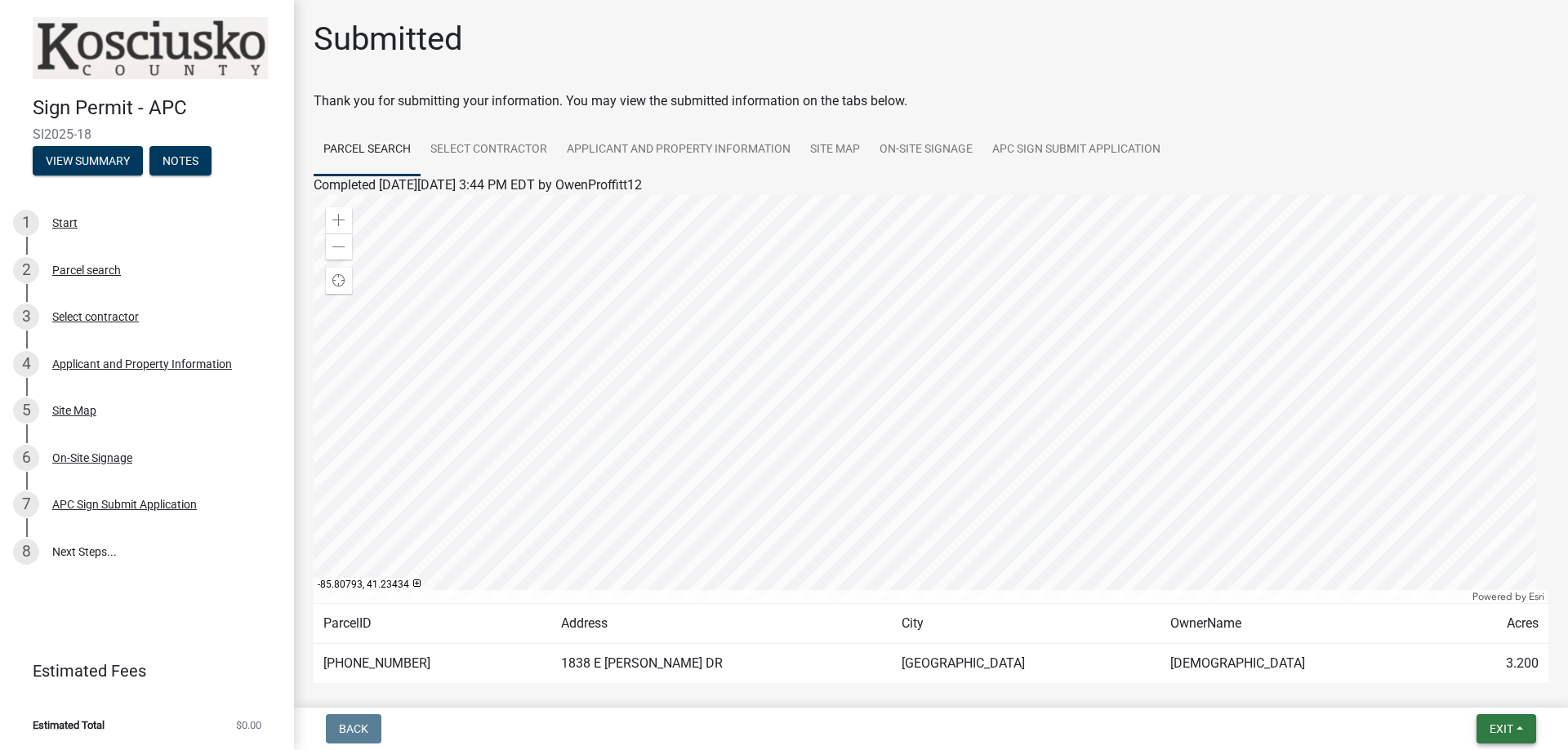
click at [1500, 726] on span "Exit" at bounding box center [1502, 729] width 24 height 13
click at [1486, 678] on button "Save & Exit" at bounding box center [1471, 686] width 131 height 39
